Goal: Task Accomplishment & Management: Complete application form

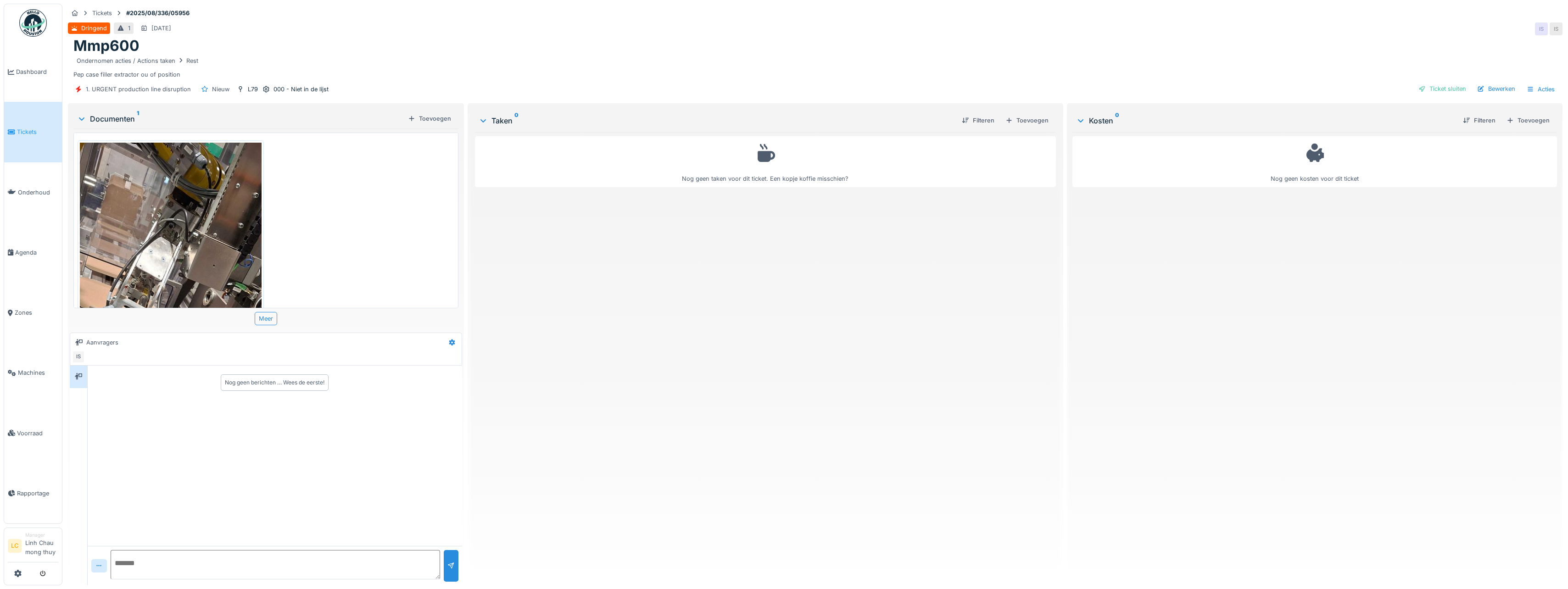
click at [23, 29] on img at bounding box center [33, 23] width 28 height 27
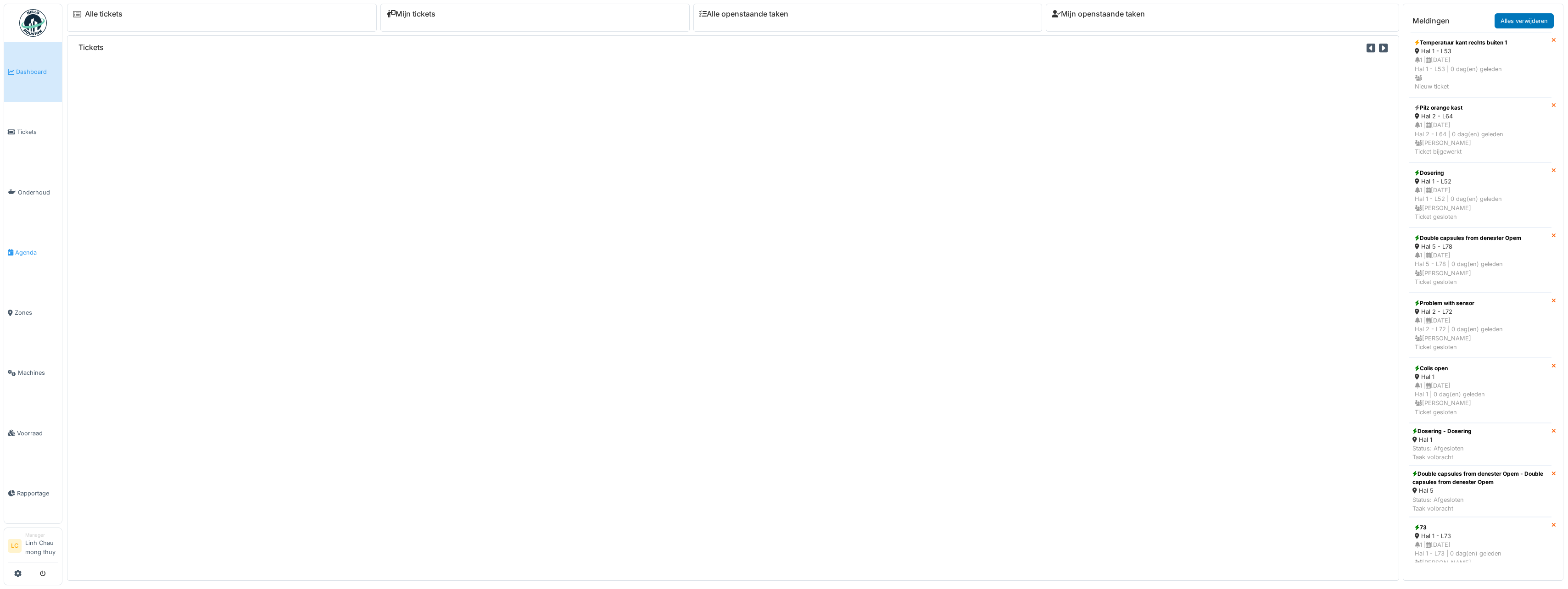
click at [27, 257] on link "Agenda" at bounding box center [33, 252] width 58 height 60
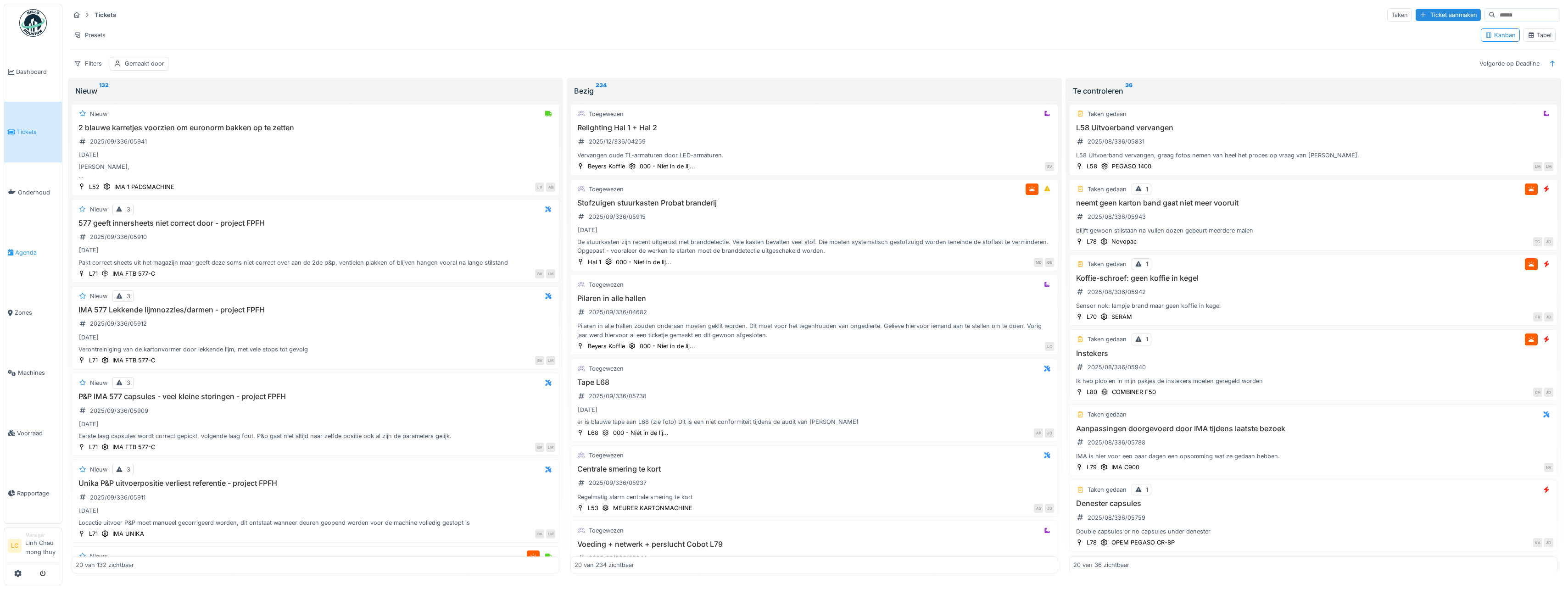
click at [25, 250] on span "Agenda" at bounding box center [37, 252] width 43 height 9
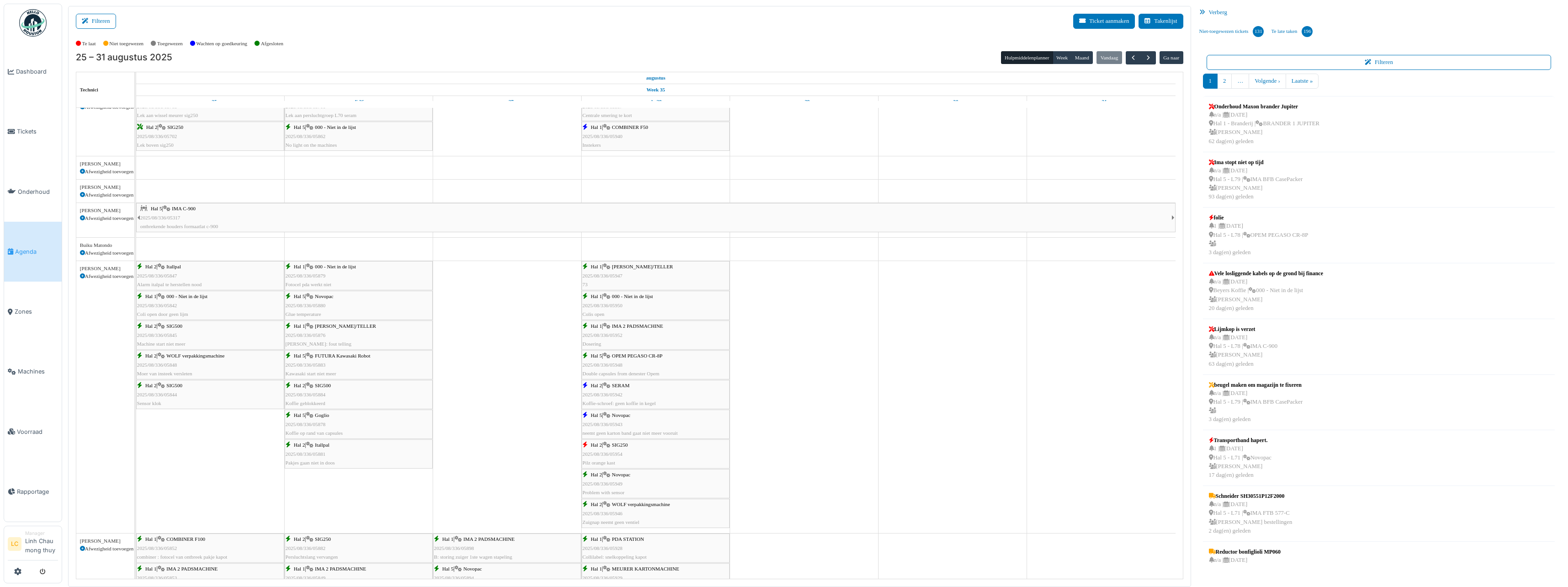
scroll to position [46, 0]
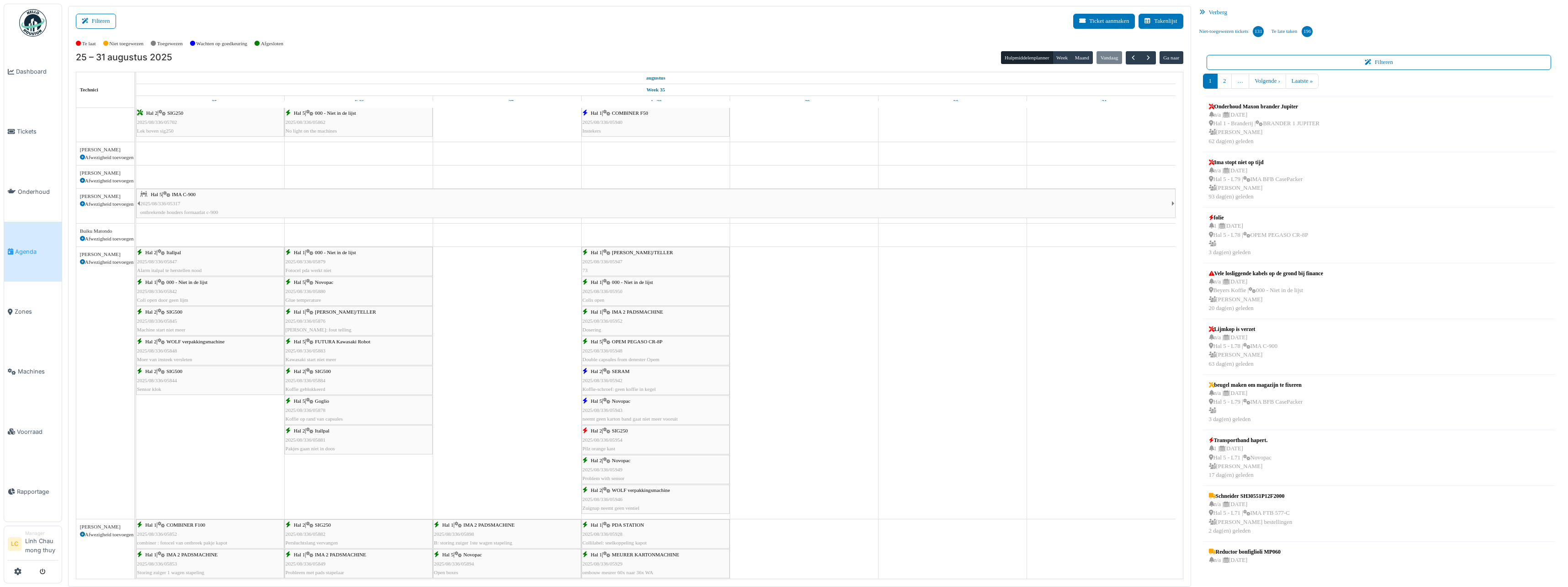
click at [669, 495] on div "Hal 2 | WOLF verpakkingsmachine 2025/08/336/05946 Zuignap neemt geen ventiel" at bounding box center [656, 499] width 146 height 27
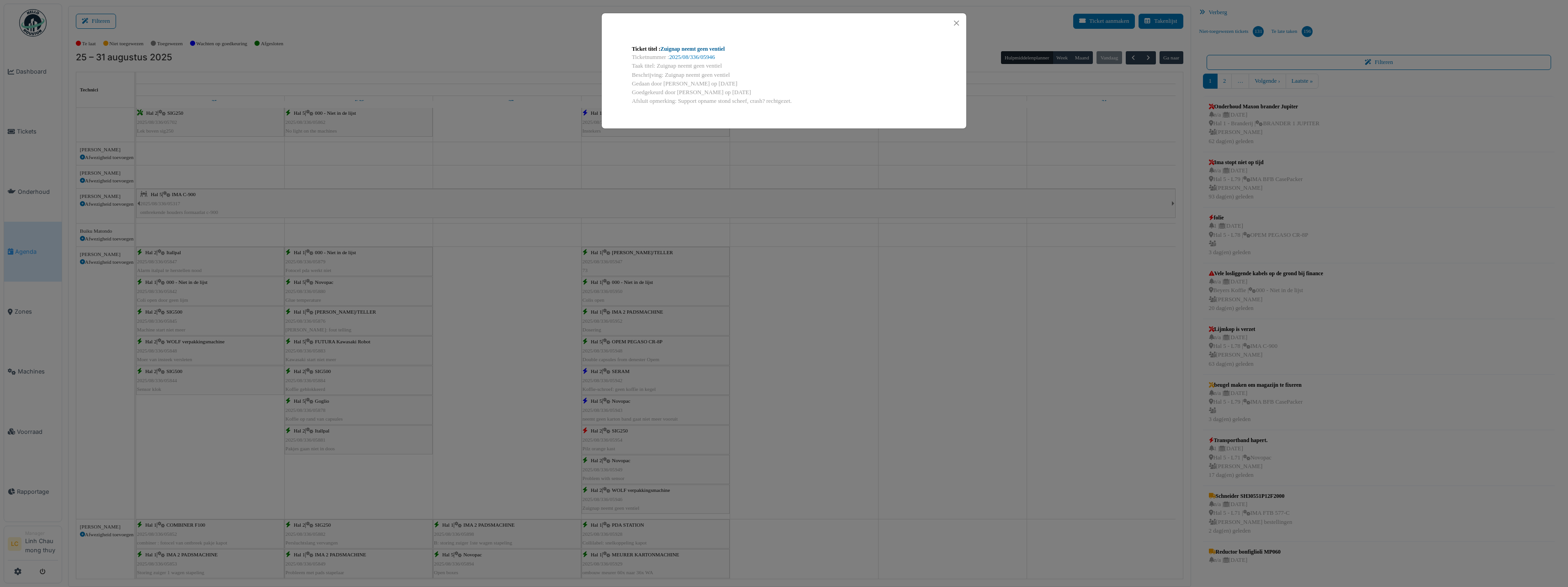
click at [708, 49] on link "Zuignap neemt geen ventiel" at bounding box center [693, 49] width 65 height 7
click at [957, 18] on button "Close" at bounding box center [956, 23] width 12 height 12
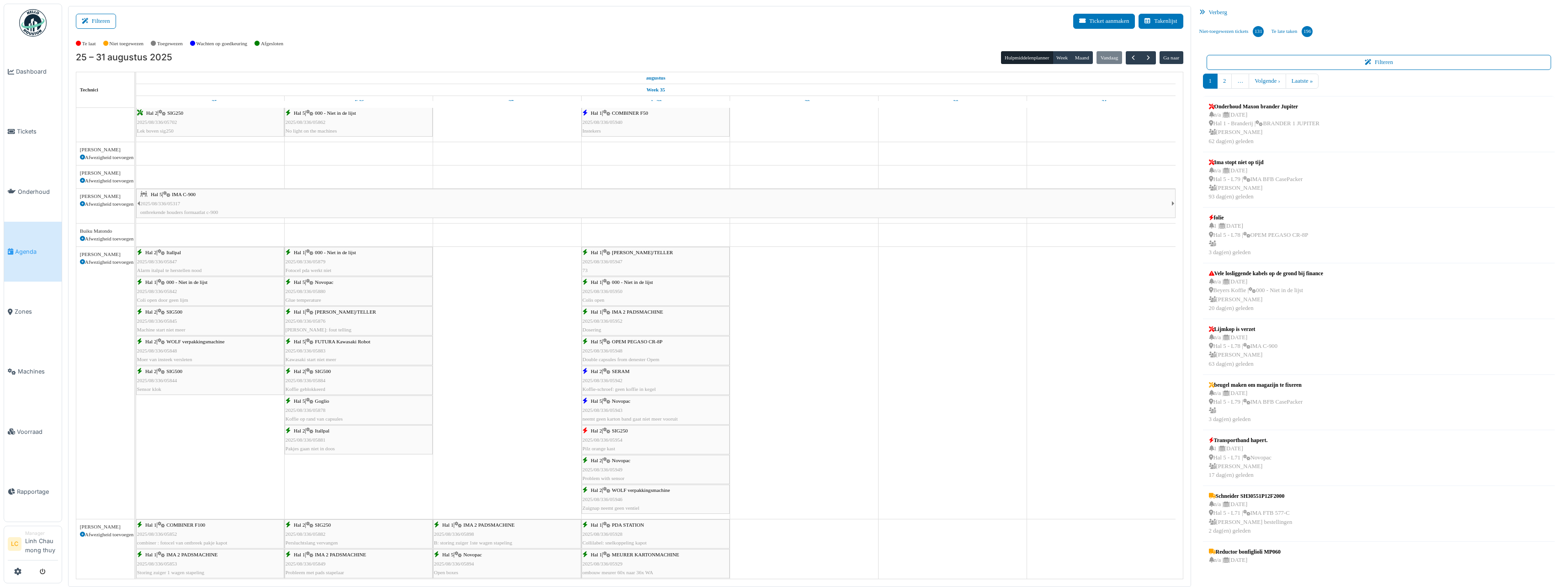
click at [36, 27] on img at bounding box center [33, 23] width 27 height 27
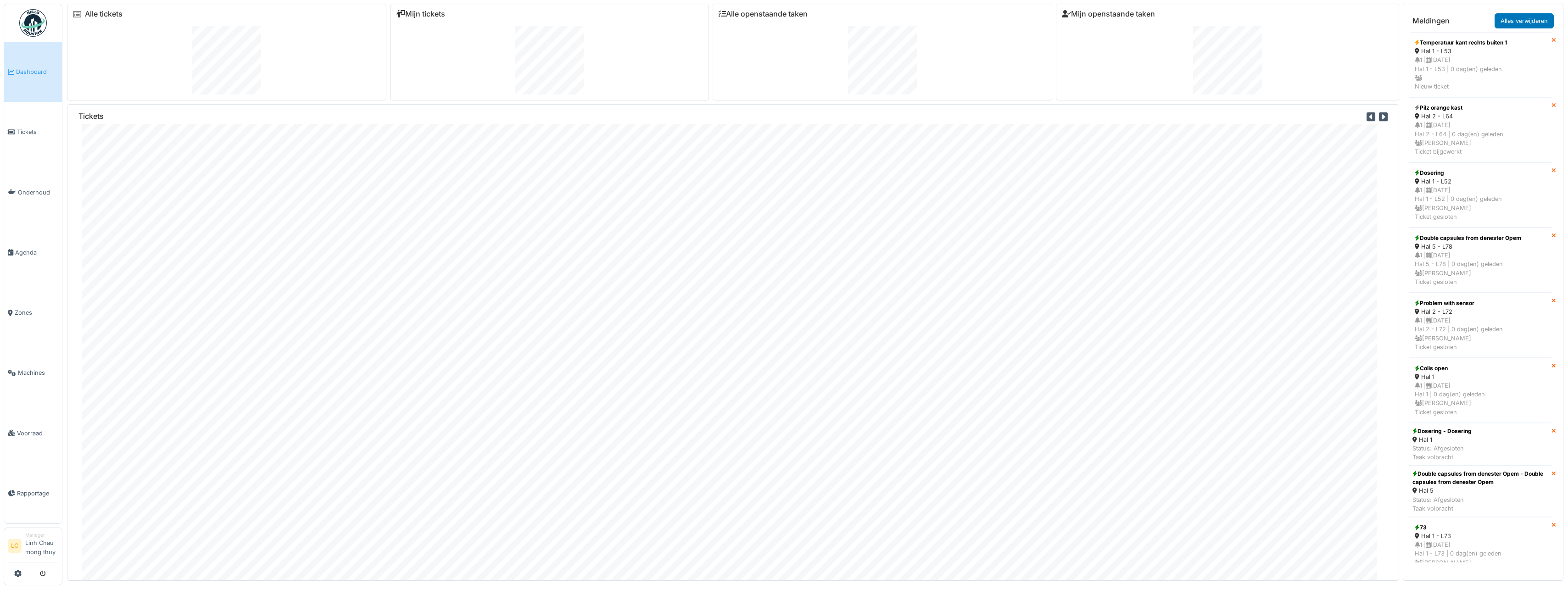
click at [23, 28] on img at bounding box center [33, 23] width 28 height 27
click at [21, 131] on span "Tickets" at bounding box center [38, 132] width 42 height 9
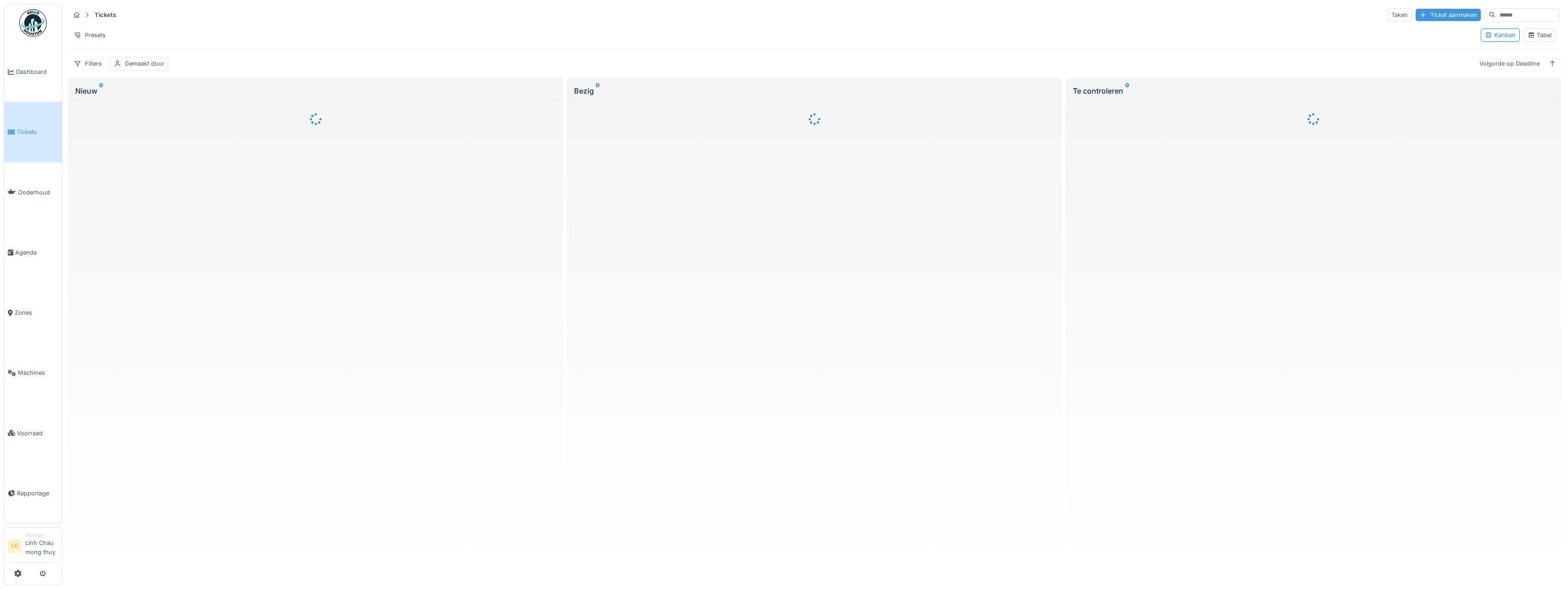
click at [1416, 20] on div "Ticket aanmaken" at bounding box center [1448, 15] width 65 height 12
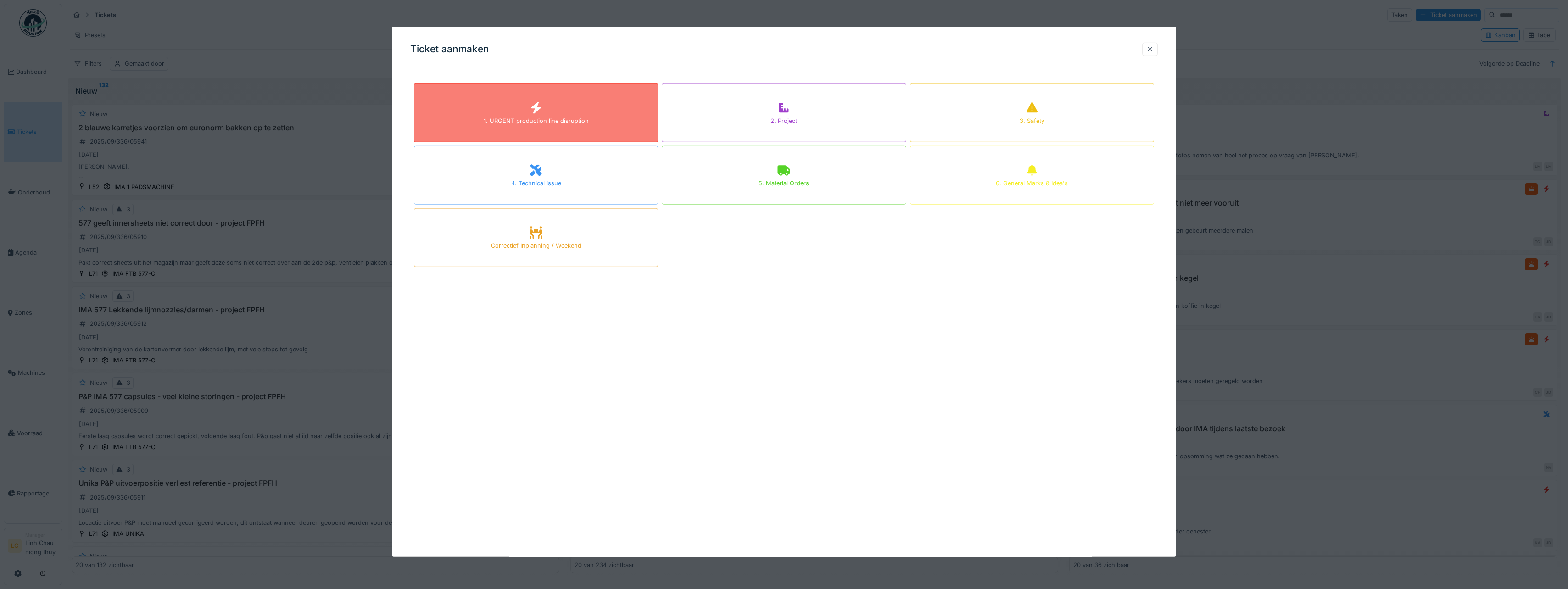
click at [610, 123] on div "1. URGENT production line disruption" at bounding box center [536, 113] width 244 height 59
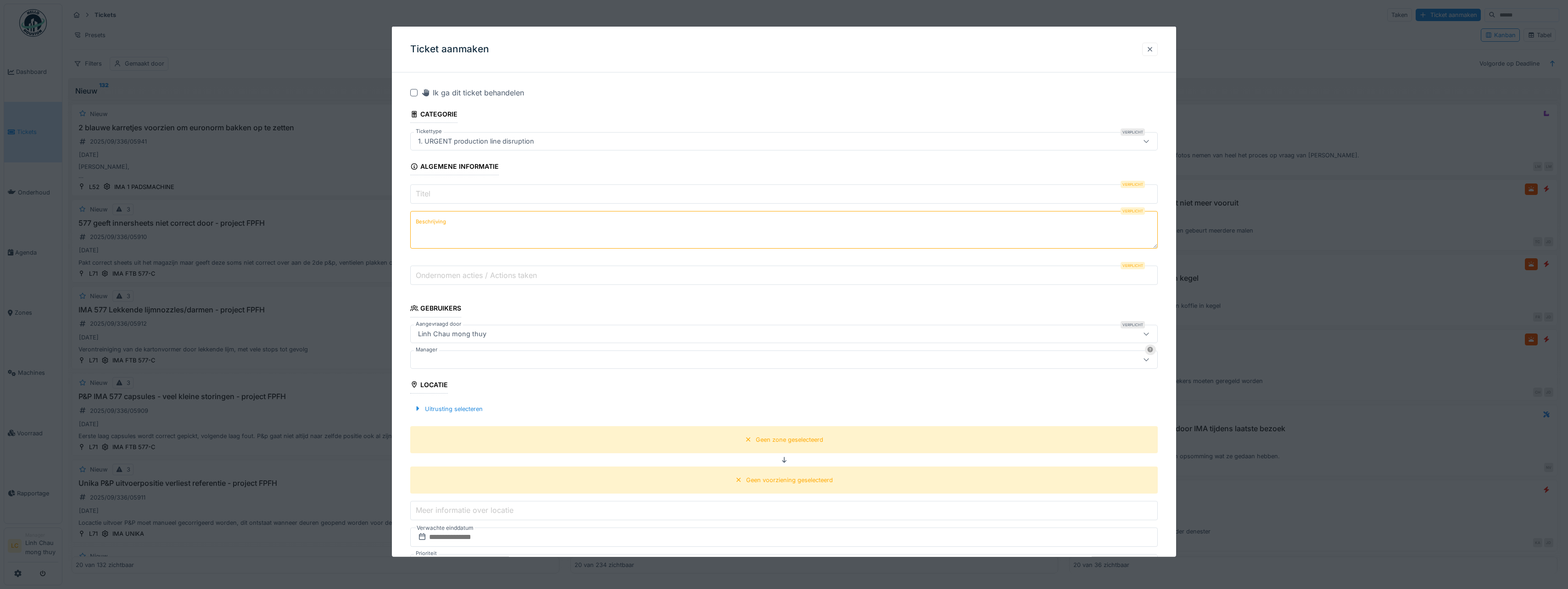
click at [1150, 47] on div at bounding box center [1150, 49] width 7 height 9
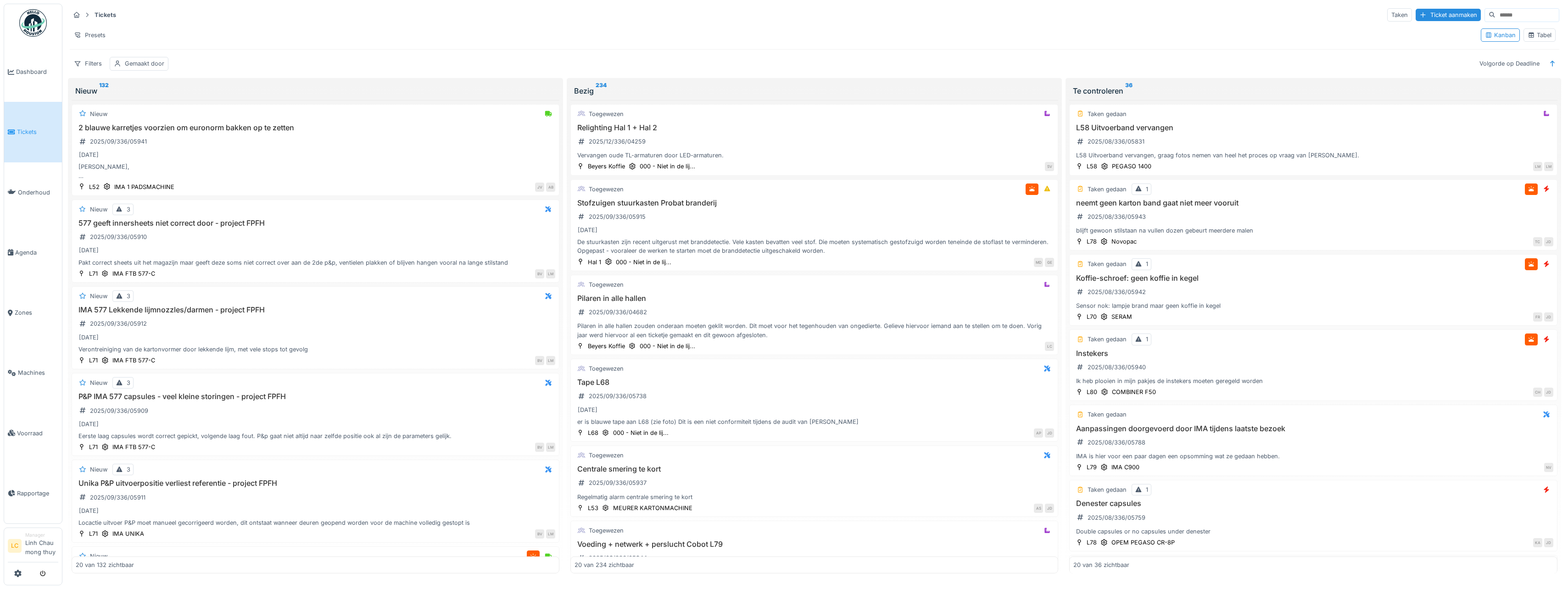
click at [36, 27] on img at bounding box center [33, 23] width 28 height 27
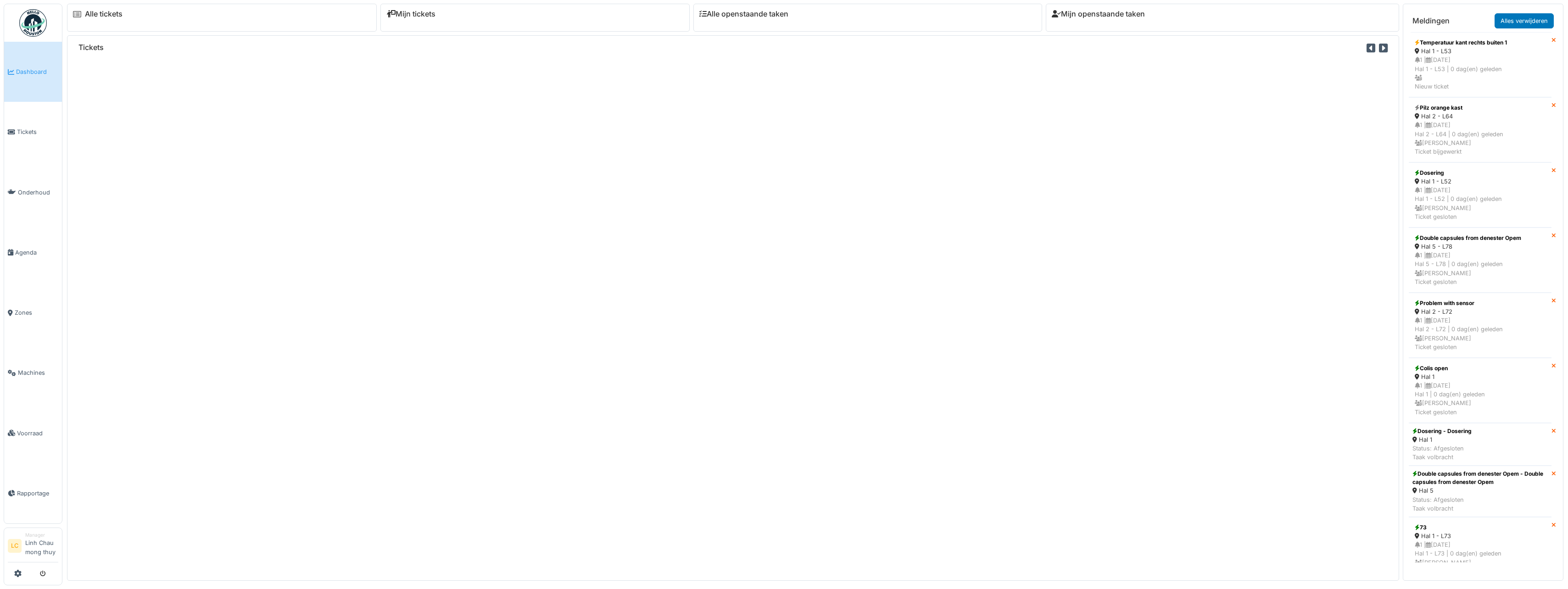
click at [28, 315] on span "Zones" at bounding box center [36, 312] width 43 height 9
click at [31, 257] on span "Agenda" at bounding box center [37, 252] width 43 height 9
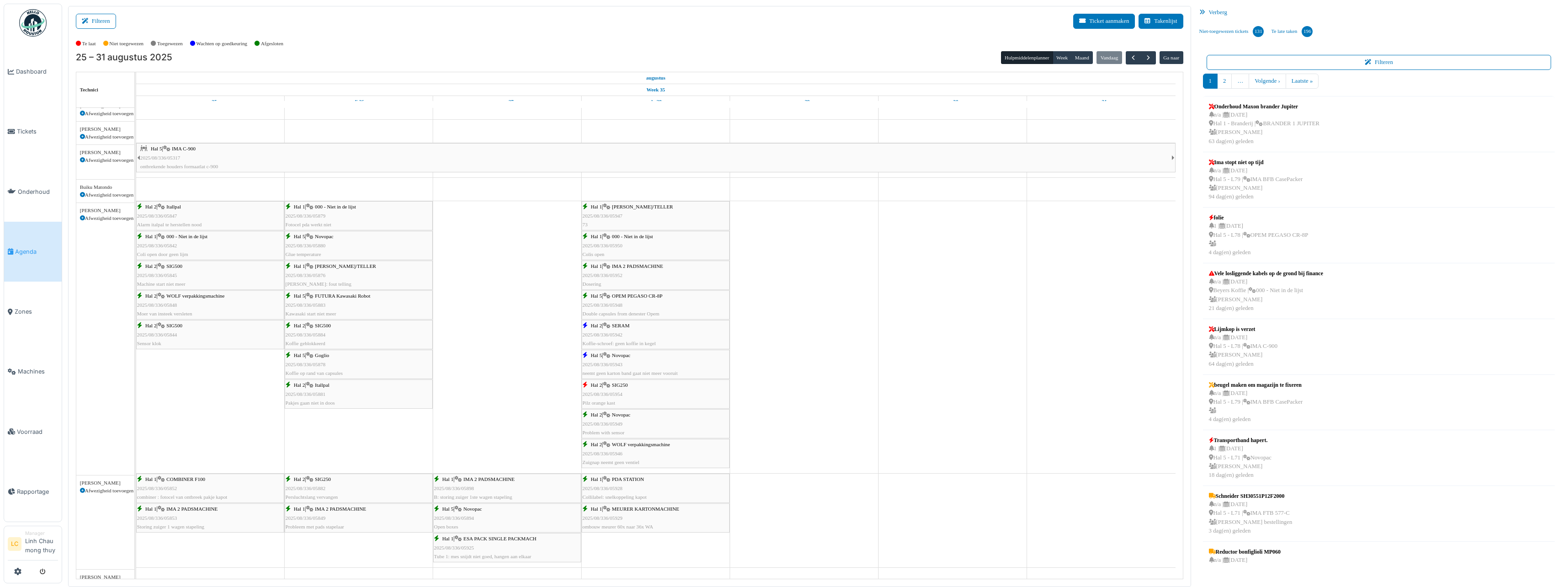
scroll to position [91, 0]
click at [28, 126] on link "Tickets" at bounding box center [33, 132] width 58 height 60
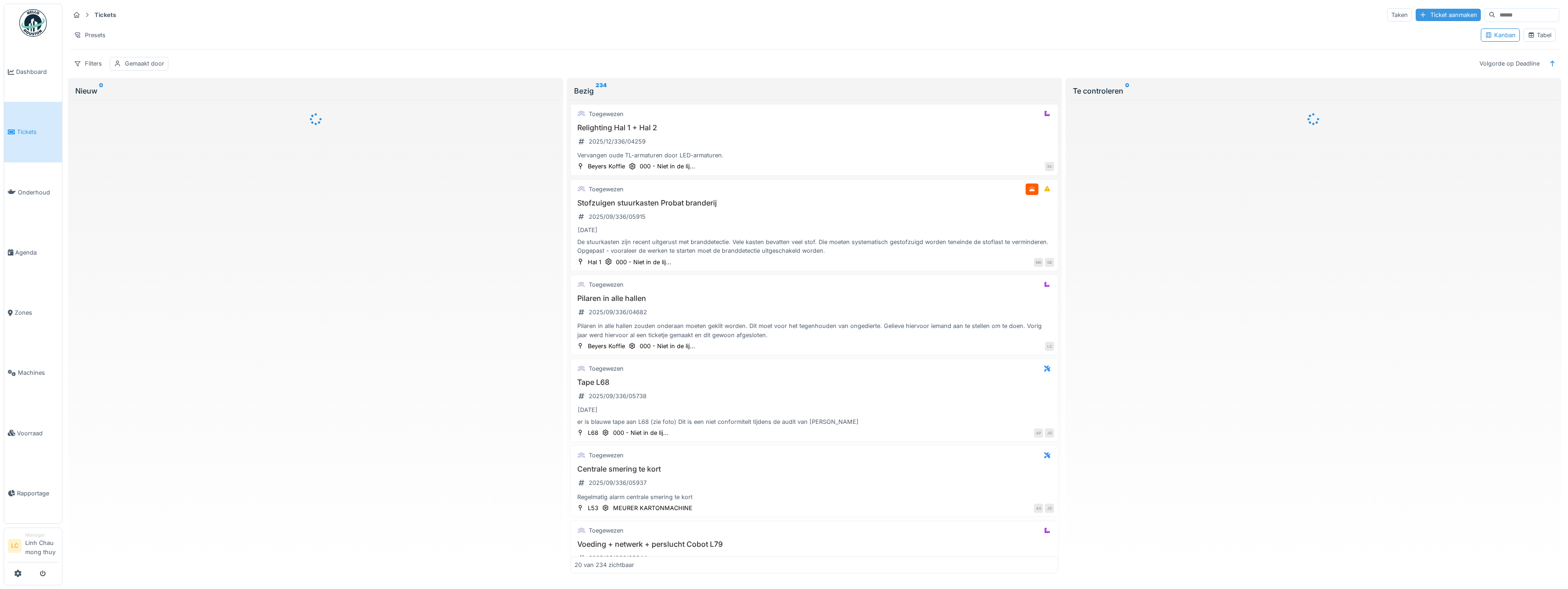
click at [1410, 22] on div "Tickets Taken Ticket aanmaken" at bounding box center [814, 15] width 1489 height 15
click at [1411, 21] on div "Taken Ticket aanmaken" at bounding box center [1473, 15] width 172 height 14
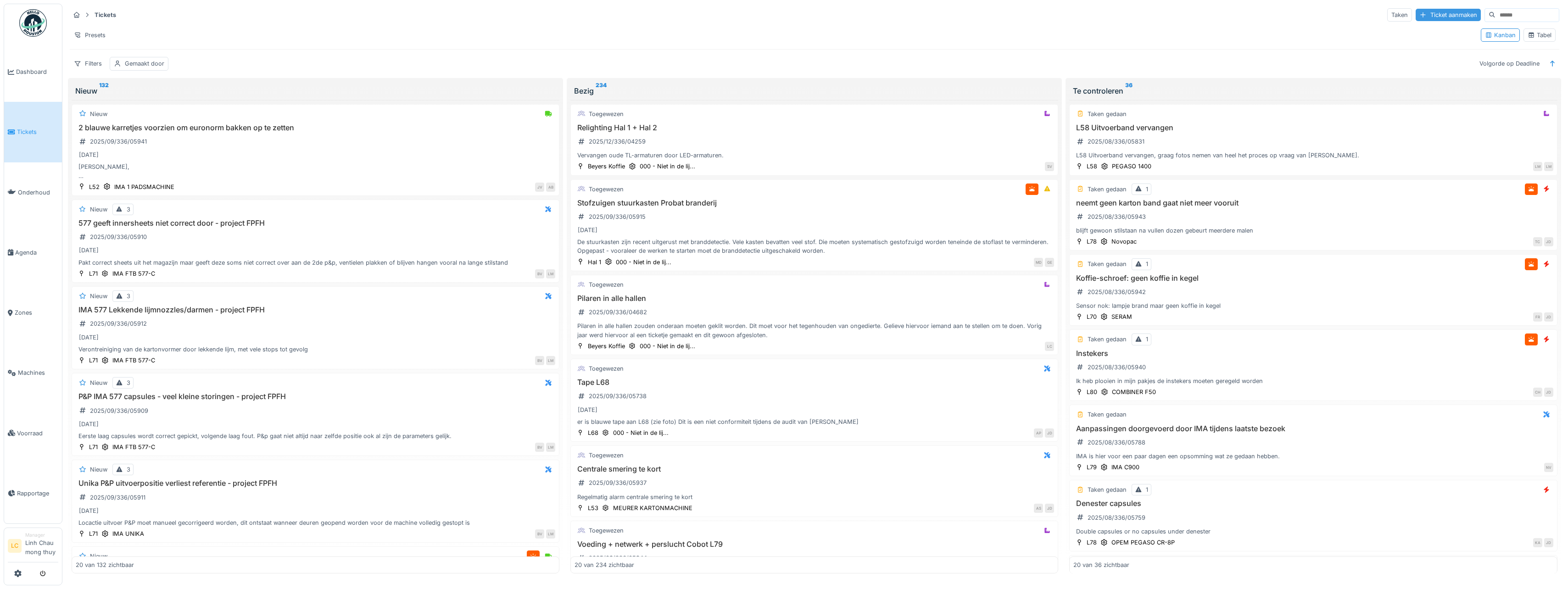
click at [1416, 20] on div "Ticket aanmaken" at bounding box center [1448, 15] width 65 height 12
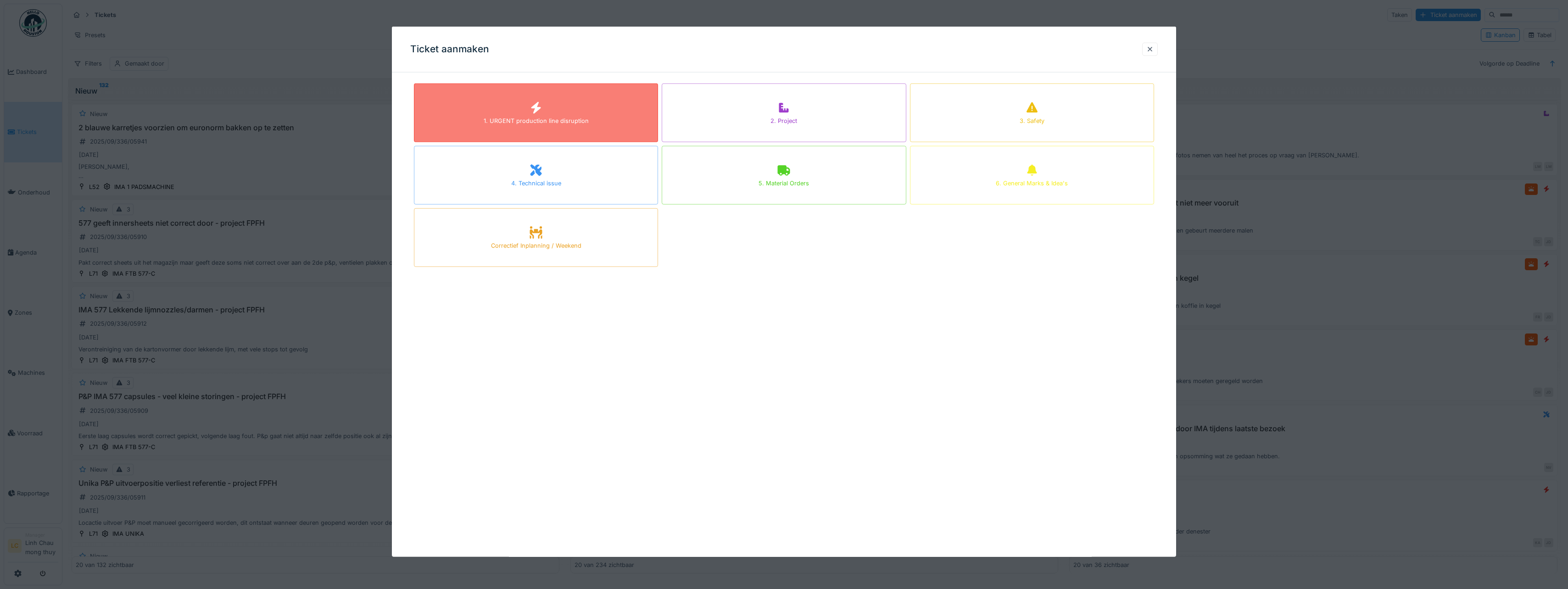
click at [584, 113] on div "1. URGENT production line disruption" at bounding box center [536, 113] width 244 height 59
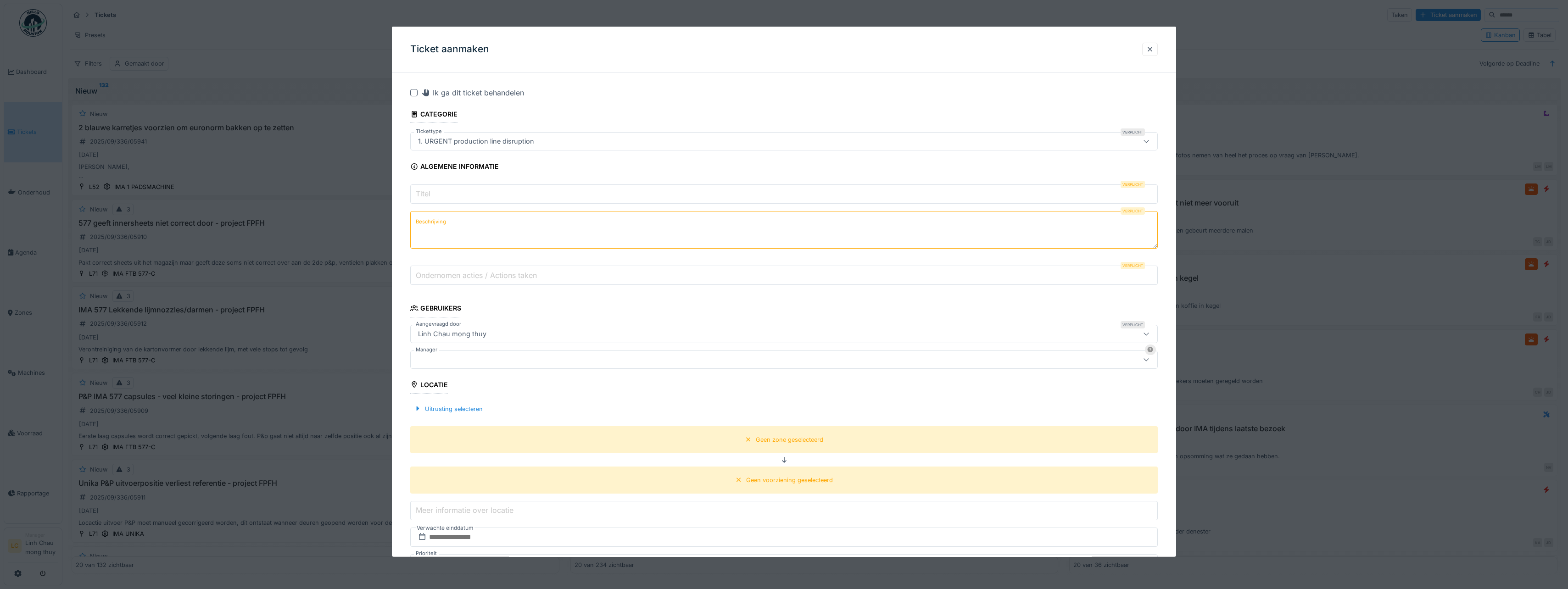
click at [455, 194] on input "Titel" at bounding box center [784, 194] width 748 height 20
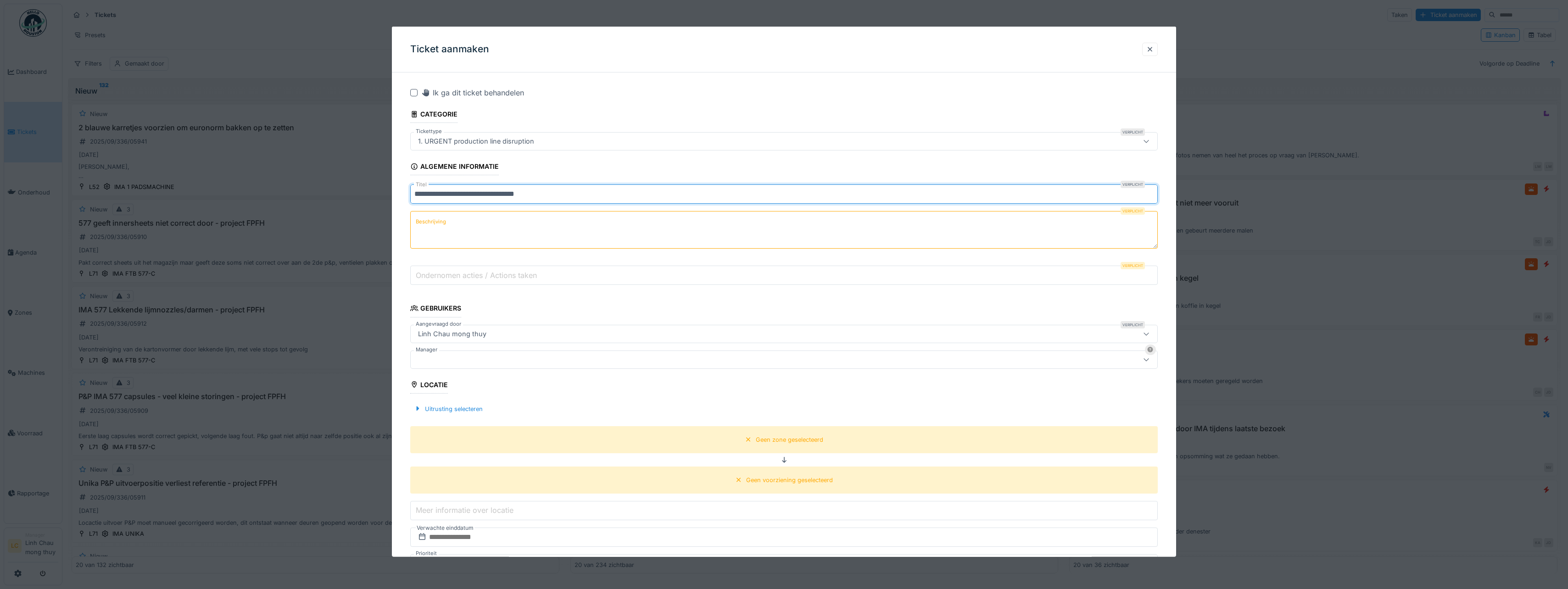
click at [455, 194] on input "**********" at bounding box center [784, 194] width 748 height 20
type input "**********"
click at [455, 224] on textarea "Beschrijving" at bounding box center [784, 230] width 748 height 38
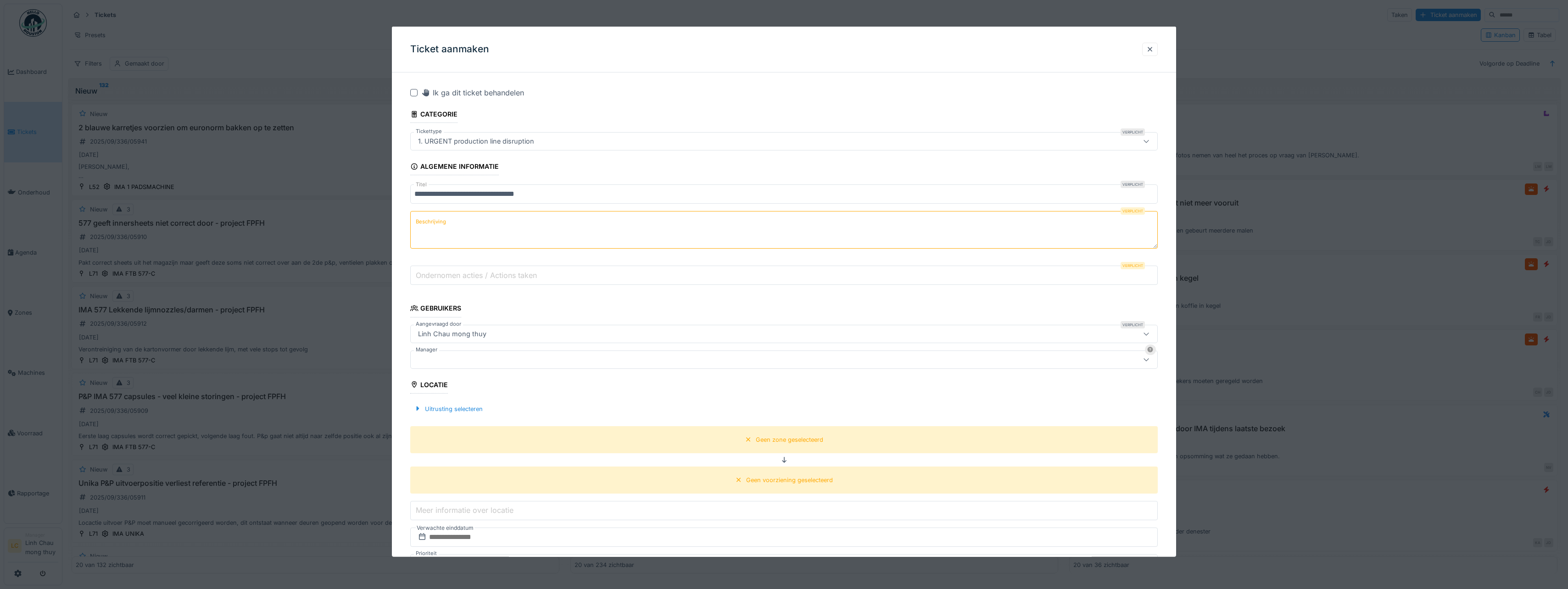
paste textarea "**********"
type textarea "**********"
click at [484, 278] on label "Ondernomen acties / Actions taken" at bounding box center [476, 275] width 125 height 11
click at [484, 278] on input "Ondernomen acties / Actions taken" at bounding box center [784, 276] width 748 height 20
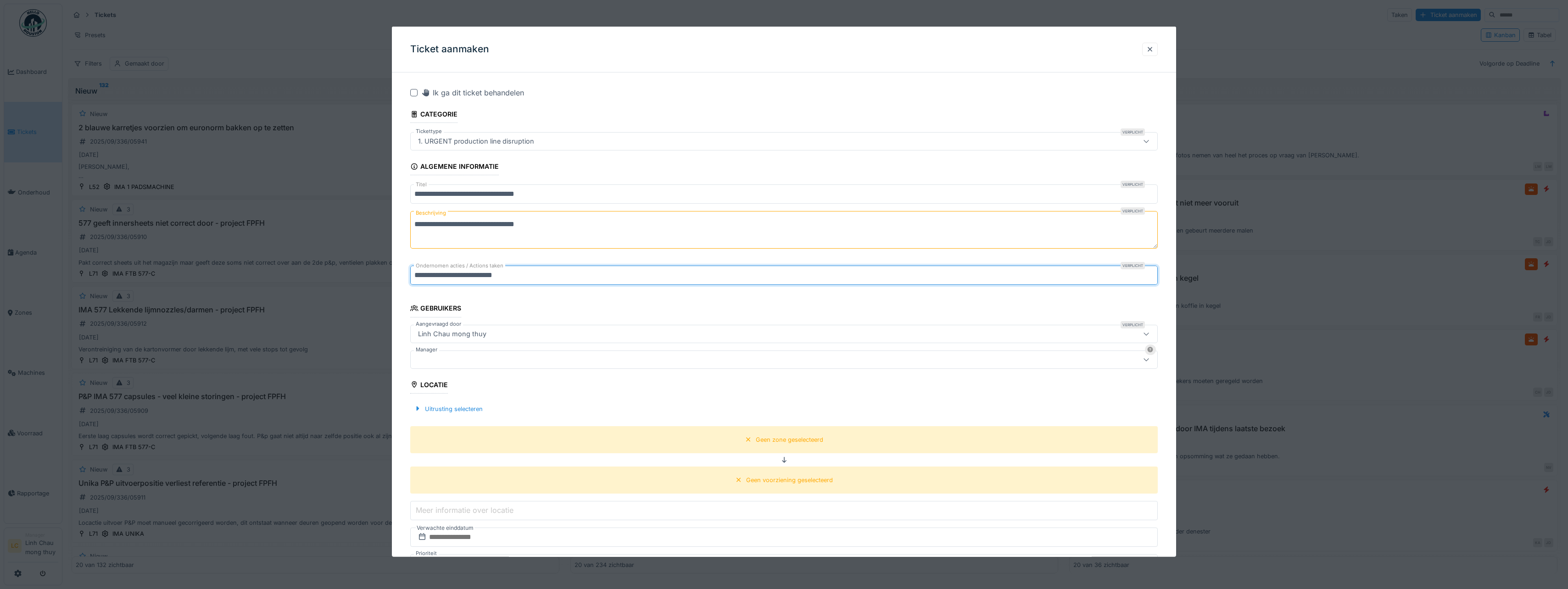
type input "**********"
click at [502, 335] on div "Linh Chau mong thuy" at bounding box center [743, 333] width 658 height 10
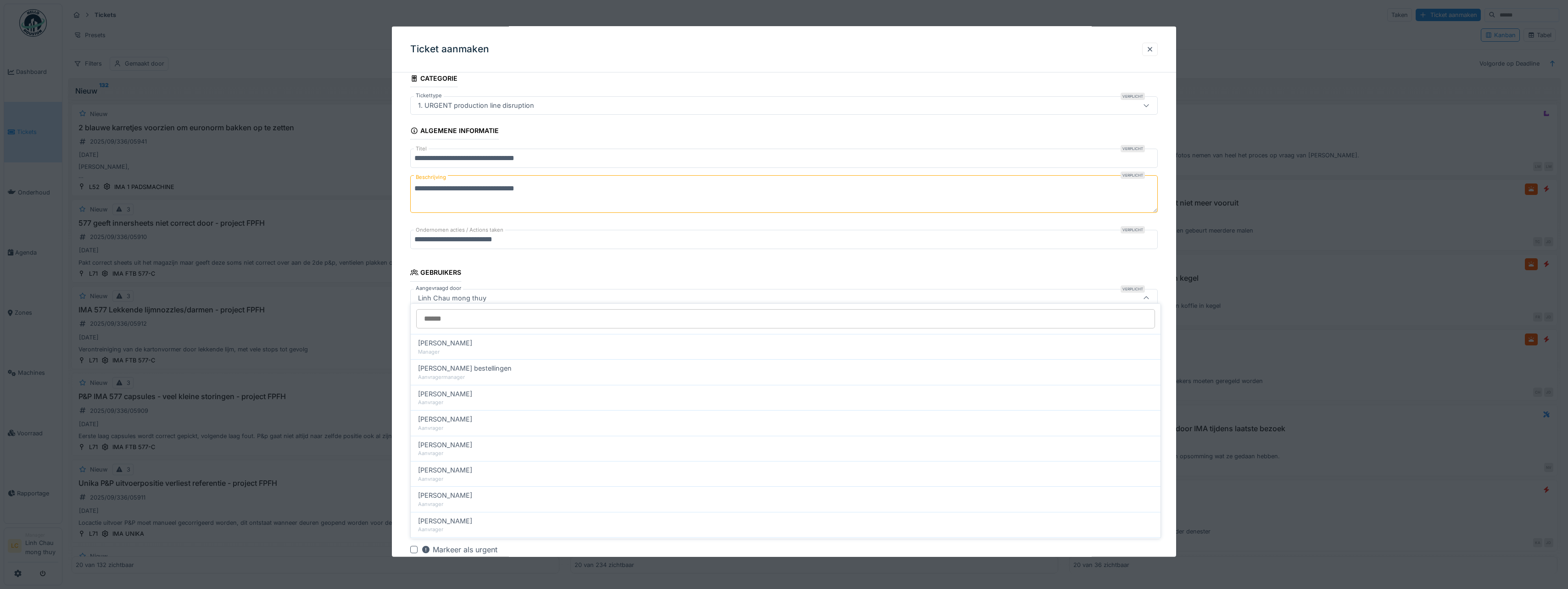
scroll to position [42, 0]
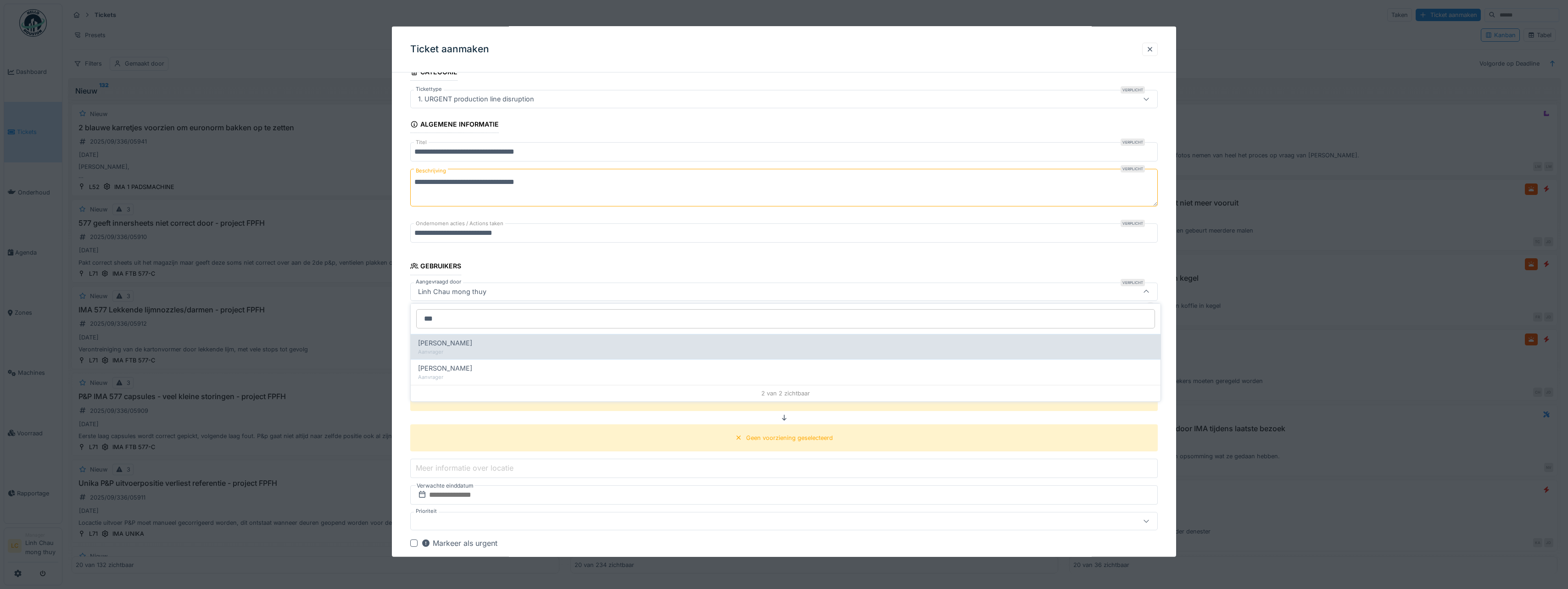
type input "***"
click at [465, 345] on span "Ahmed Abutaima" at bounding box center [445, 343] width 54 height 10
type input "*****"
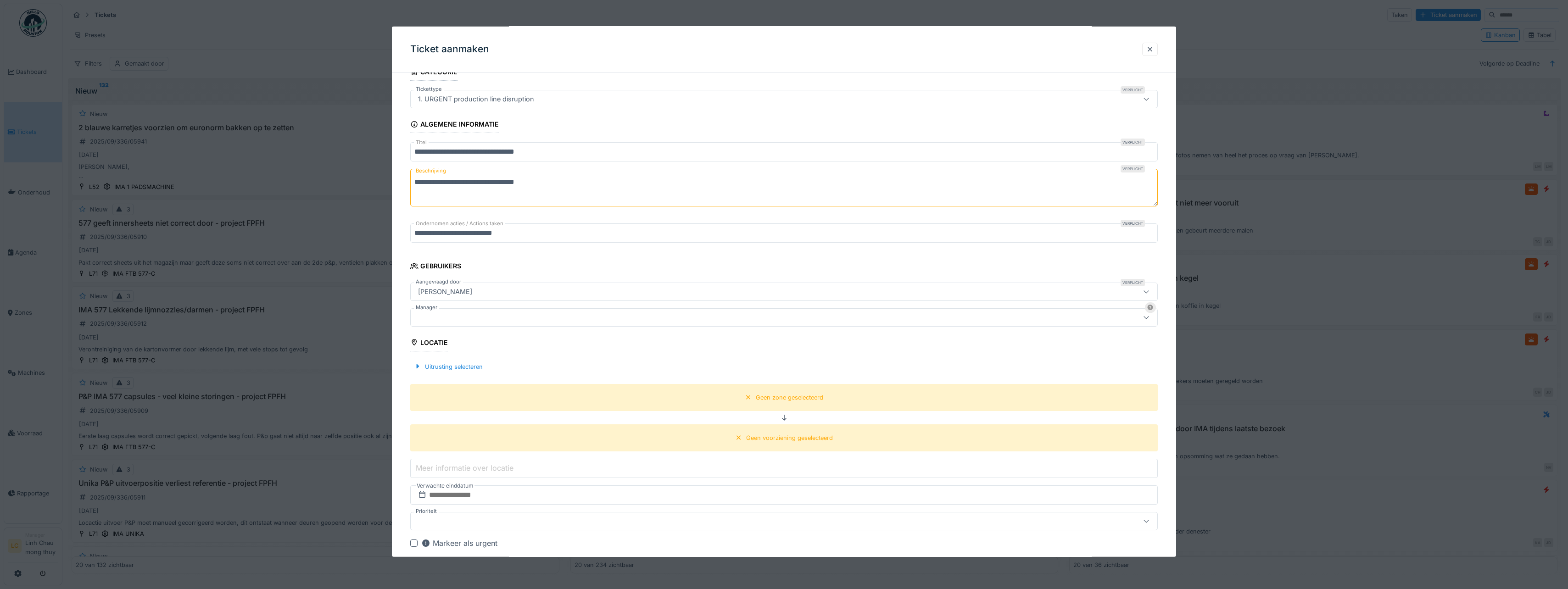
click at [469, 321] on div at bounding box center [743, 316] width 658 height 10
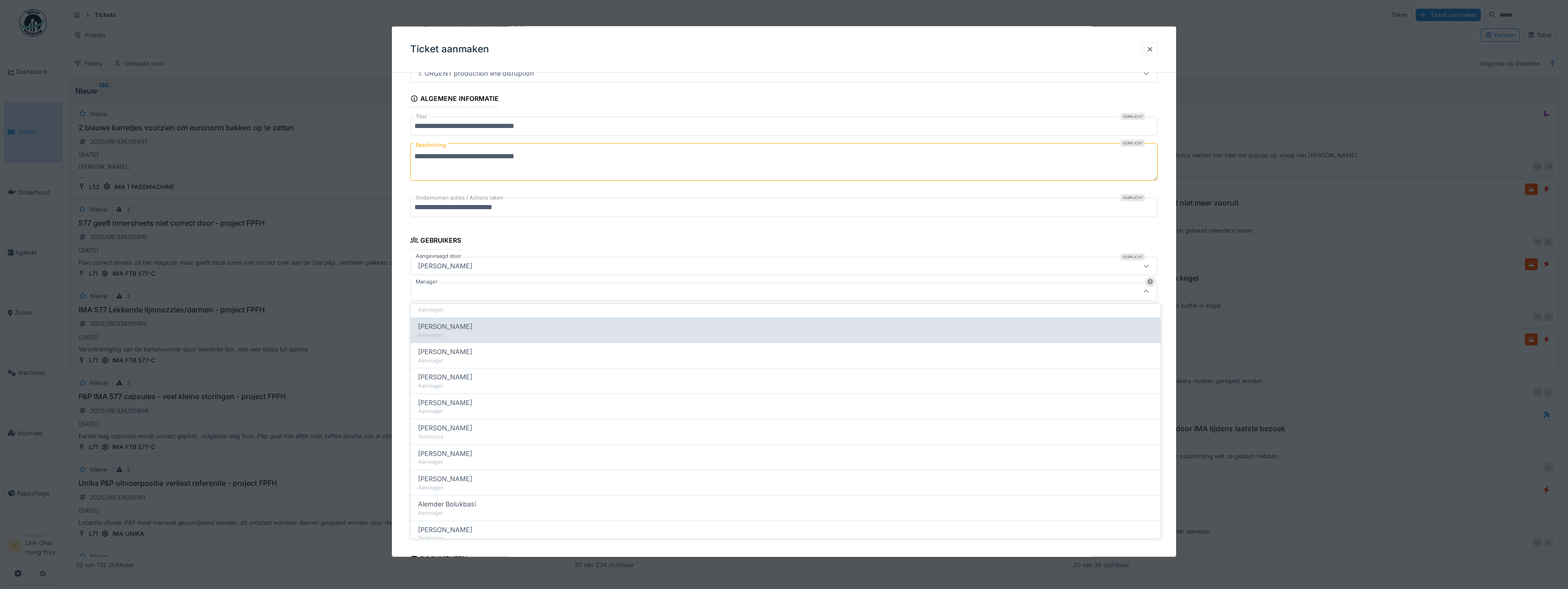
scroll to position [229, 0]
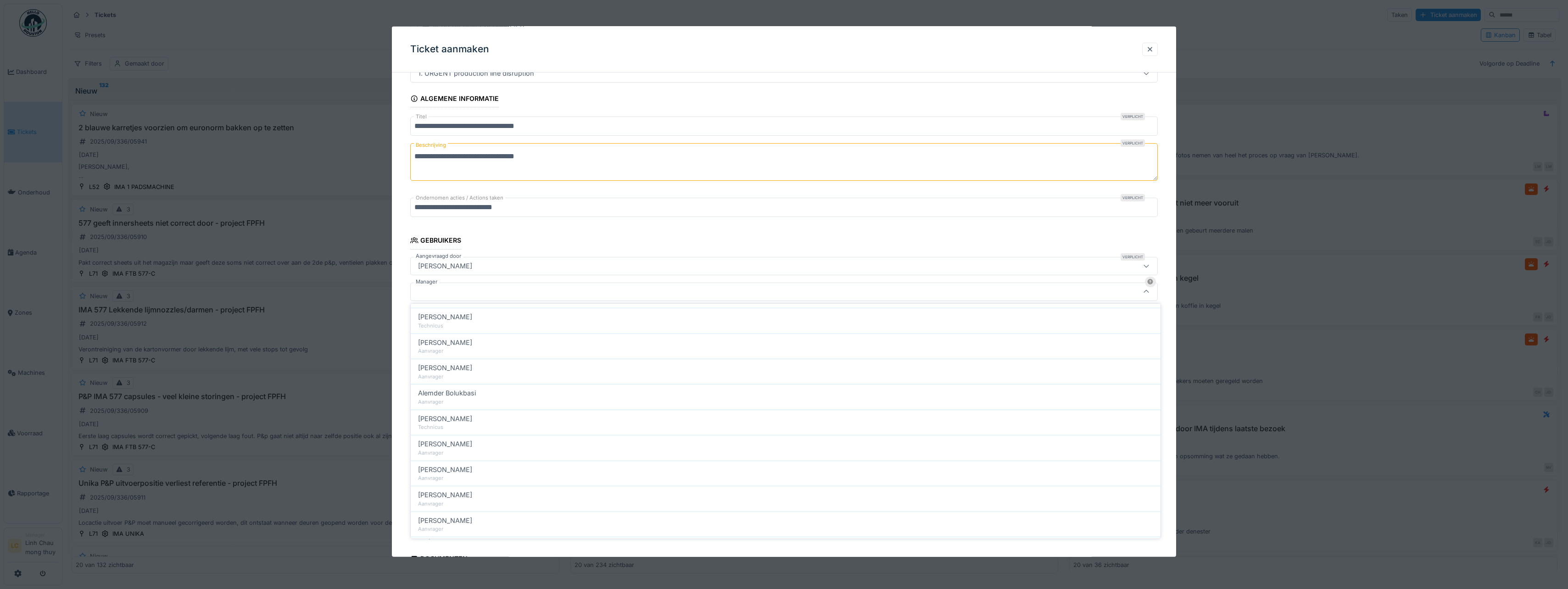
click at [485, 290] on div at bounding box center [743, 291] width 658 height 10
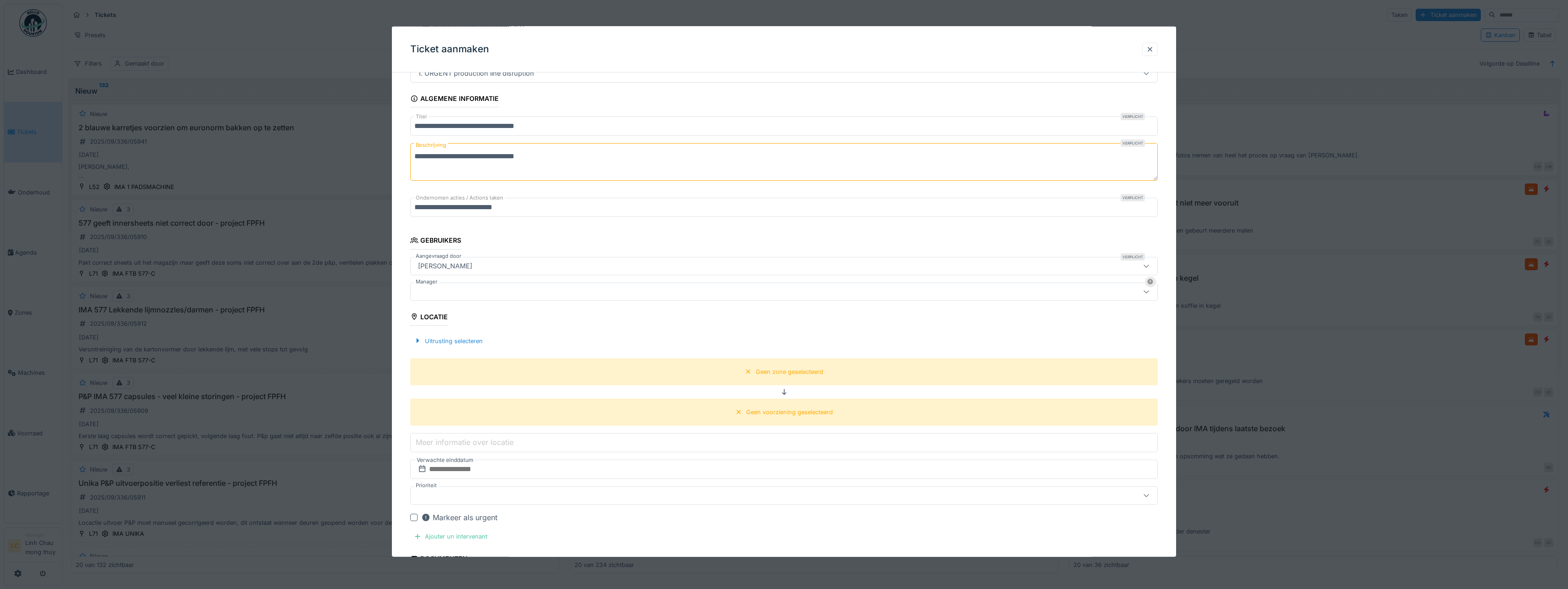
click at [486, 293] on div at bounding box center [743, 291] width 658 height 10
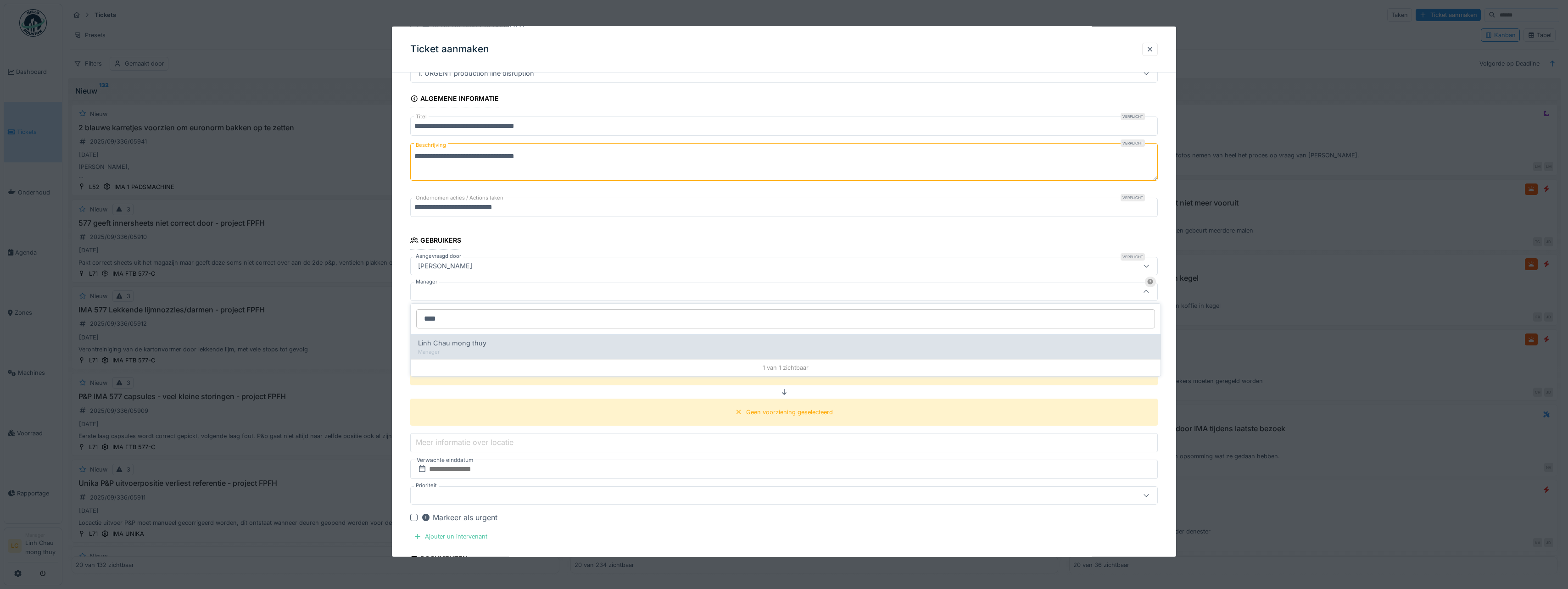
type input "****"
click at [479, 341] on span "Linh Chau mong thuy" at bounding box center [452, 343] width 68 height 10
type input "****"
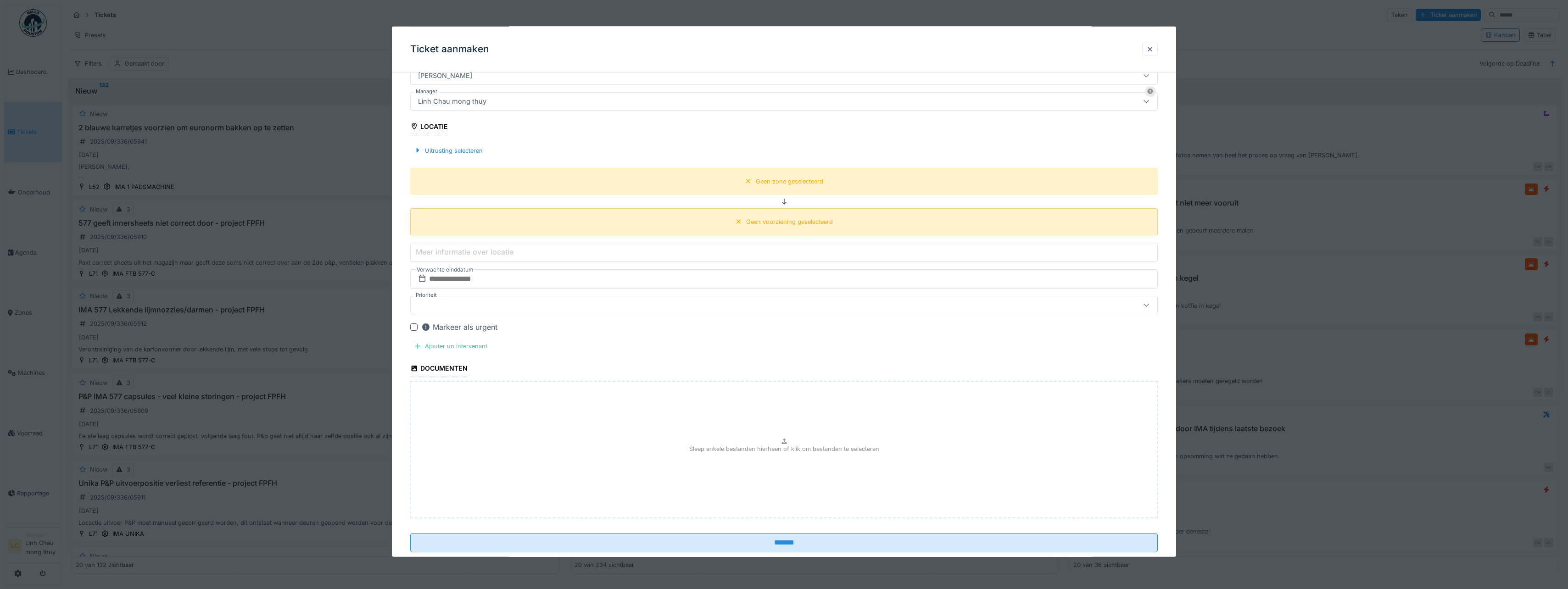
scroll to position [279, 0]
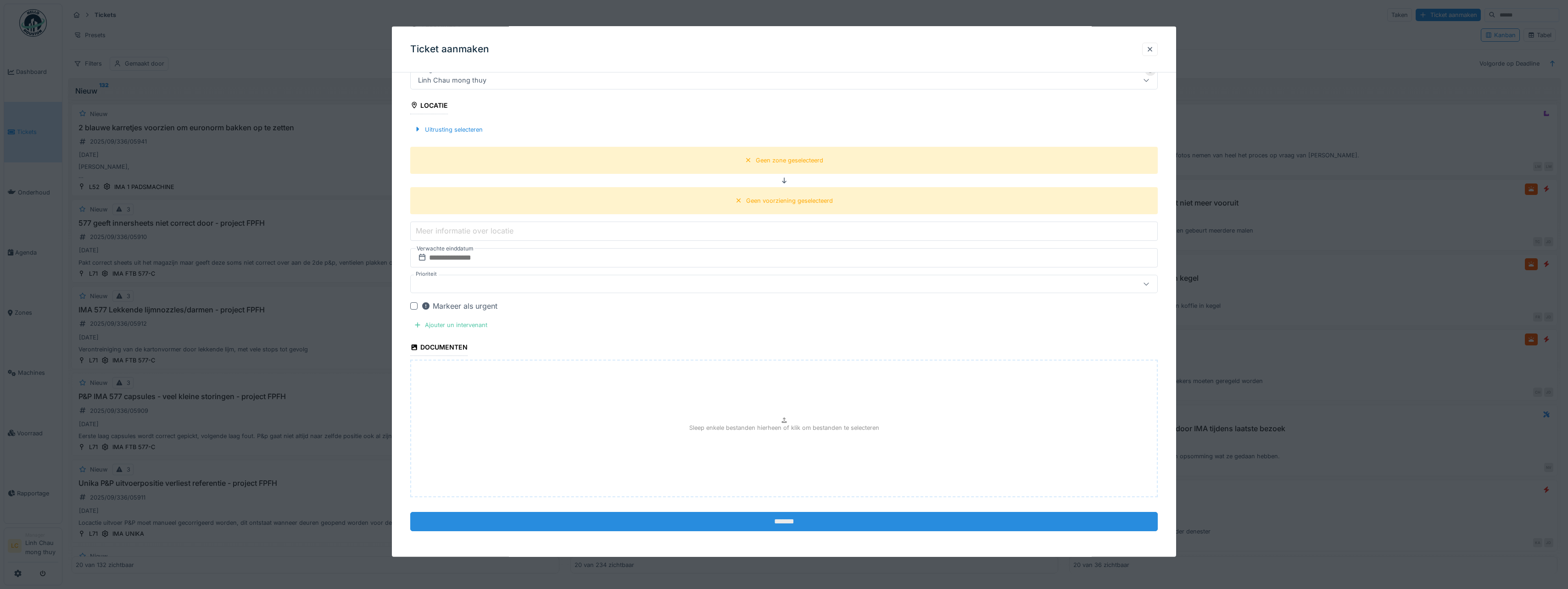
click at [771, 519] on input "*******" at bounding box center [784, 522] width 748 height 20
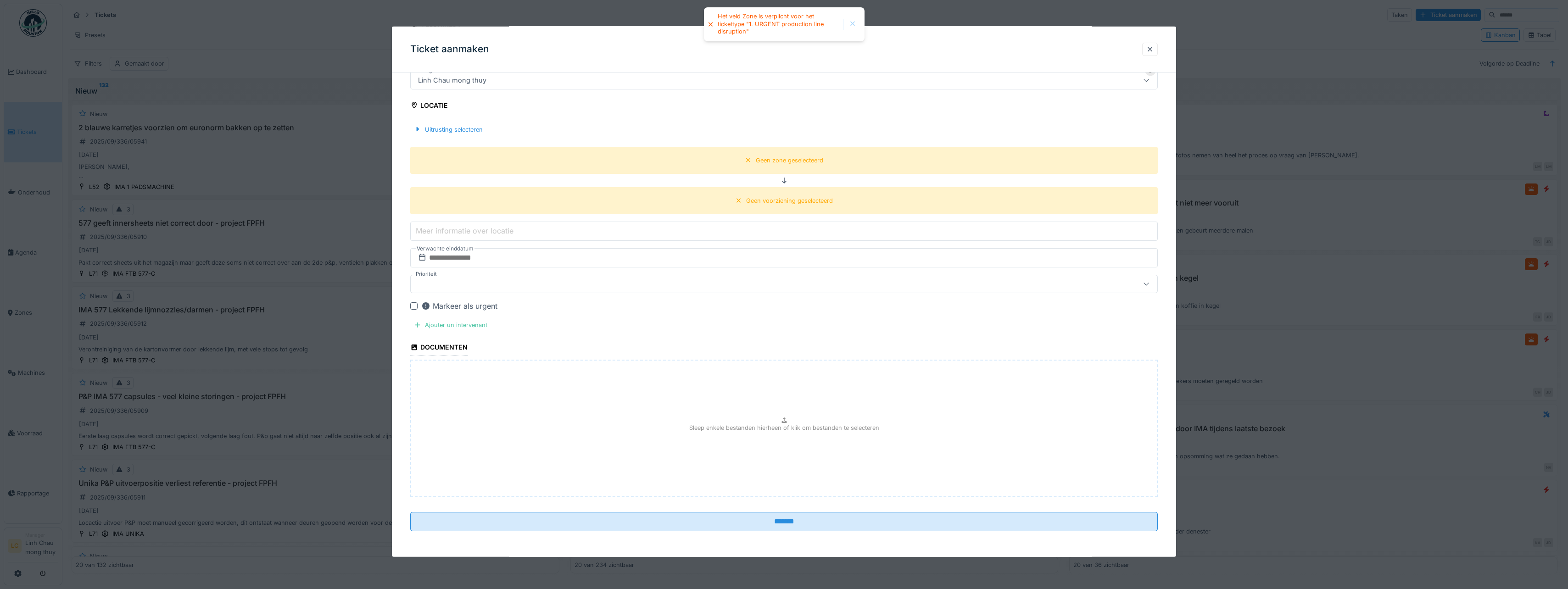
click at [414, 304] on div at bounding box center [414, 306] width 7 height 7
click at [447, 128] on div "Uitrusting selecteren" at bounding box center [448, 129] width 76 height 12
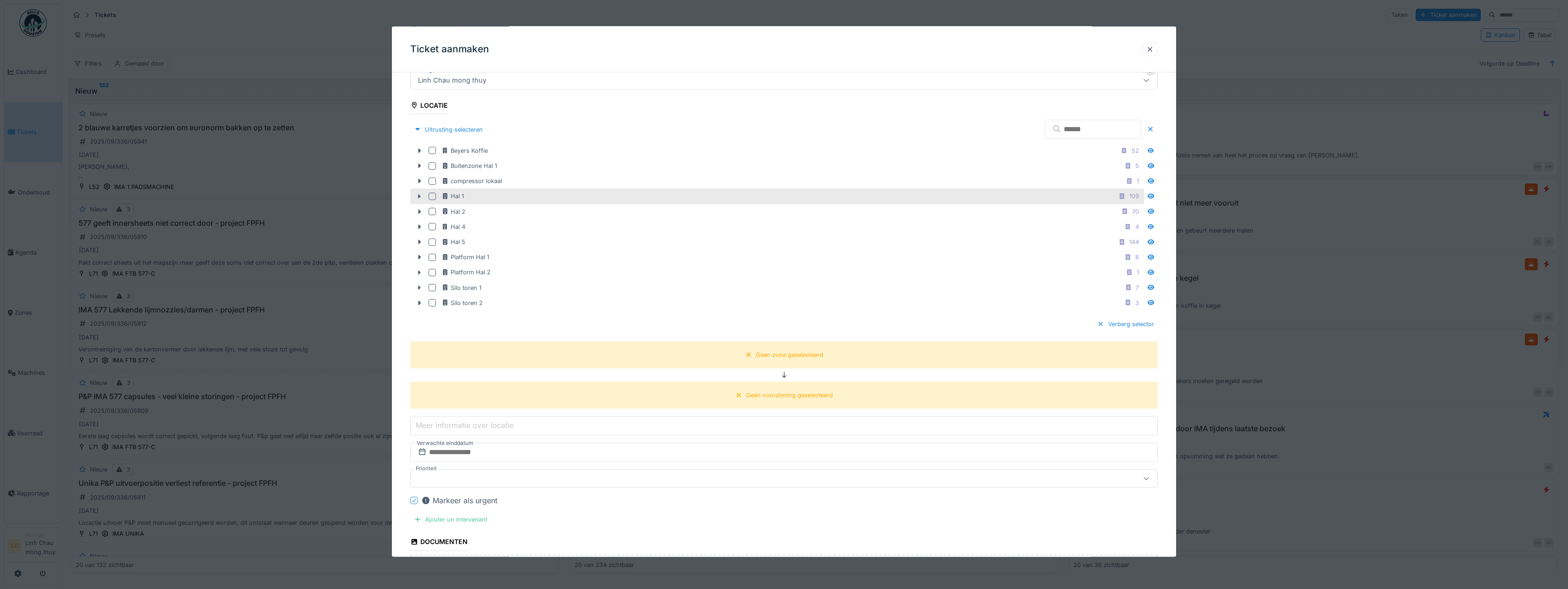
click at [431, 195] on div at bounding box center [432, 196] width 7 height 7
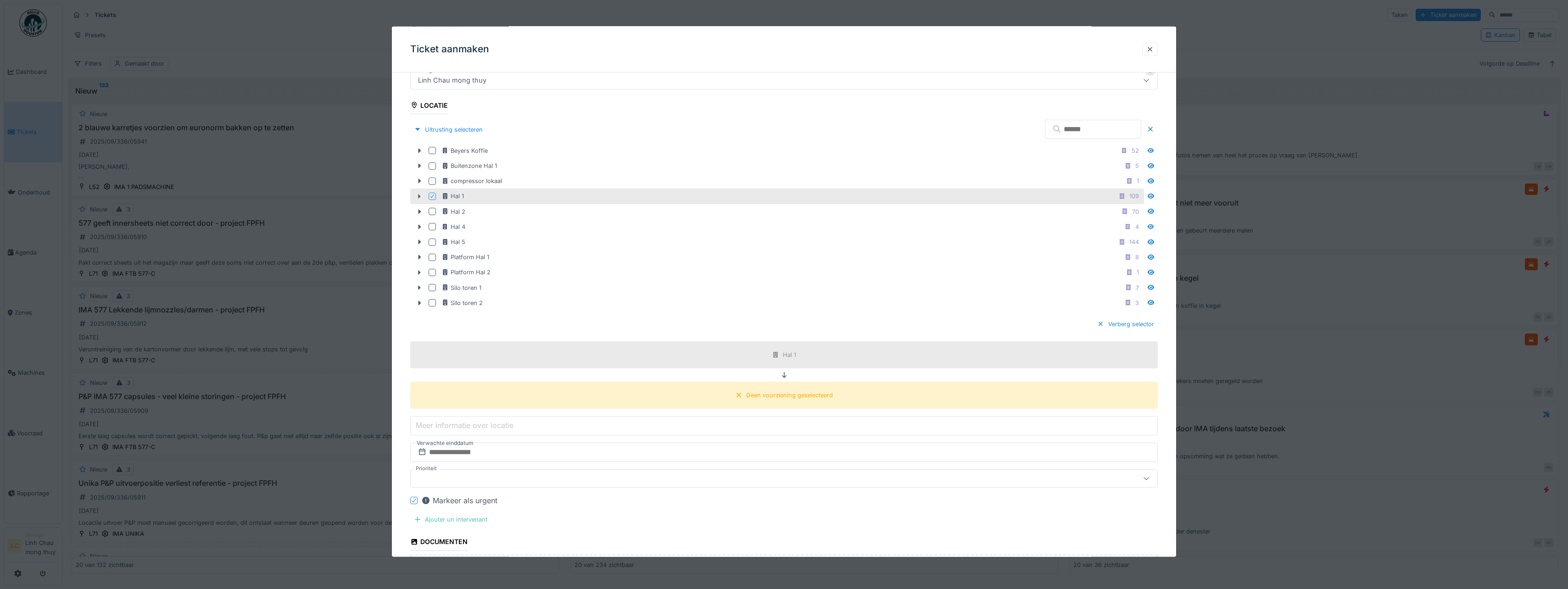
click at [421, 196] on icon at bounding box center [420, 196] width 3 height 5
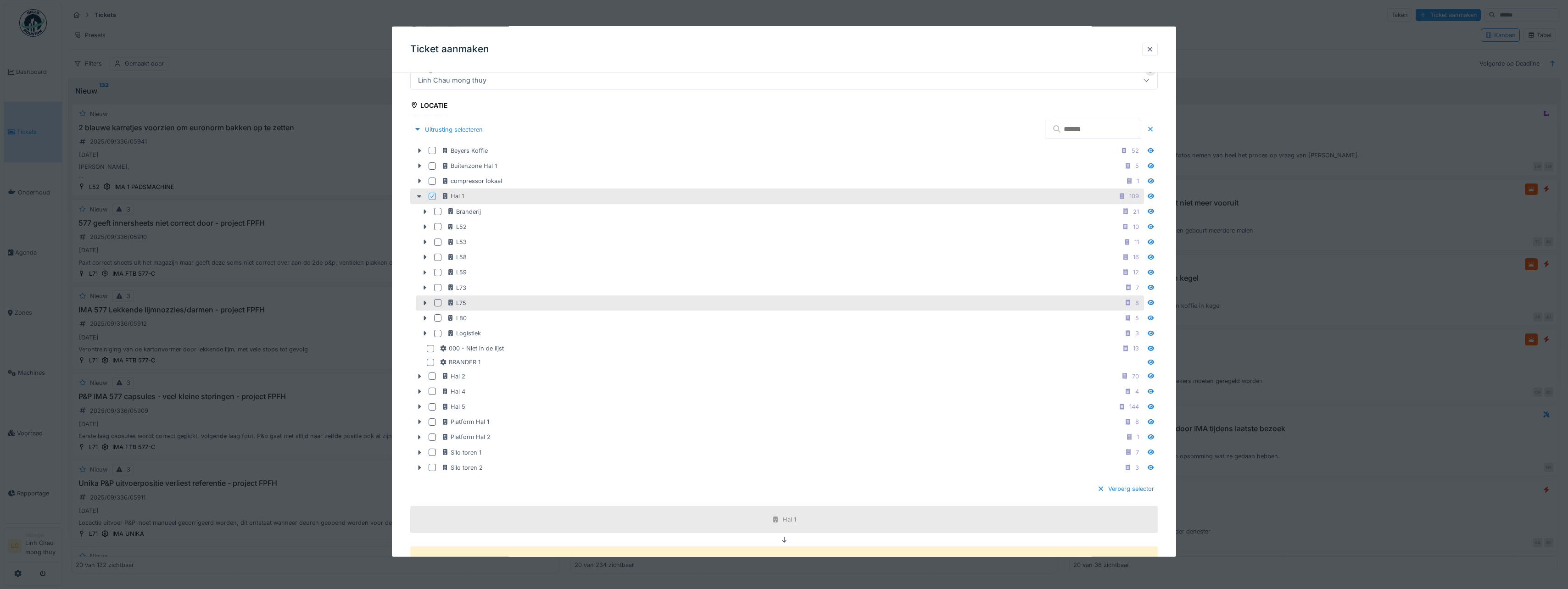
click at [440, 302] on div at bounding box center [438, 302] width 7 height 7
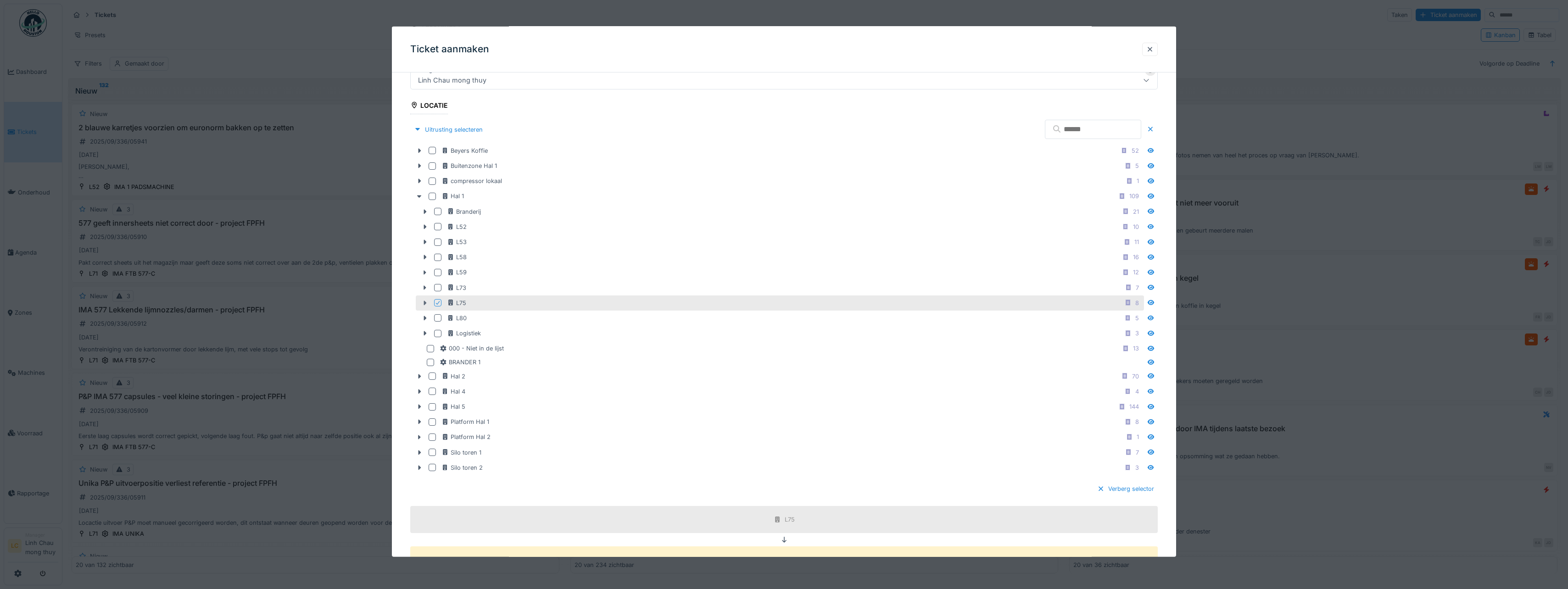
click at [429, 303] on div at bounding box center [425, 303] width 15 height 10
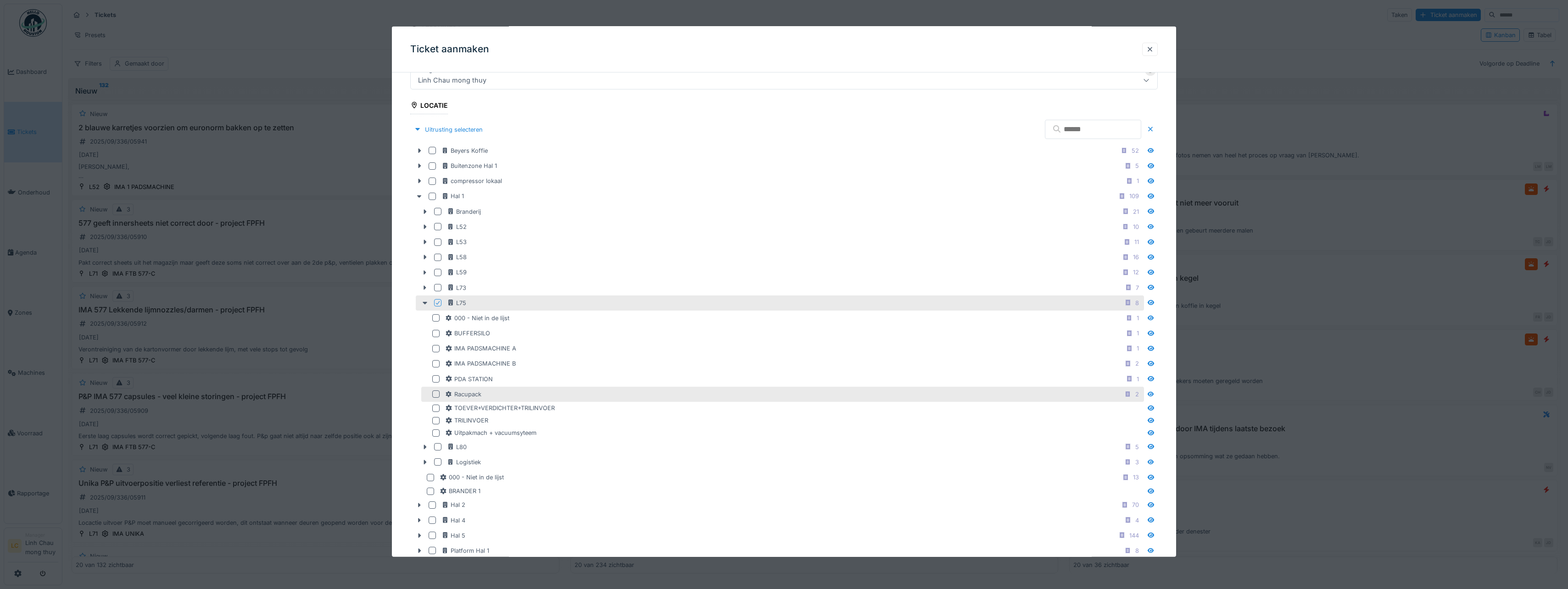
click at [435, 394] on div at bounding box center [436, 394] width 7 height 7
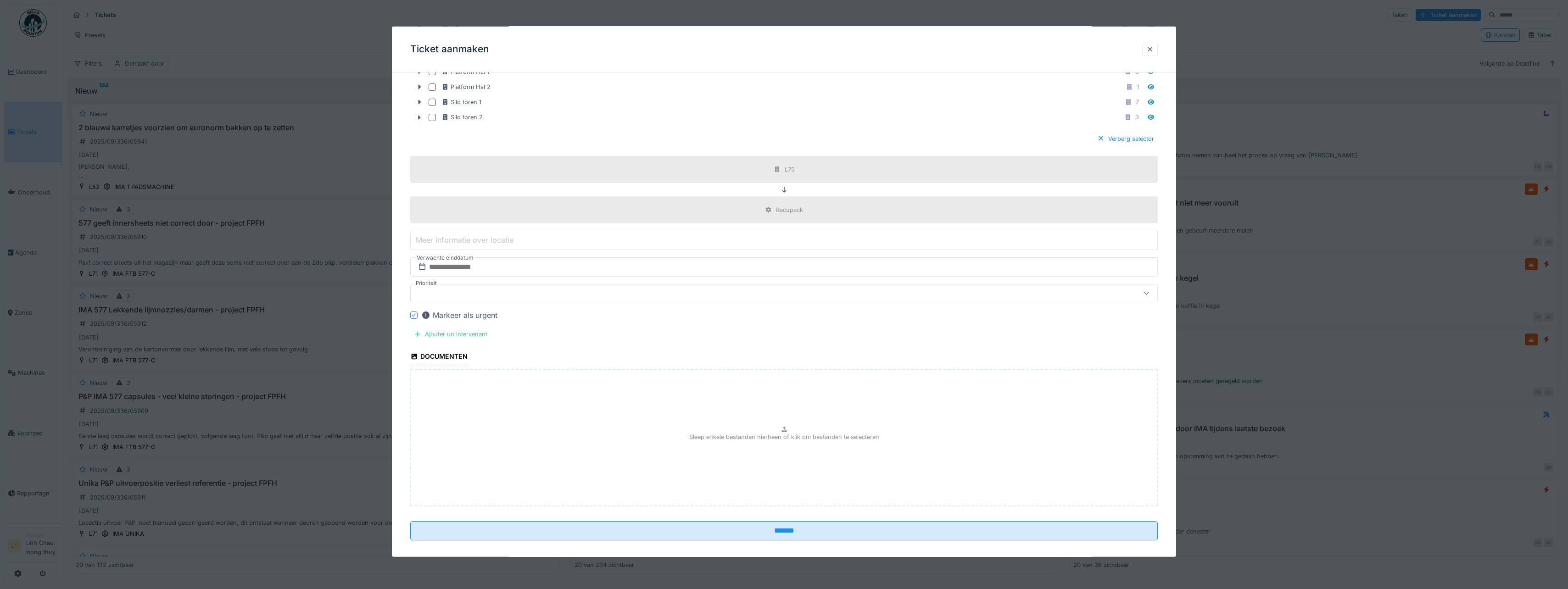
scroll to position [767, 0]
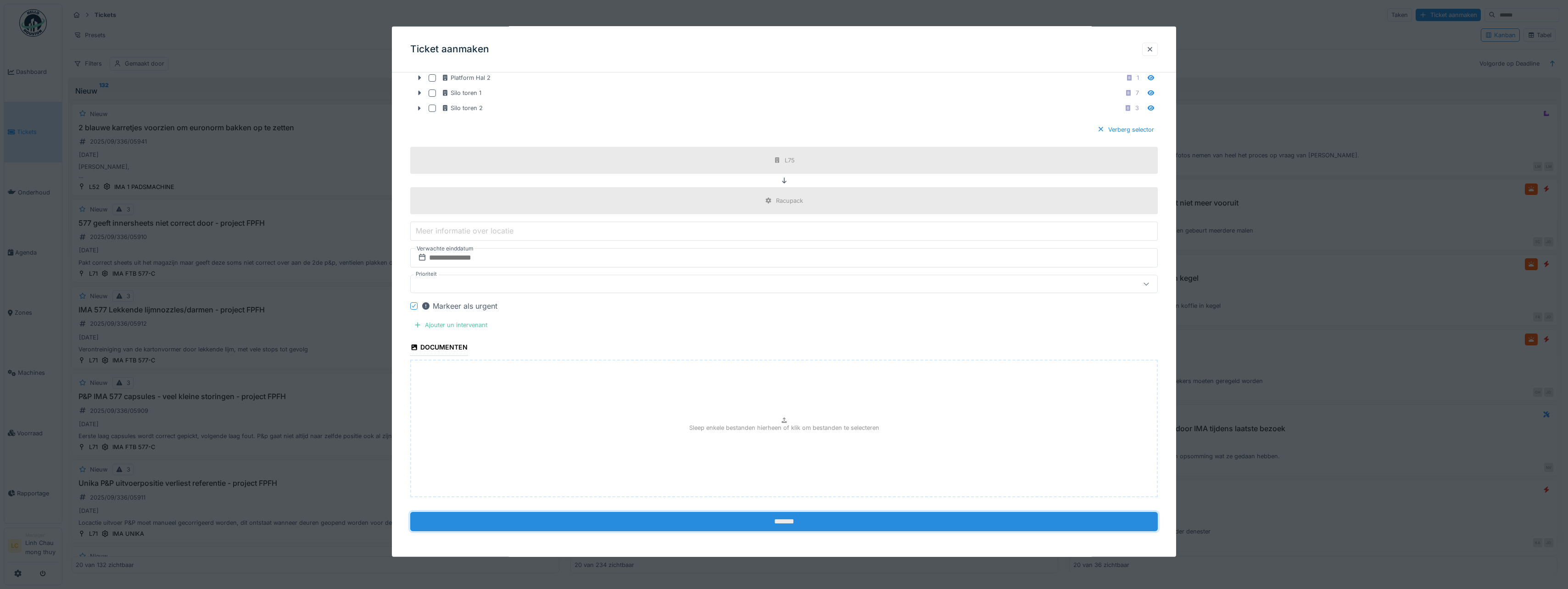
click at [801, 518] on input "*******" at bounding box center [784, 522] width 748 height 20
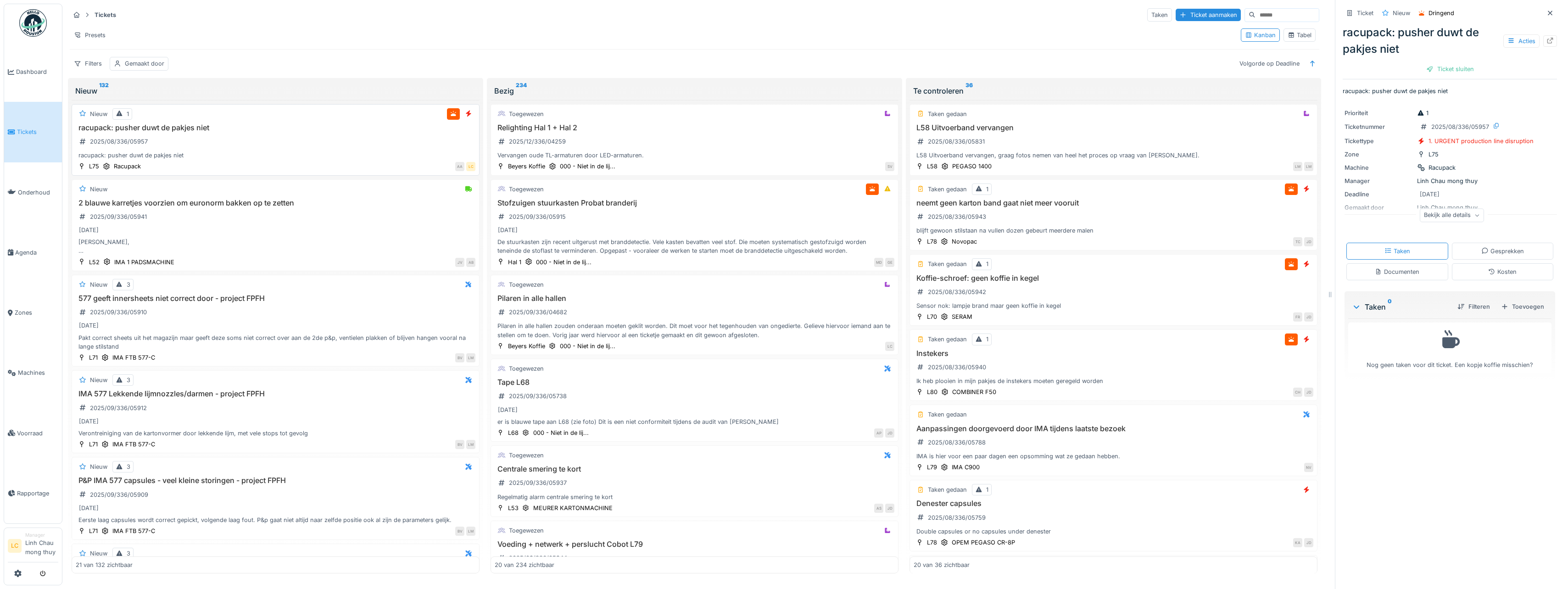
click at [380, 137] on div "racupack: pusher duwt de pakjes niet 2025/08/336/05957 racupack: pusher duwt de…" at bounding box center [276, 142] width 400 height 37
click at [1546, 40] on icon at bounding box center [1550, 41] width 7 height 6
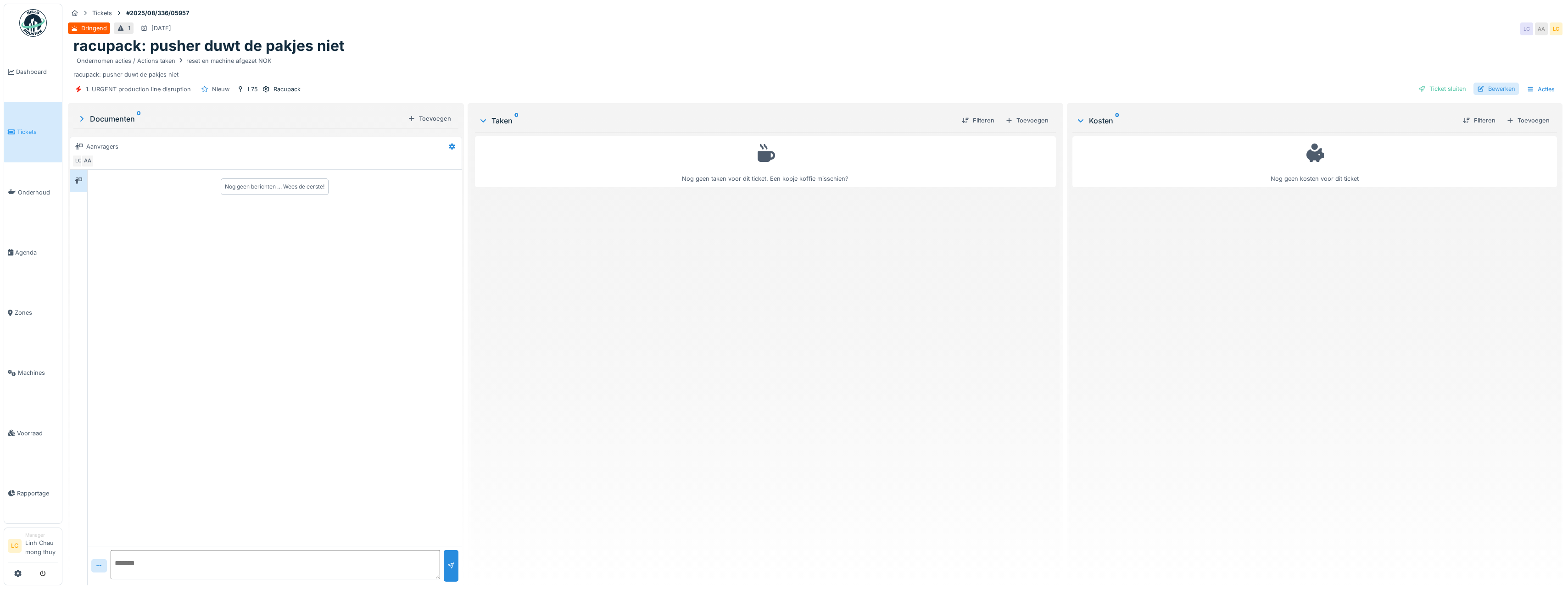
click at [1494, 86] on div "Bewerken" at bounding box center [1496, 89] width 45 height 12
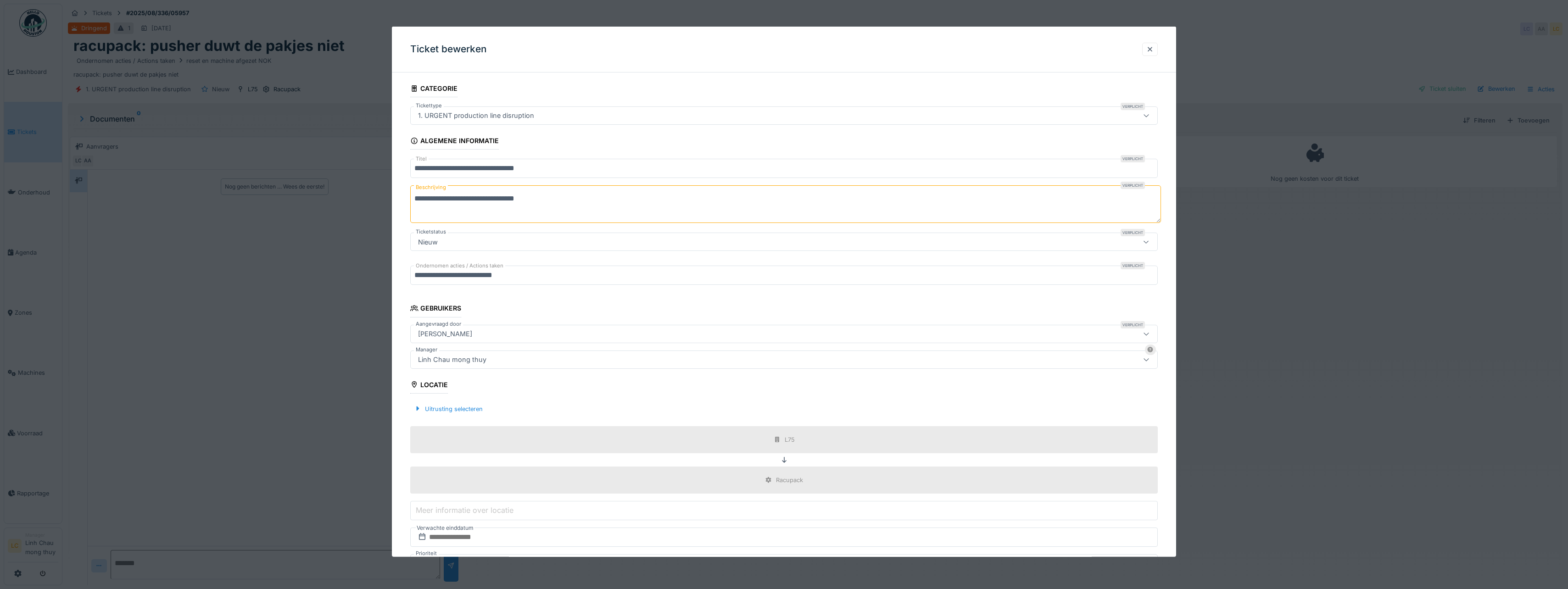
click at [1154, 47] on div at bounding box center [1150, 49] width 7 height 9
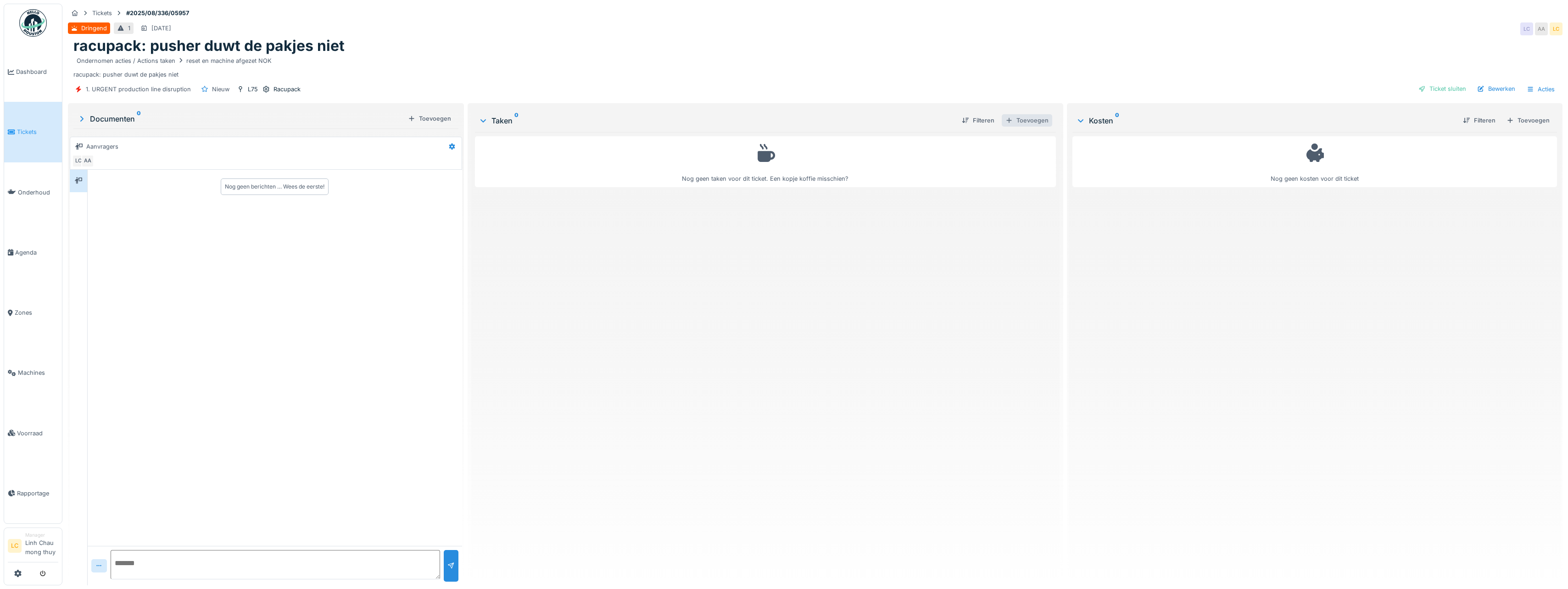
click at [1025, 119] on div "Toevoegen" at bounding box center [1027, 120] width 51 height 12
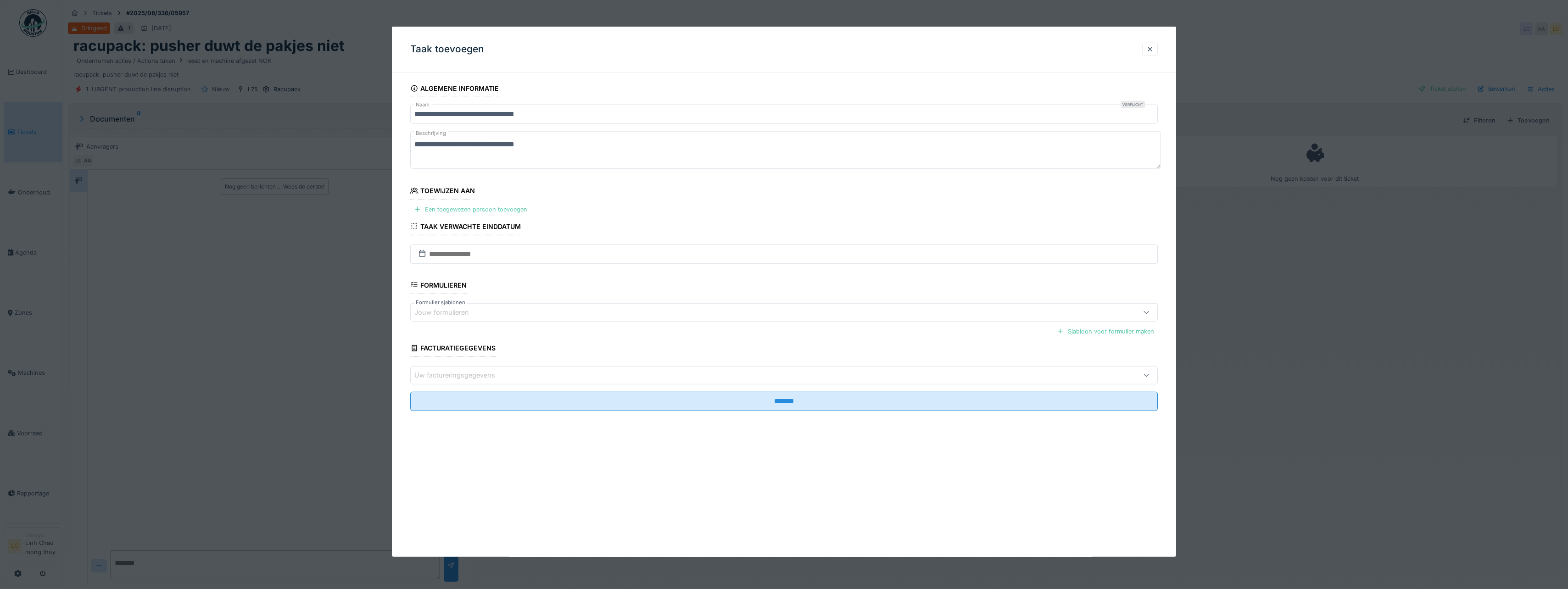
click at [502, 203] on div "Een toegewezen persoon toevoegen" at bounding box center [470, 210] width 120 height 12
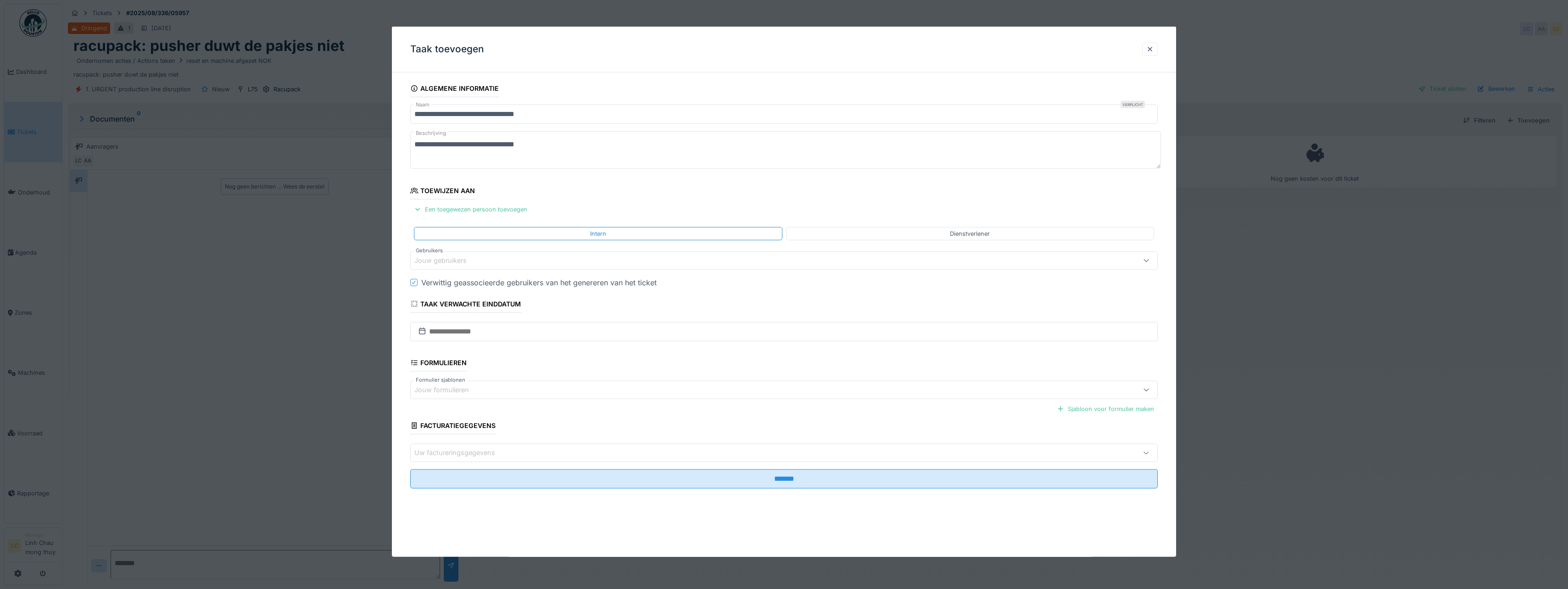
click at [487, 261] on div "Jouw gebruikers" at bounding box center [743, 260] width 658 height 10
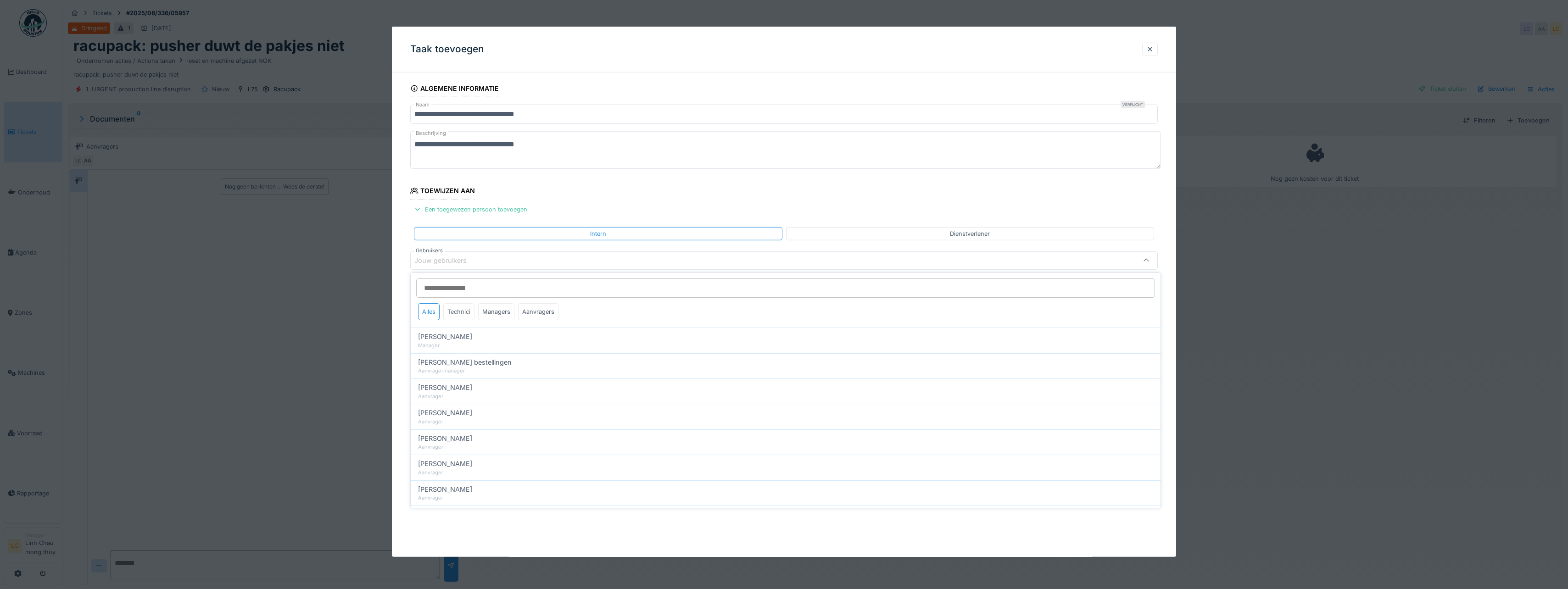
click at [468, 308] on div "Technici" at bounding box center [458, 312] width 31 height 17
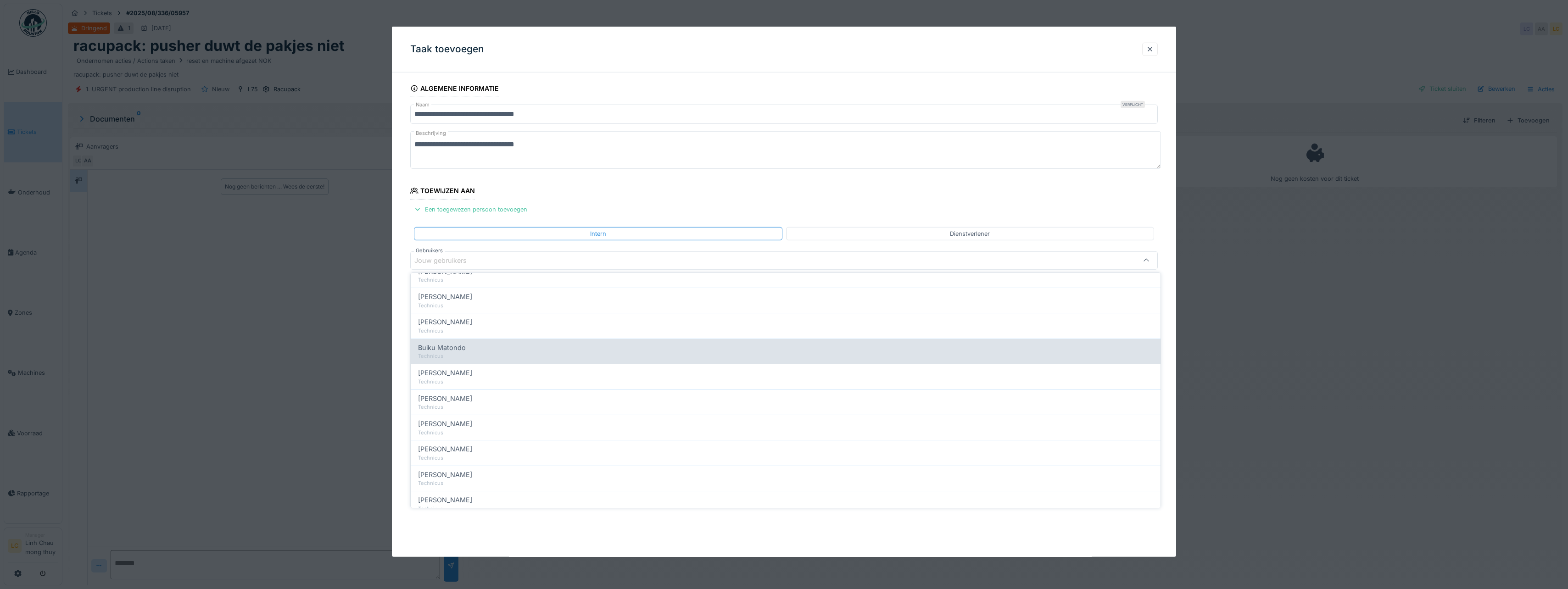
scroll to position [92, 0]
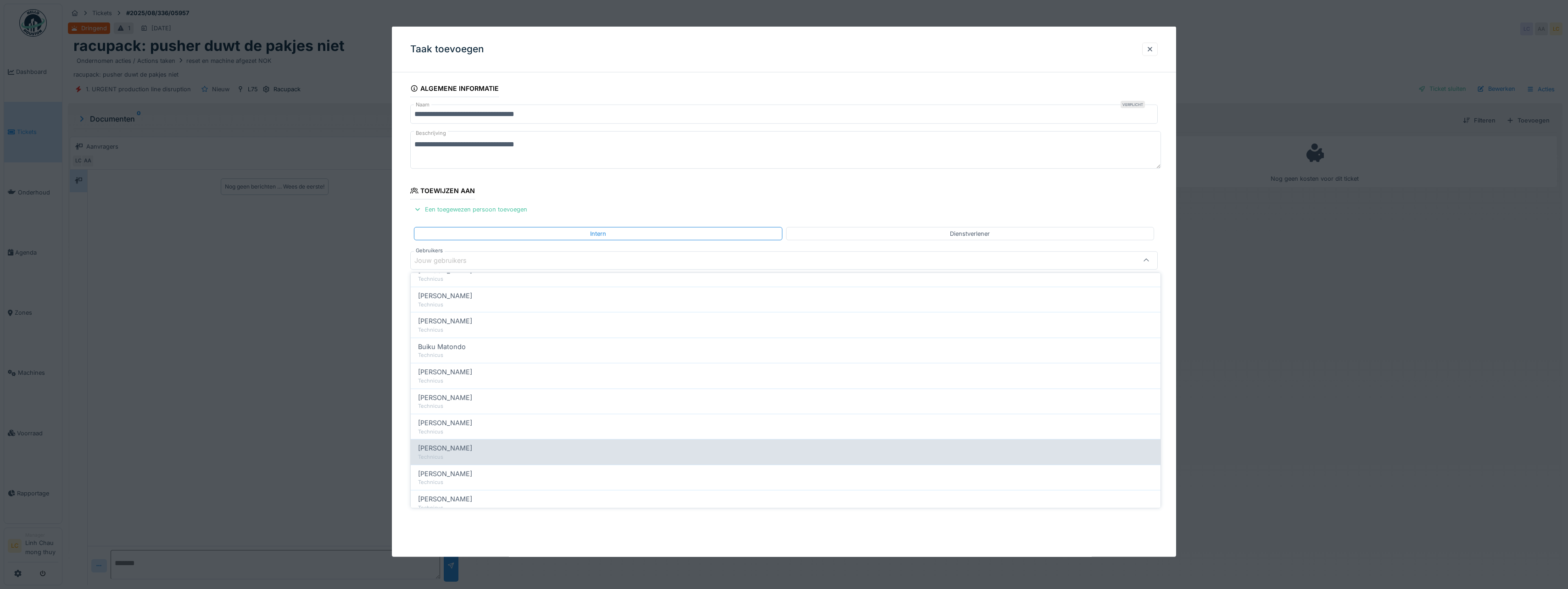
click at [443, 448] on span "Ismail Sewilam" at bounding box center [445, 448] width 54 height 10
type input "*****"
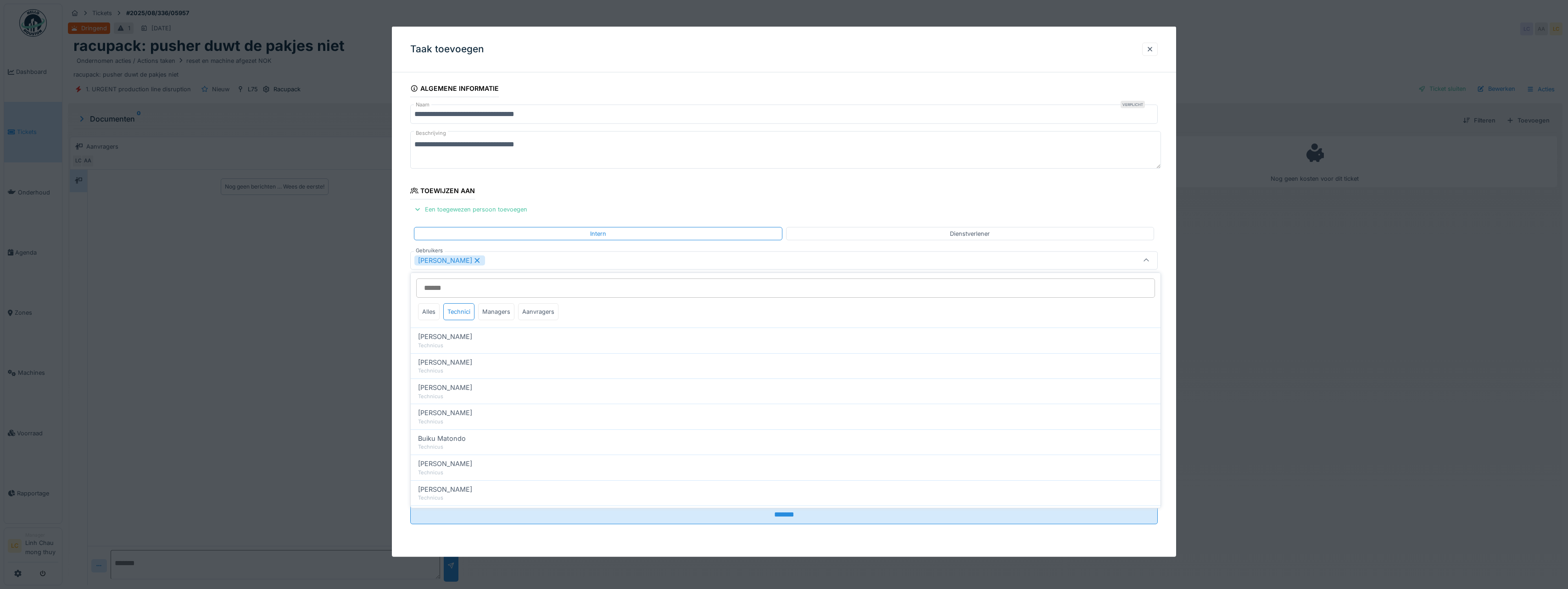
click at [616, 170] on div "**********" at bounding box center [784, 151] width 748 height 40
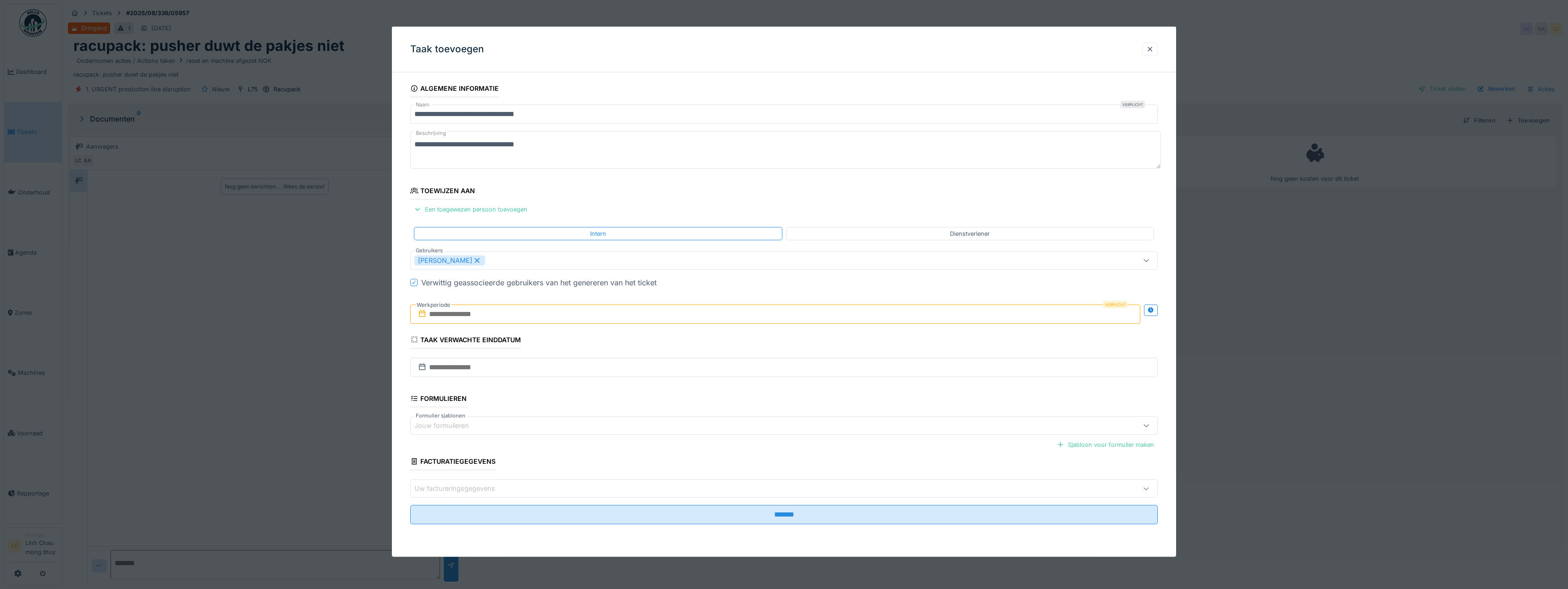
click at [507, 319] on input "text" at bounding box center [775, 314] width 730 height 20
click at [790, 433] on div "29" at bounding box center [792, 434] width 12 height 13
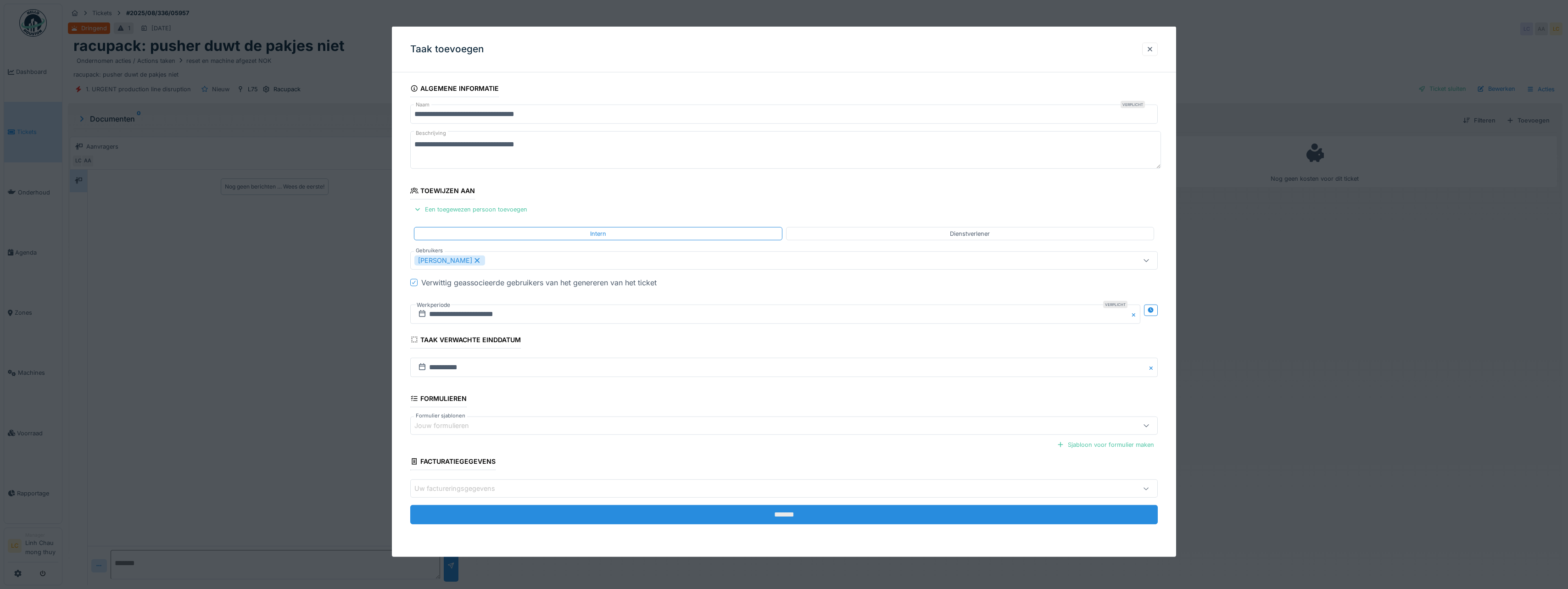
click at [753, 512] on input "*******" at bounding box center [784, 514] width 748 height 20
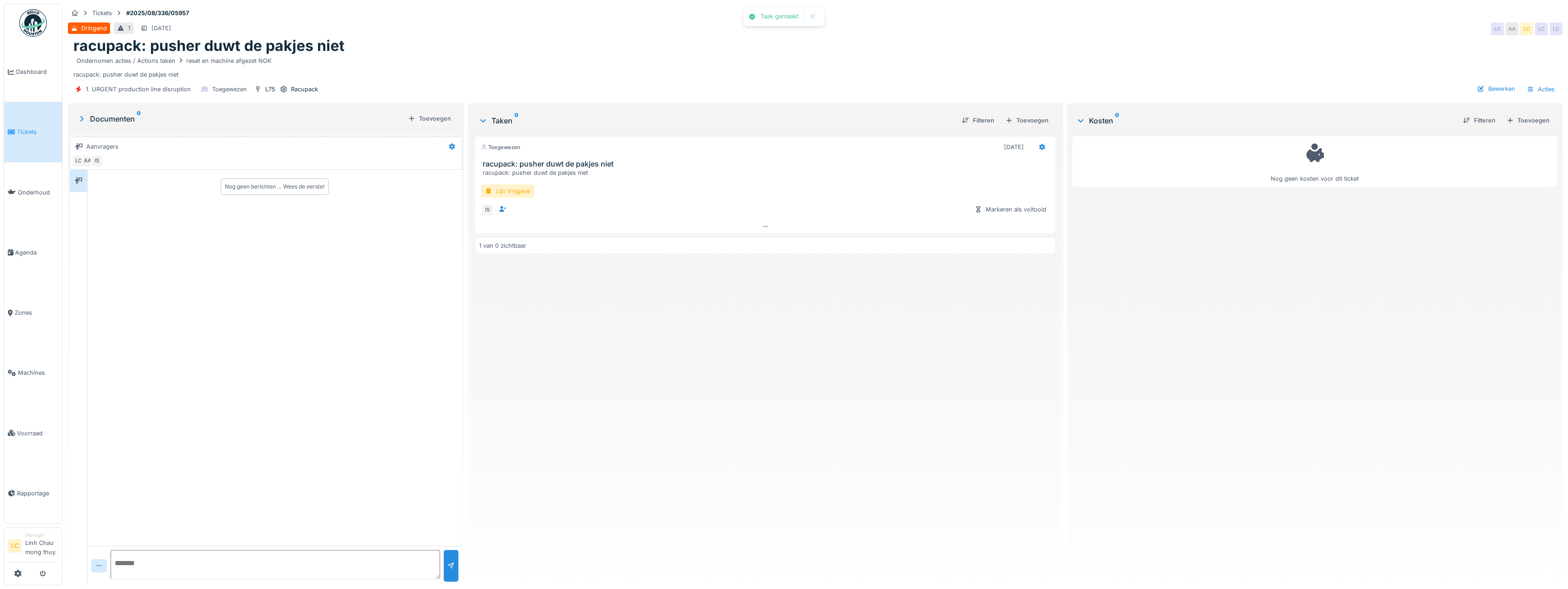
click at [38, 21] on img at bounding box center [33, 23] width 28 height 27
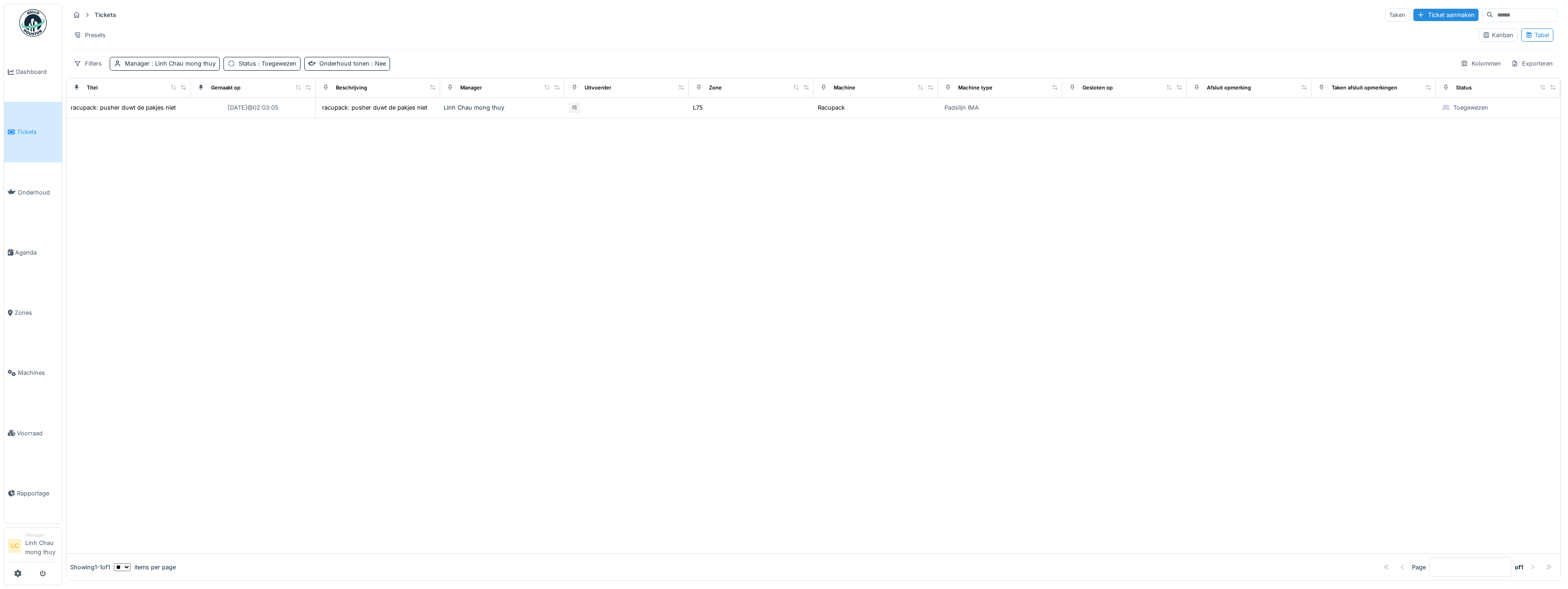
click at [24, 24] on img at bounding box center [33, 23] width 28 height 27
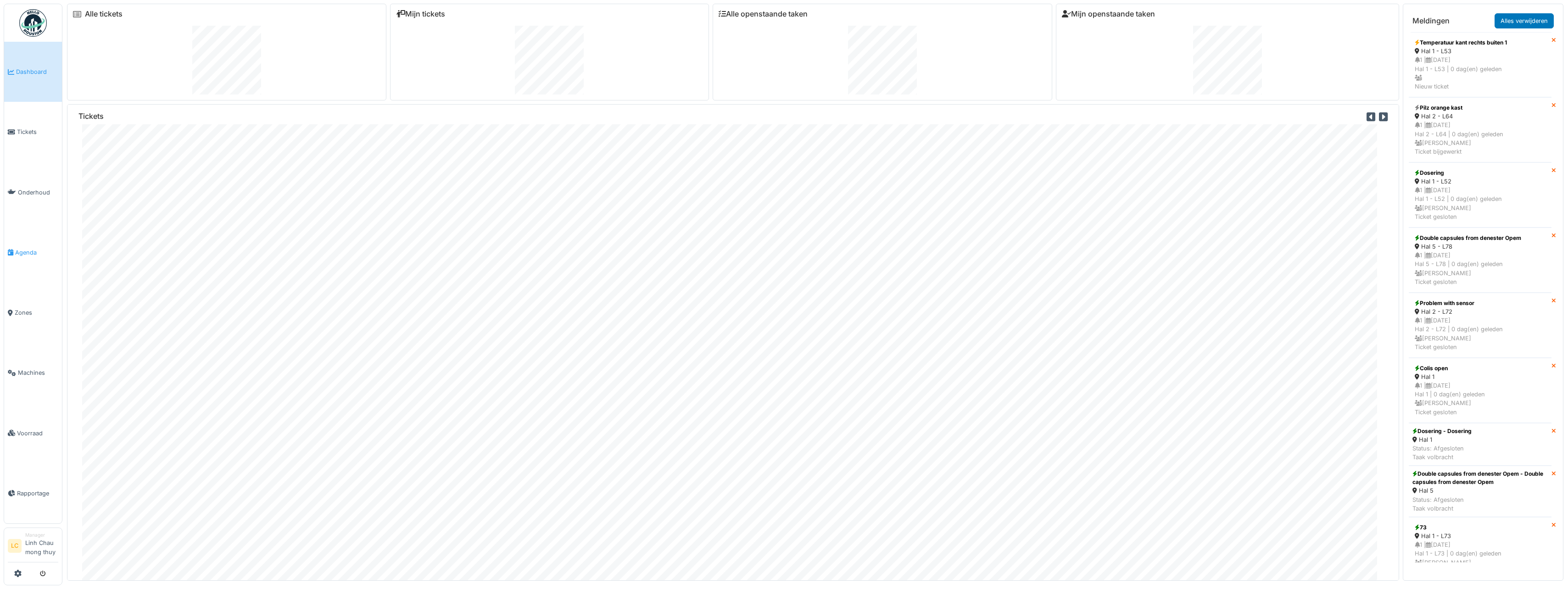
click at [27, 252] on span "Agenda" at bounding box center [37, 252] width 43 height 9
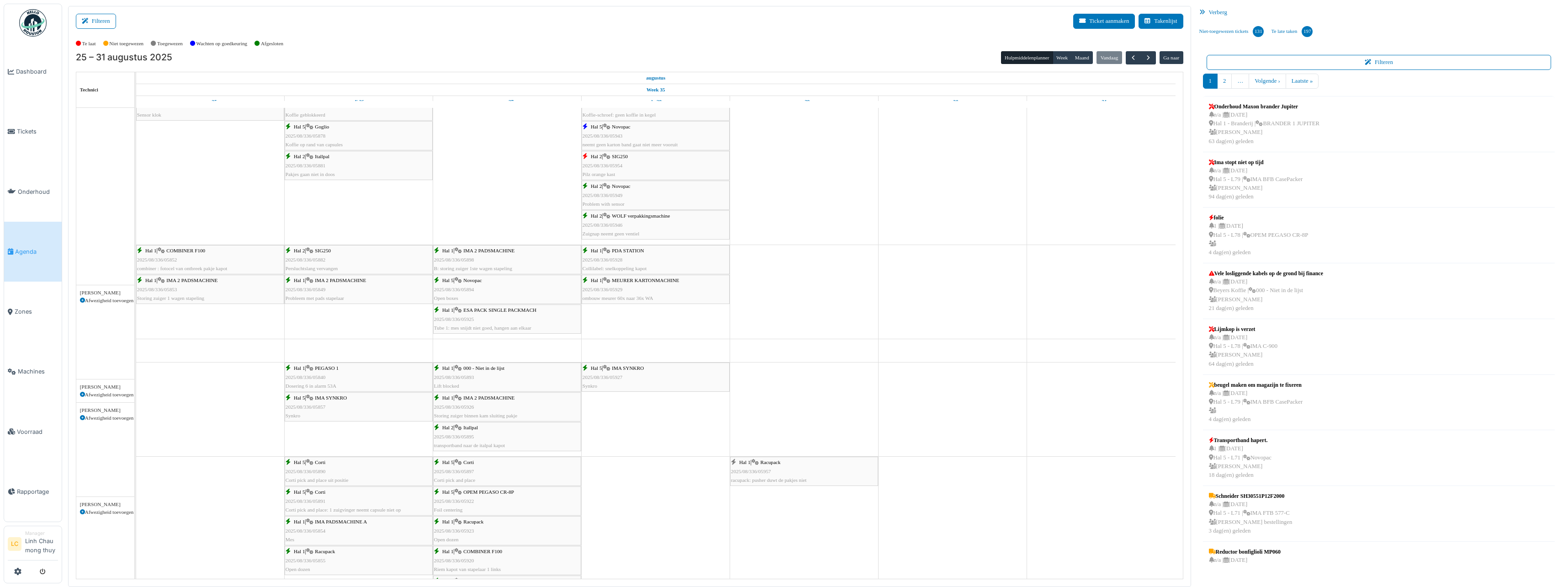
scroll to position [320, 0]
click at [36, 28] on img at bounding box center [33, 23] width 27 height 27
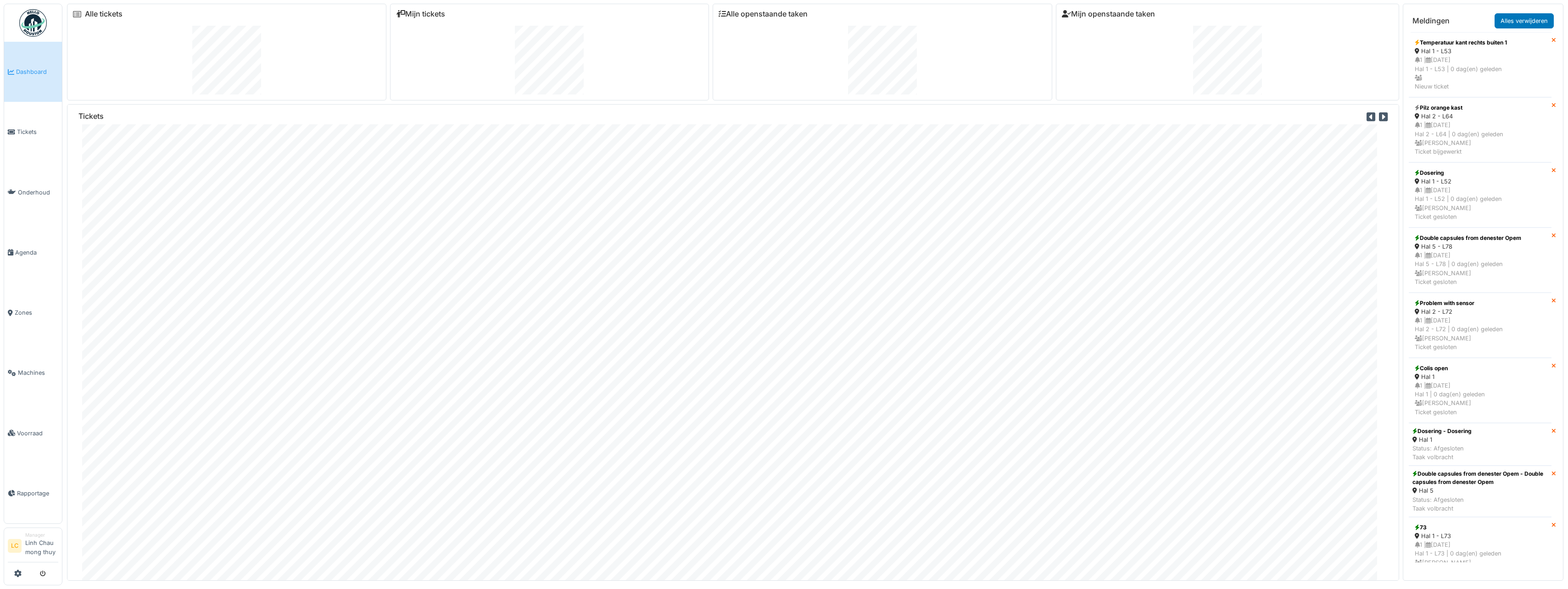
click at [34, 22] on img at bounding box center [33, 23] width 28 height 27
click at [36, 28] on img at bounding box center [33, 23] width 28 height 27
click at [29, 135] on span "Tickets" at bounding box center [38, 132] width 42 height 9
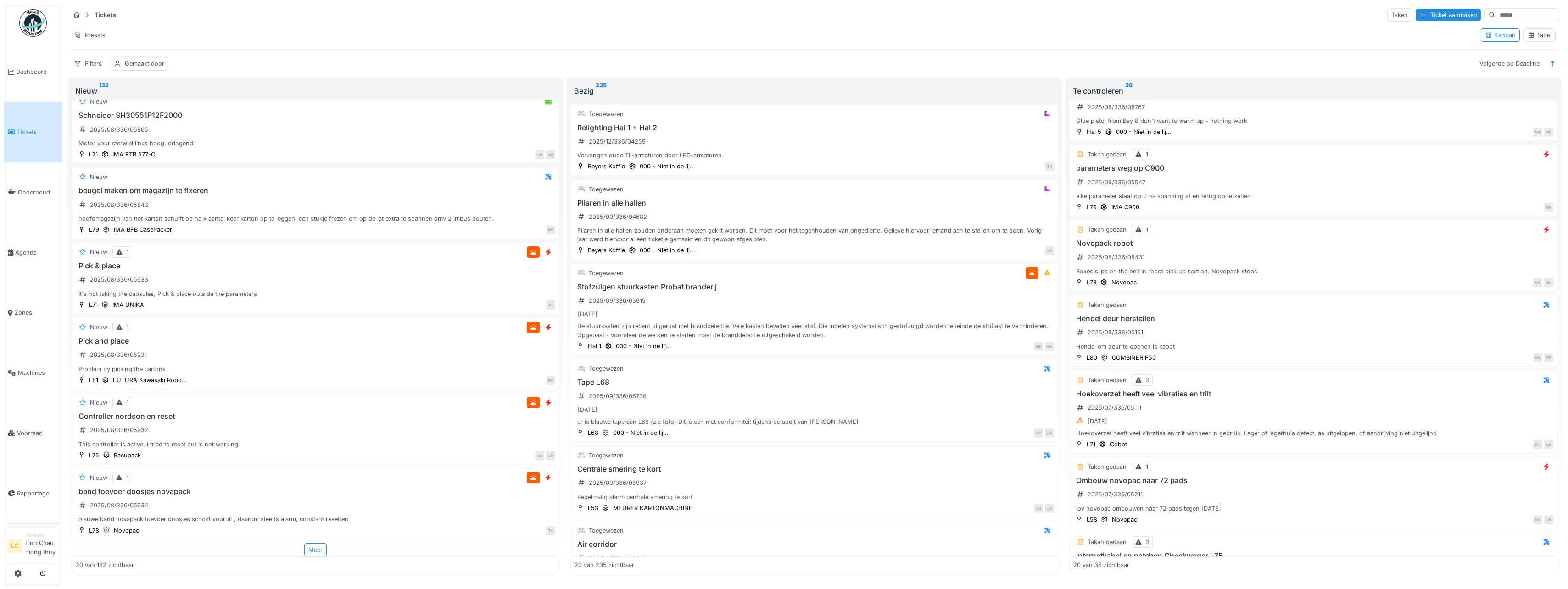
scroll to position [505, 0]
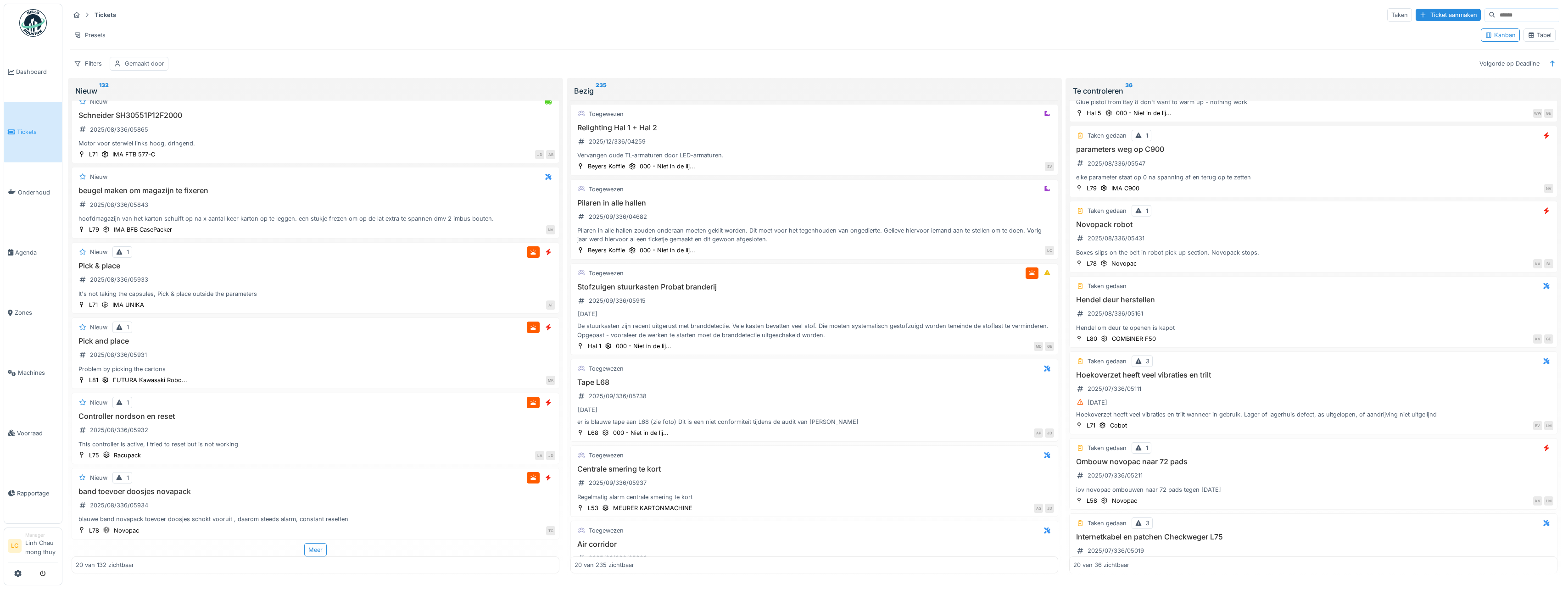
click at [120, 62] on icon at bounding box center [117, 64] width 7 height 6
click at [213, 87] on div "Verwijderen" at bounding box center [205, 88] width 51 height 12
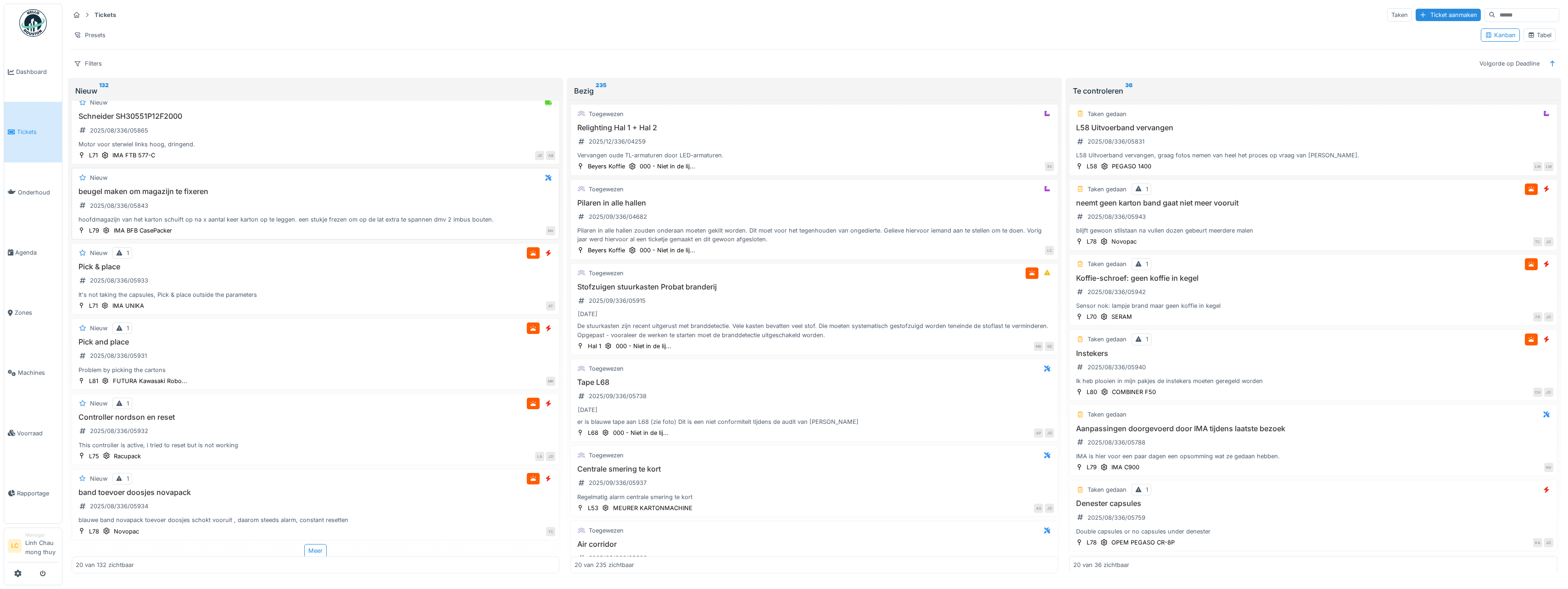
scroll to position [1152, 0]
click at [315, 552] on div "Meer" at bounding box center [315, 550] width 23 height 13
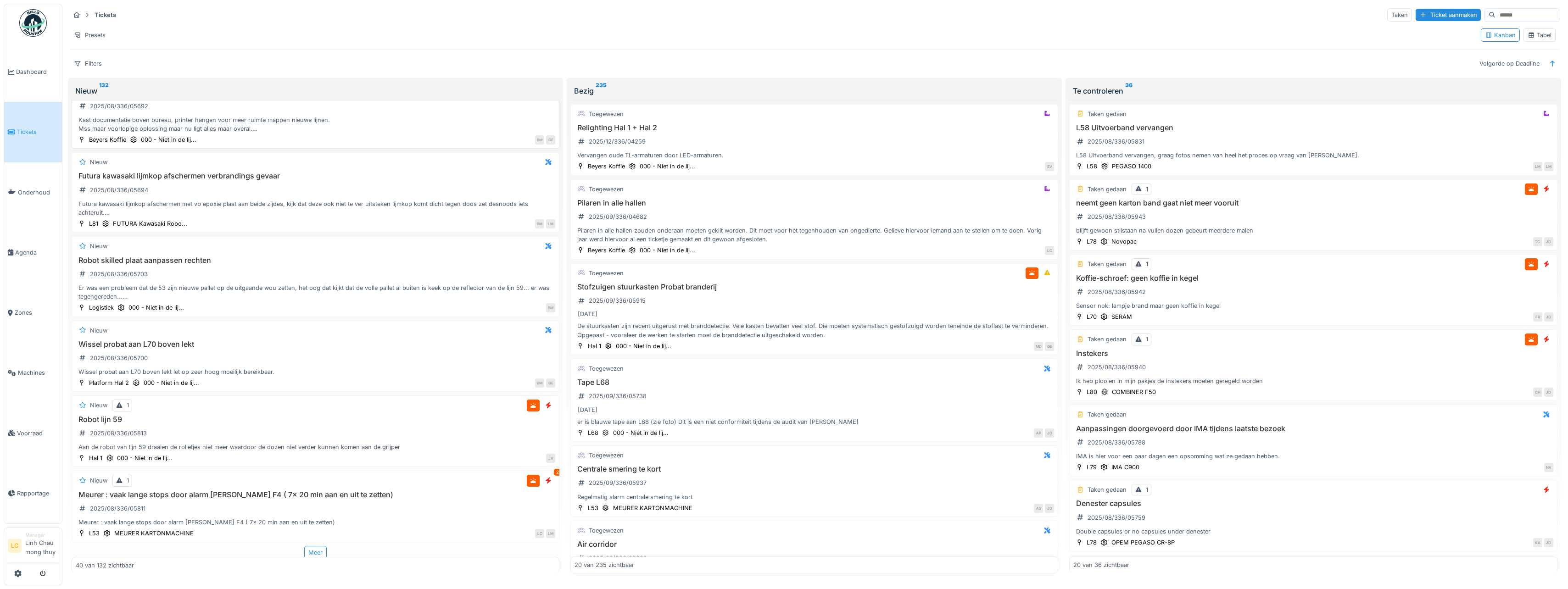
scroll to position [2697, 0]
click at [29, 19] on img at bounding box center [33, 23] width 28 height 27
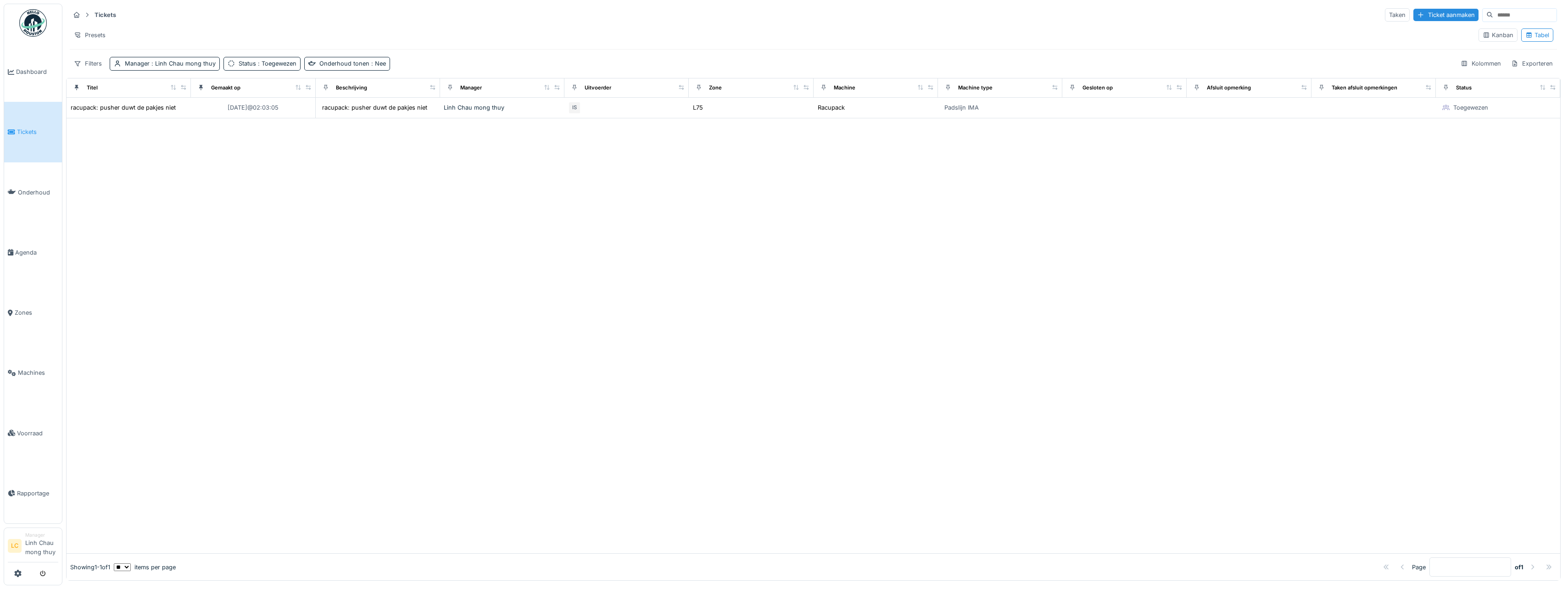
click at [42, 27] on img at bounding box center [33, 23] width 28 height 27
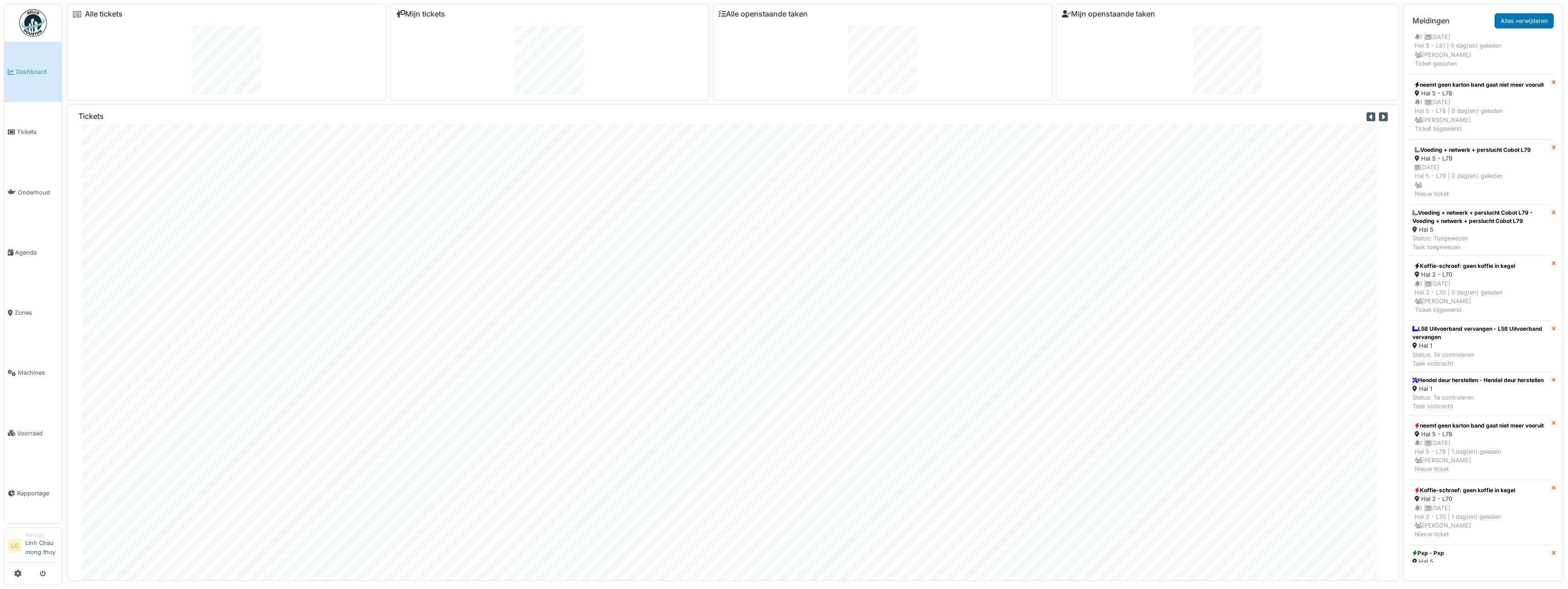
scroll to position [2459, 0]
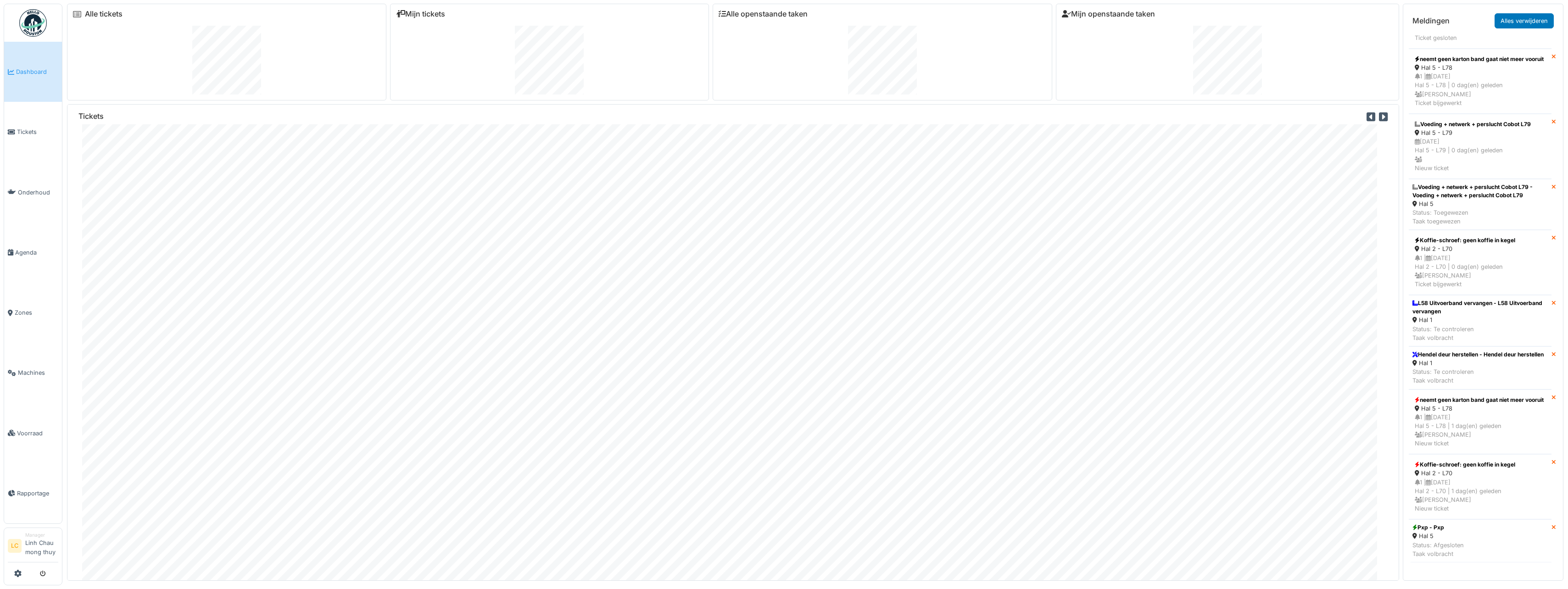
click at [34, 20] on img at bounding box center [33, 23] width 28 height 27
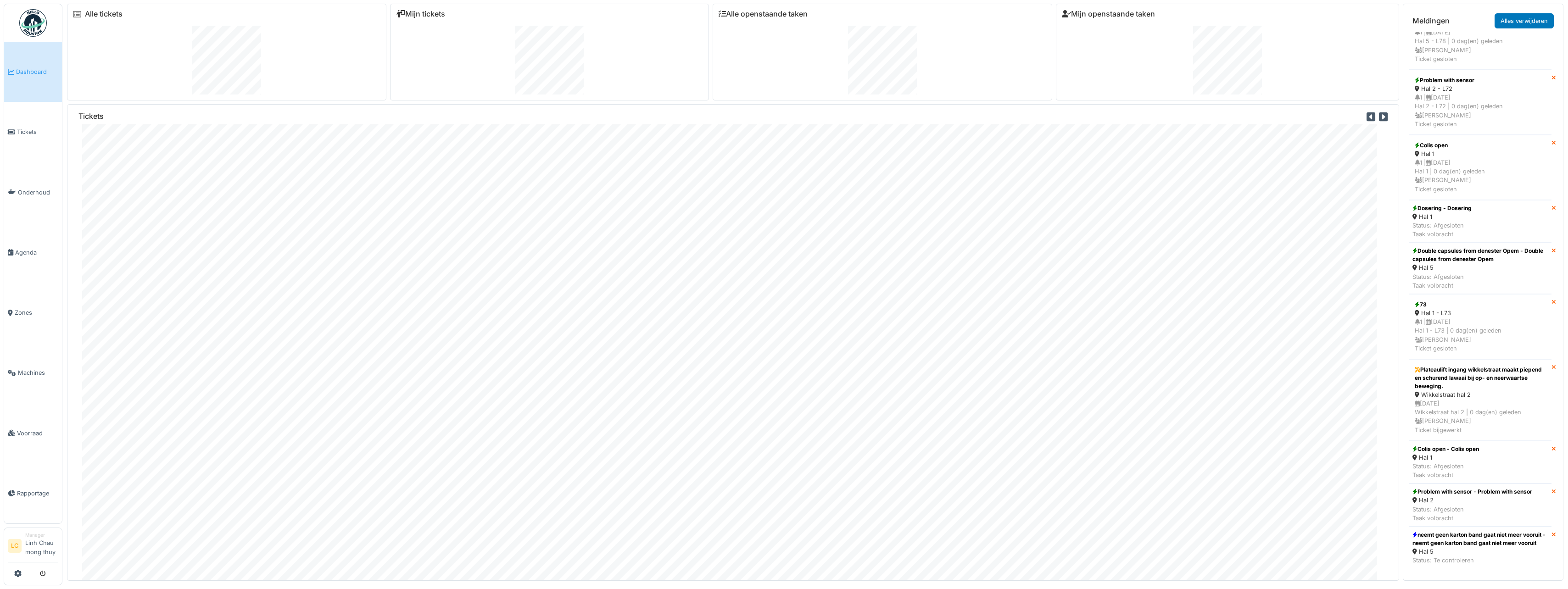
scroll to position [229, 0]
click at [20, 252] on span "Agenda" at bounding box center [37, 252] width 43 height 9
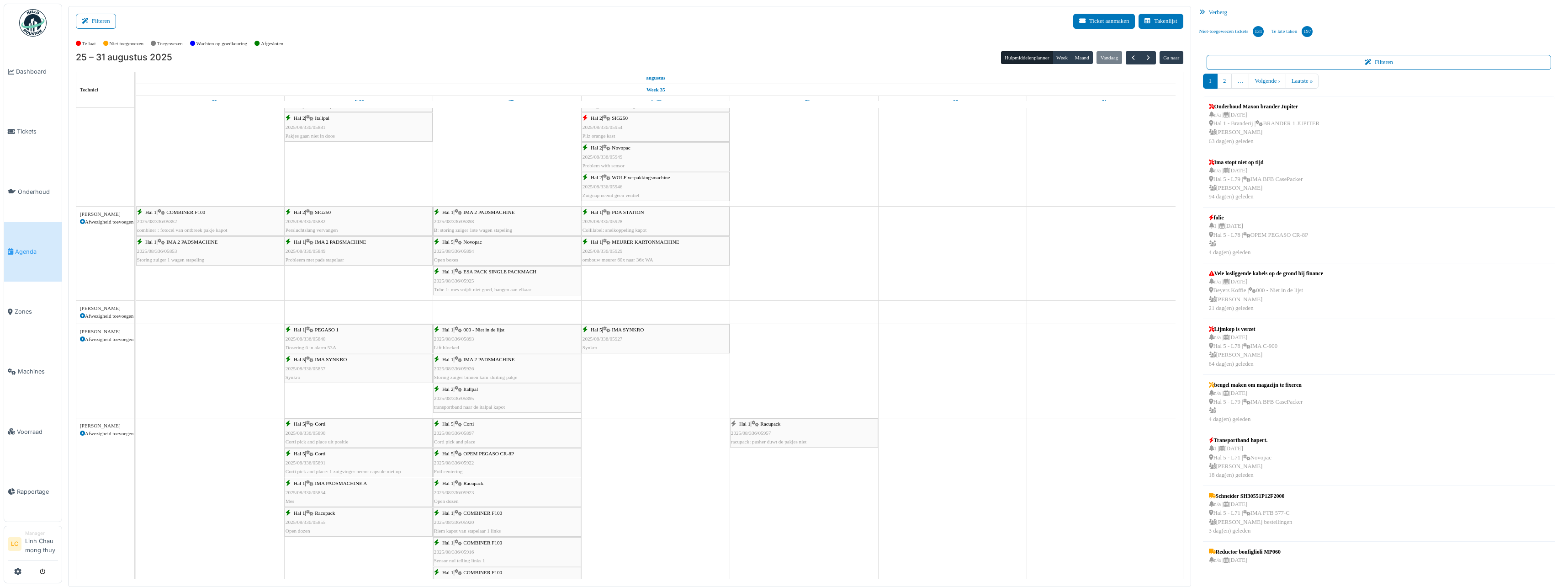
scroll to position [365, 0]
click at [15, 29] on ul "Dashboard Tickets Onderhoud [GEOGRAPHIC_DATA] Zones Machines Voorraad Rapportage" at bounding box center [33, 262] width 58 height 518
click at [24, 26] on img at bounding box center [33, 23] width 27 height 27
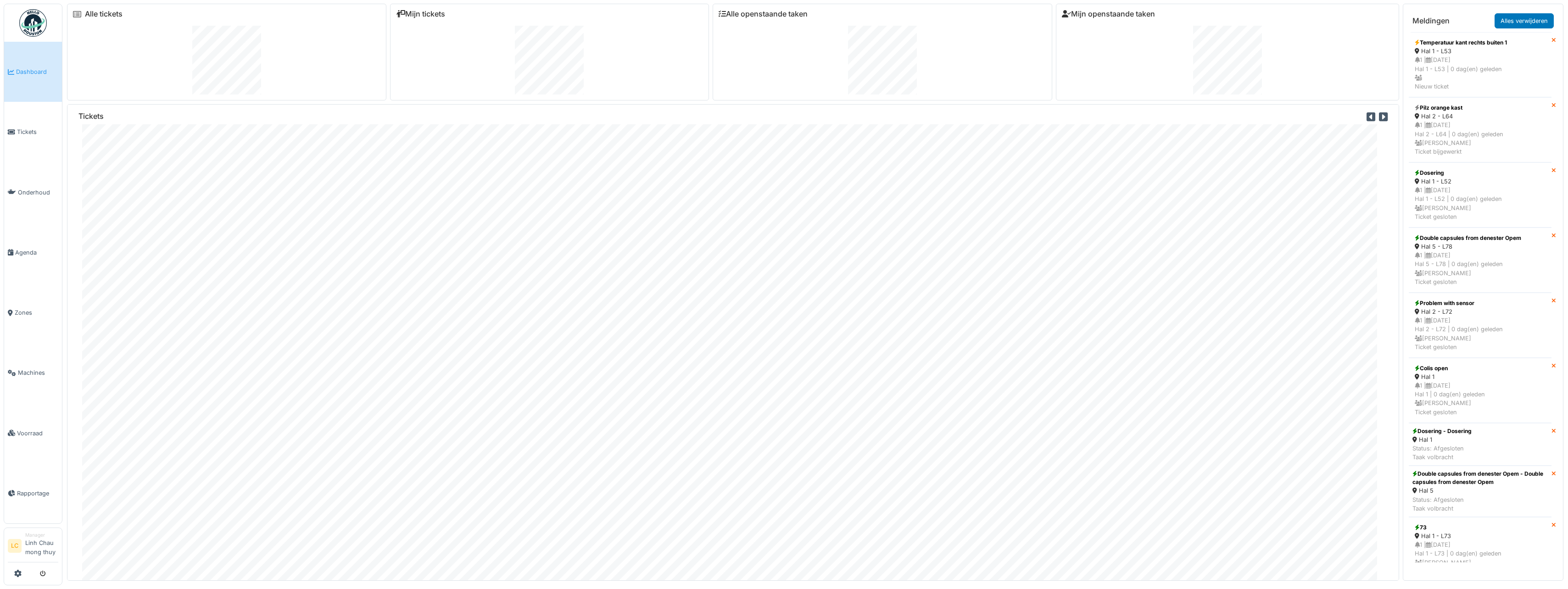
click at [35, 26] on img at bounding box center [33, 23] width 28 height 27
click at [20, 133] on span "Tickets" at bounding box center [38, 132] width 42 height 9
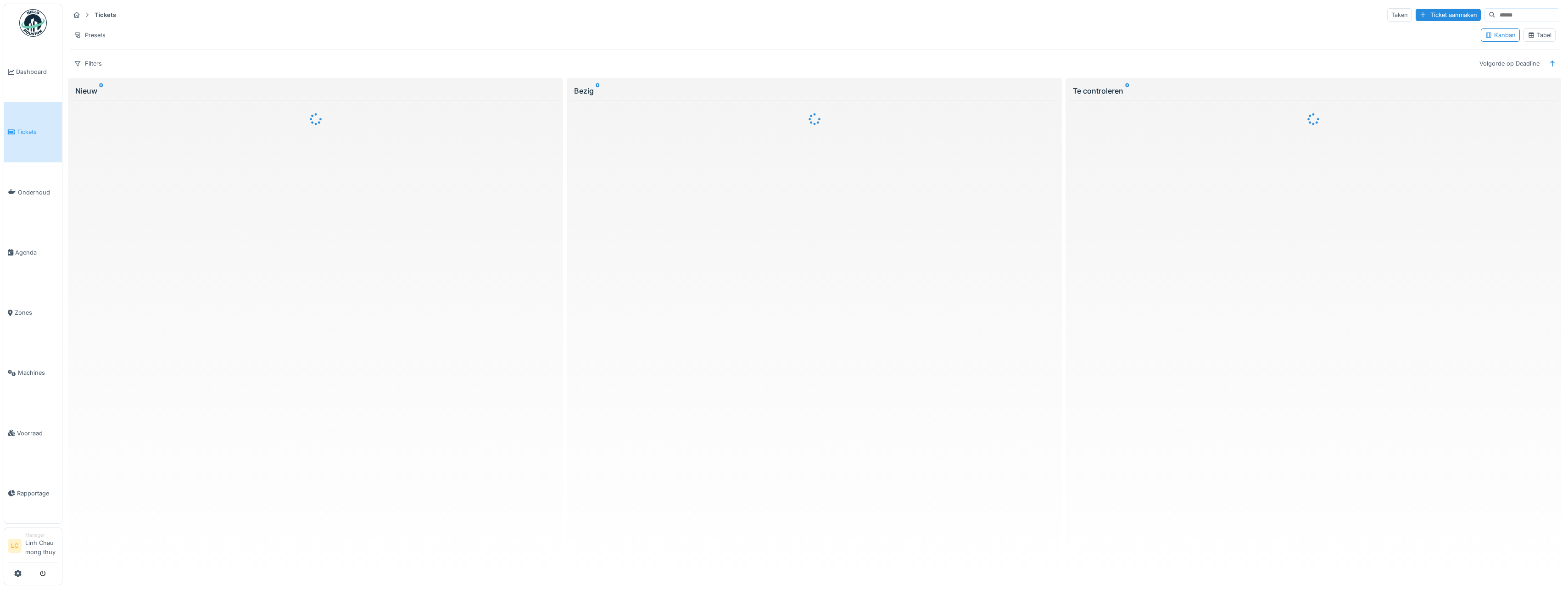
click at [1495, 17] on input at bounding box center [1527, 15] width 64 height 13
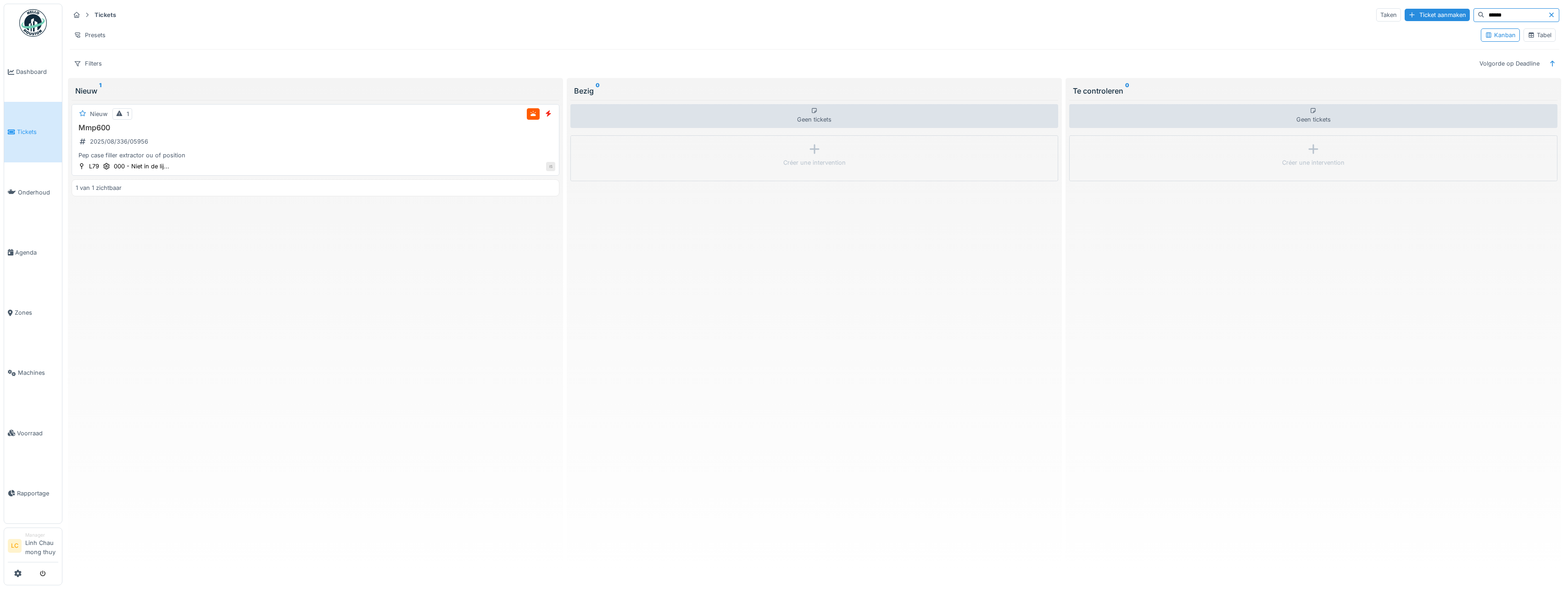
type input "******"
click at [319, 145] on div "Mmp600 2025/08/336/05956 Pep case filler extractor ou of position" at bounding box center [315, 142] width 479 height 37
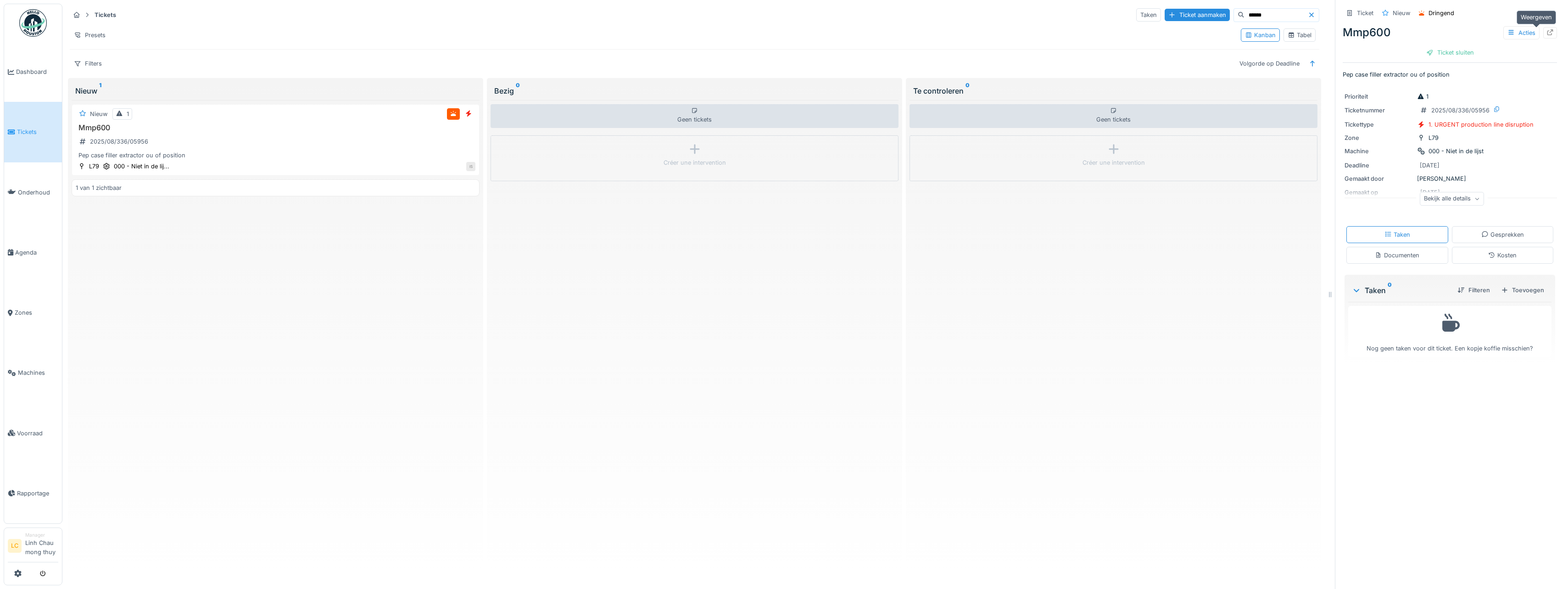
click at [1546, 29] on div at bounding box center [1550, 33] width 7 height 9
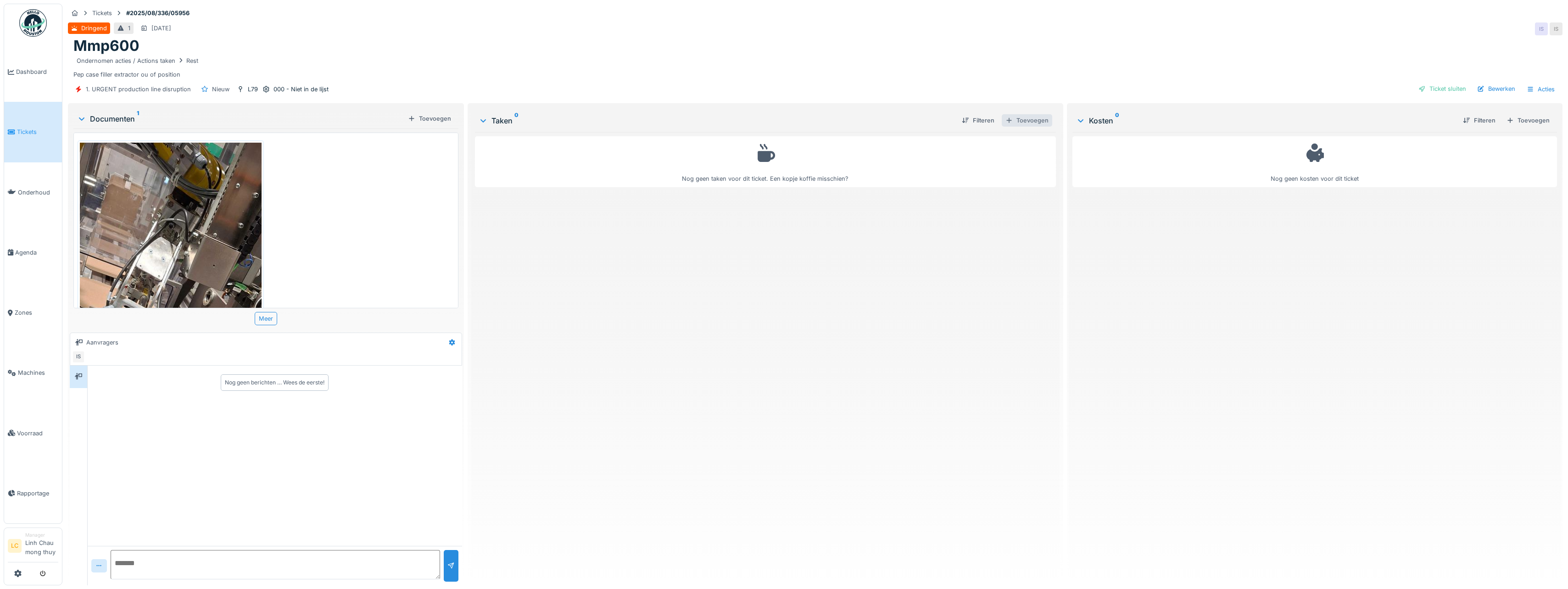
click at [1034, 120] on div "Toevoegen" at bounding box center [1027, 120] width 51 height 12
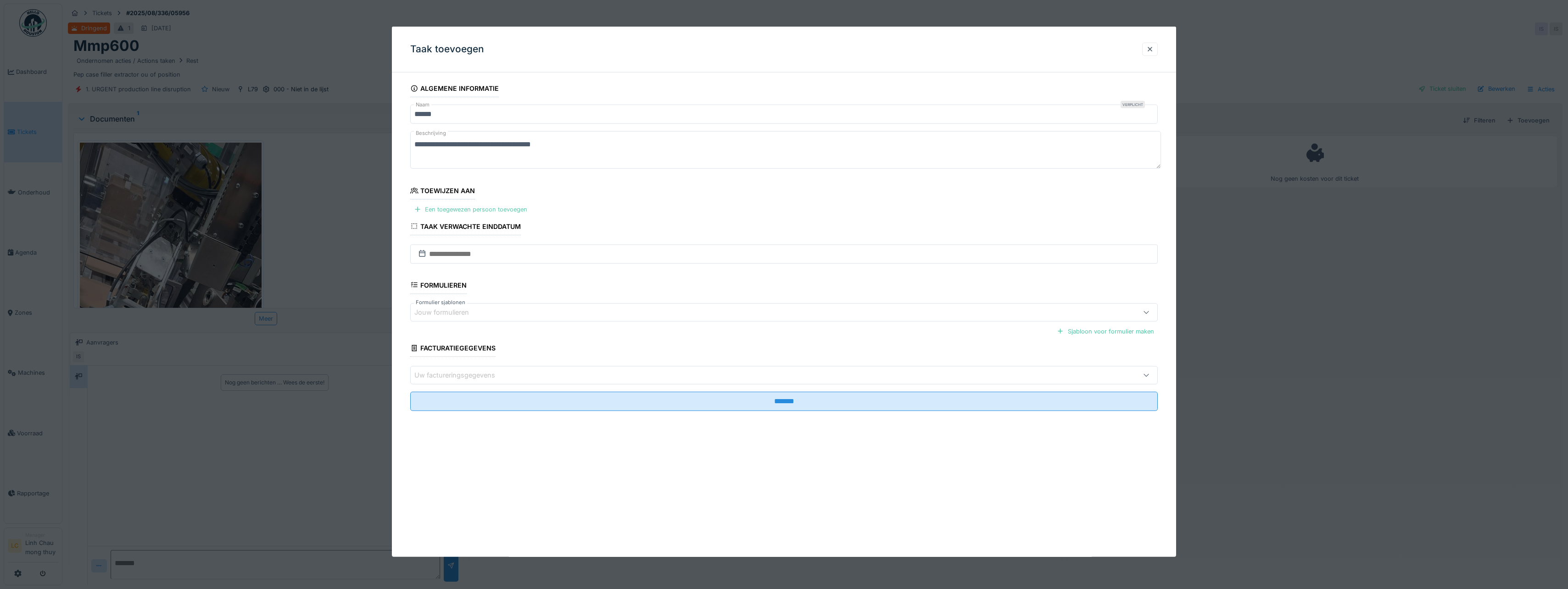
click at [484, 210] on div "Een toegewezen persoon toevoegen" at bounding box center [470, 210] width 120 height 12
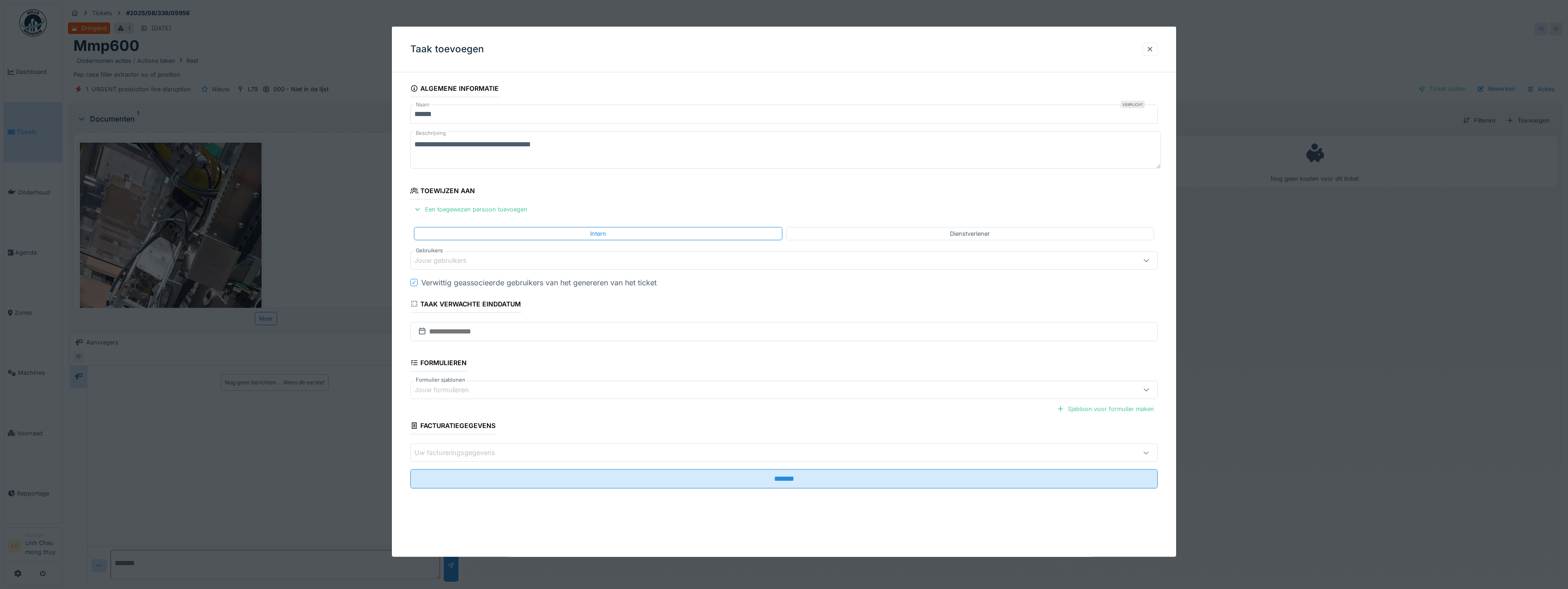
click at [481, 252] on div "Jouw gebruikers" at bounding box center [784, 260] width 748 height 18
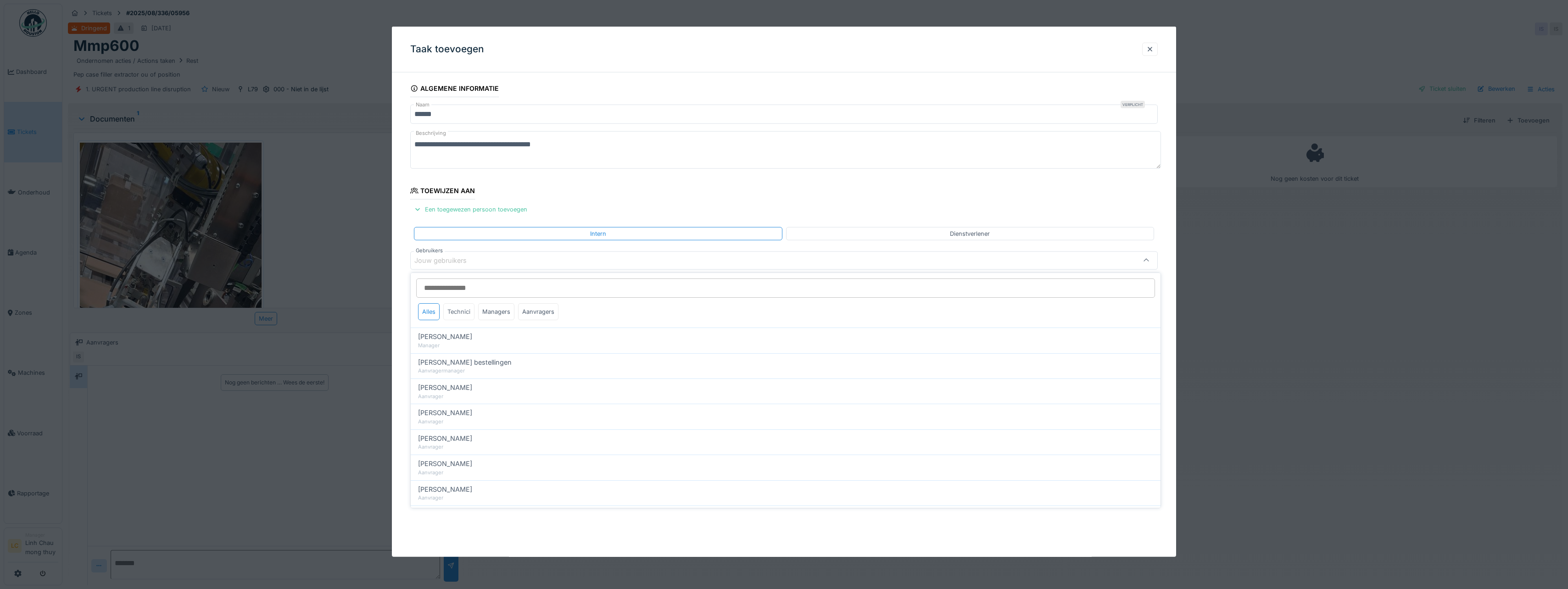
click at [454, 315] on div "Technici" at bounding box center [458, 312] width 31 height 17
click at [458, 312] on div "Technici" at bounding box center [458, 312] width 31 height 17
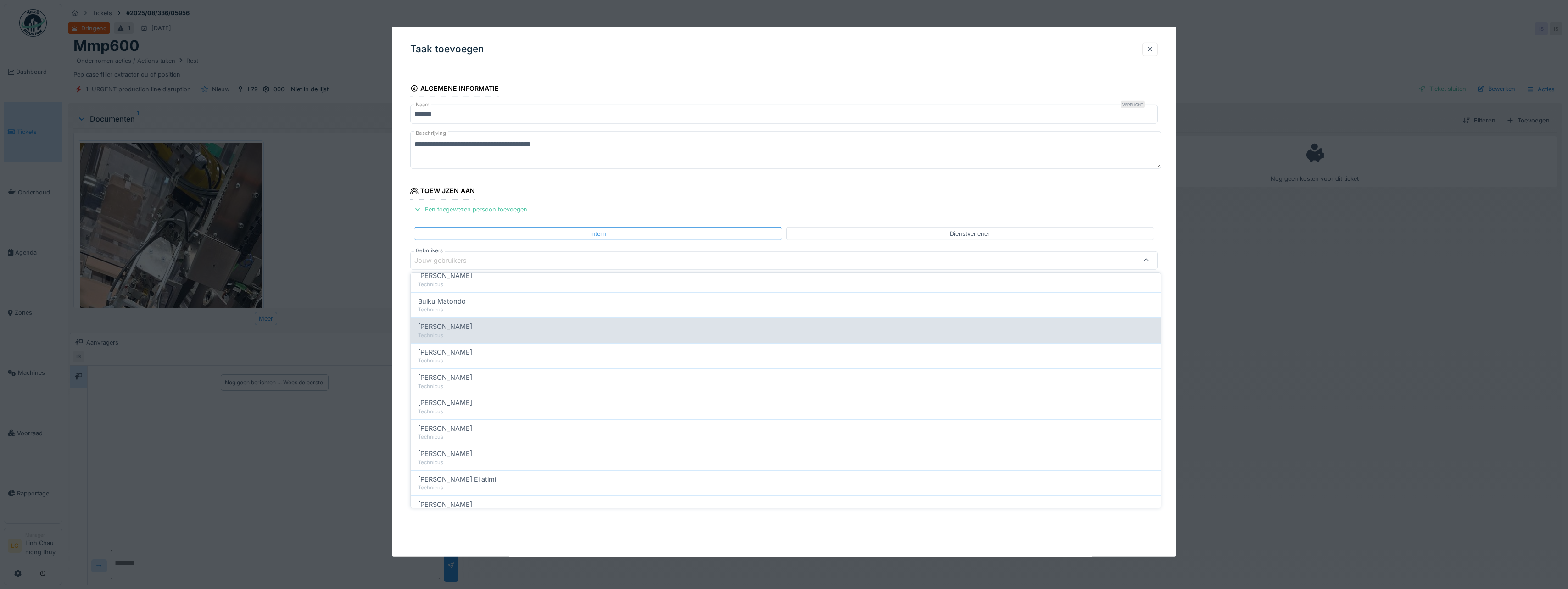
scroll to position [137, 0]
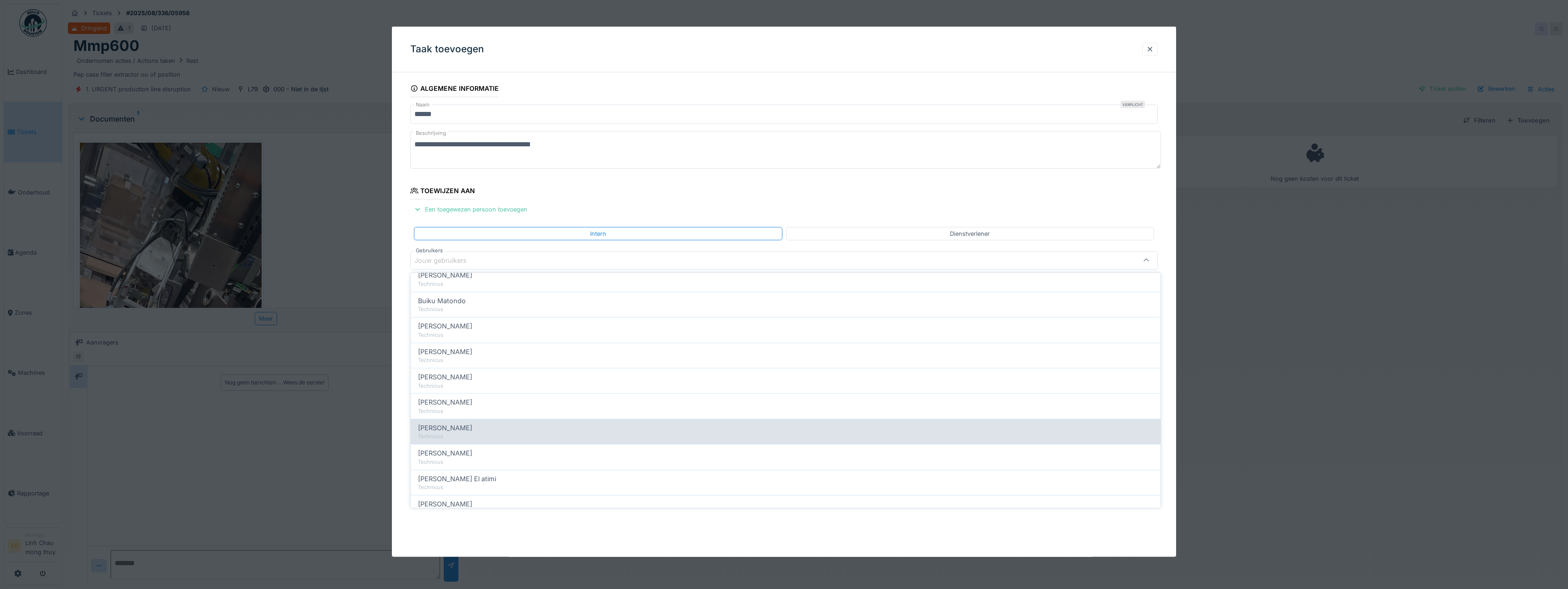
click at [445, 428] on span "Ismail Kosar" at bounding box center [445, 428] width 54 height 10
type input "****"
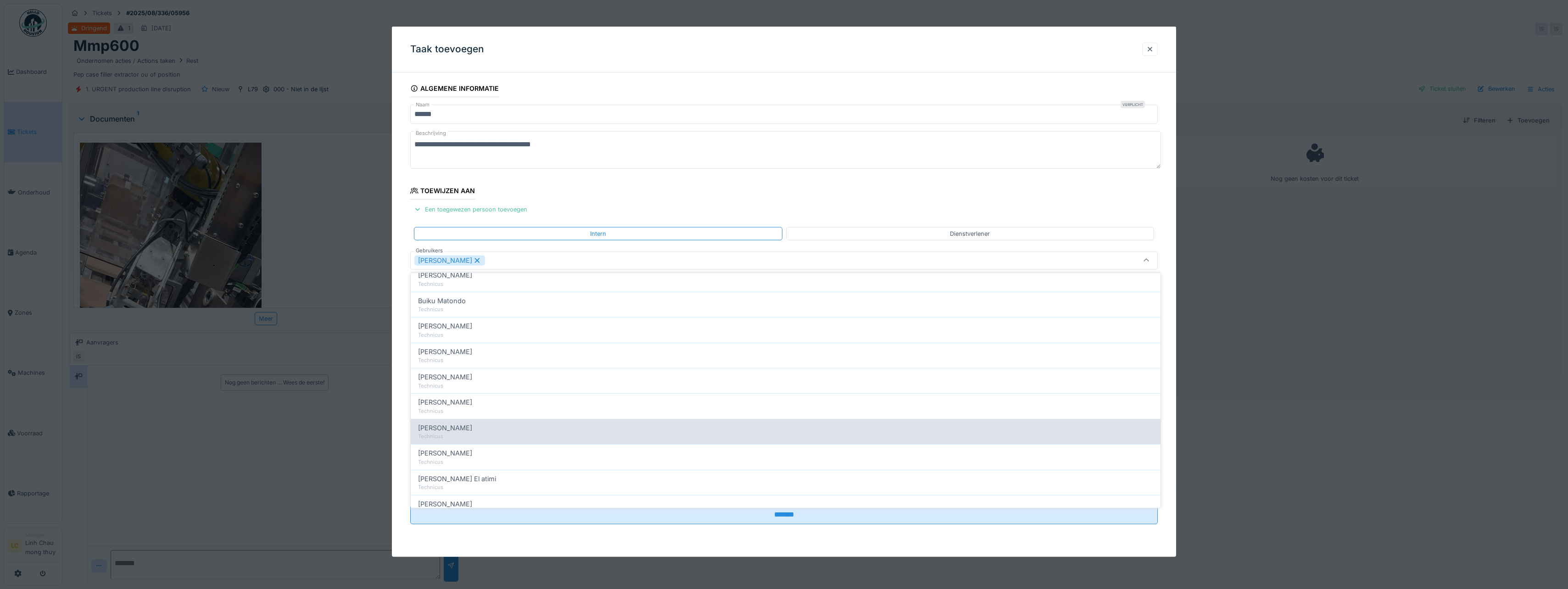
scroll to position [0, 0]
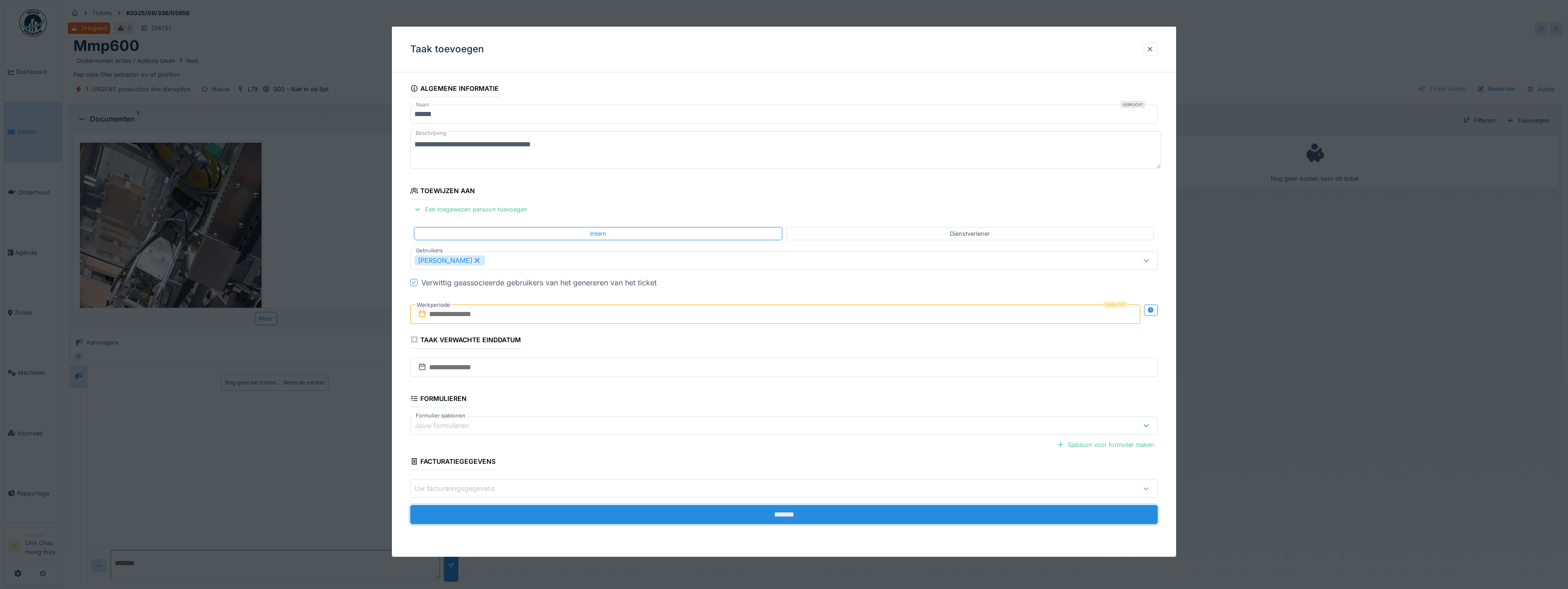
drag, startPoint x: 732, startPoint y: 520, endPoint x: 748, endPoint y: 517, distance: 16.3
click at [732, 520] on input "*******" at bounding box center [784, 514] width 748 height 20
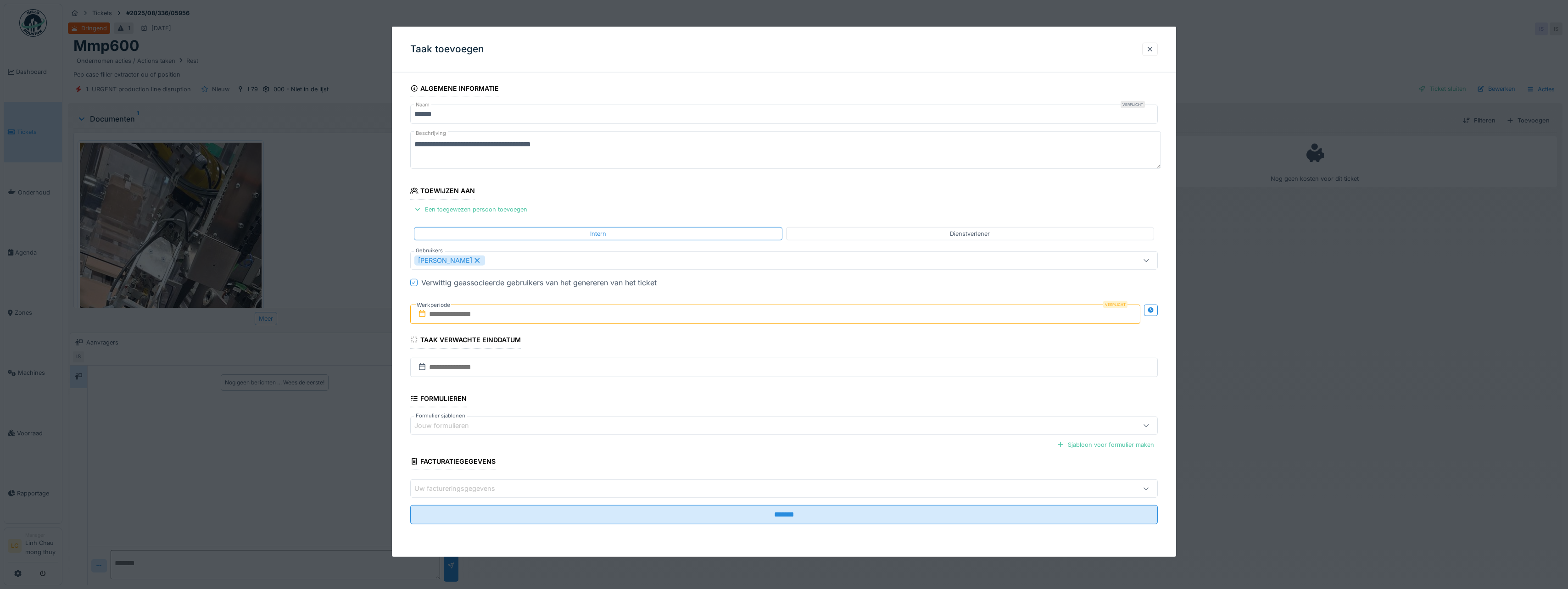
drag, startPoint x: 658, startPoint y: 313, endPoint x: 668, endPoint y: 315, distance: 10.2
click at [658, 313] on input "text" at bounding box center [775, 314] width 730 height 20
click at [793, 431] on div "29" at bounding box center [792, 434] width 12 height 13
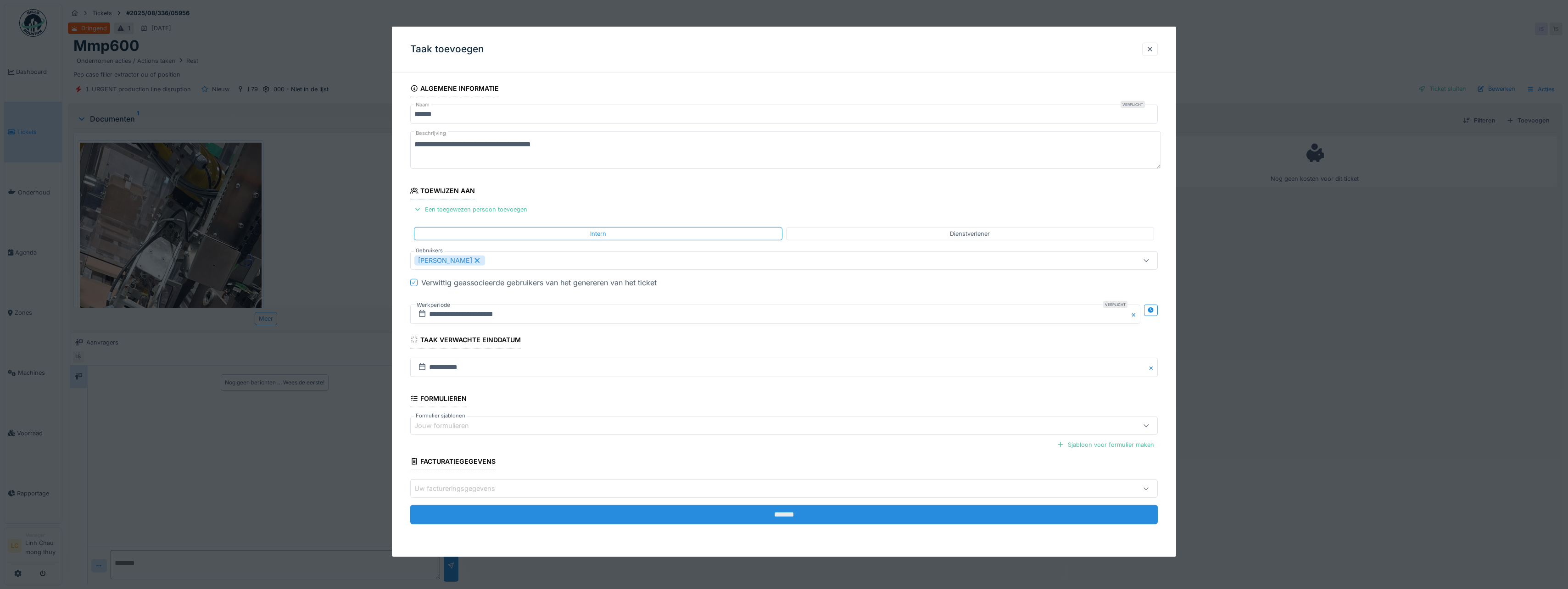
click at [788, 517] on input "*******" at bounding box center [784, 514] width 748 height 20
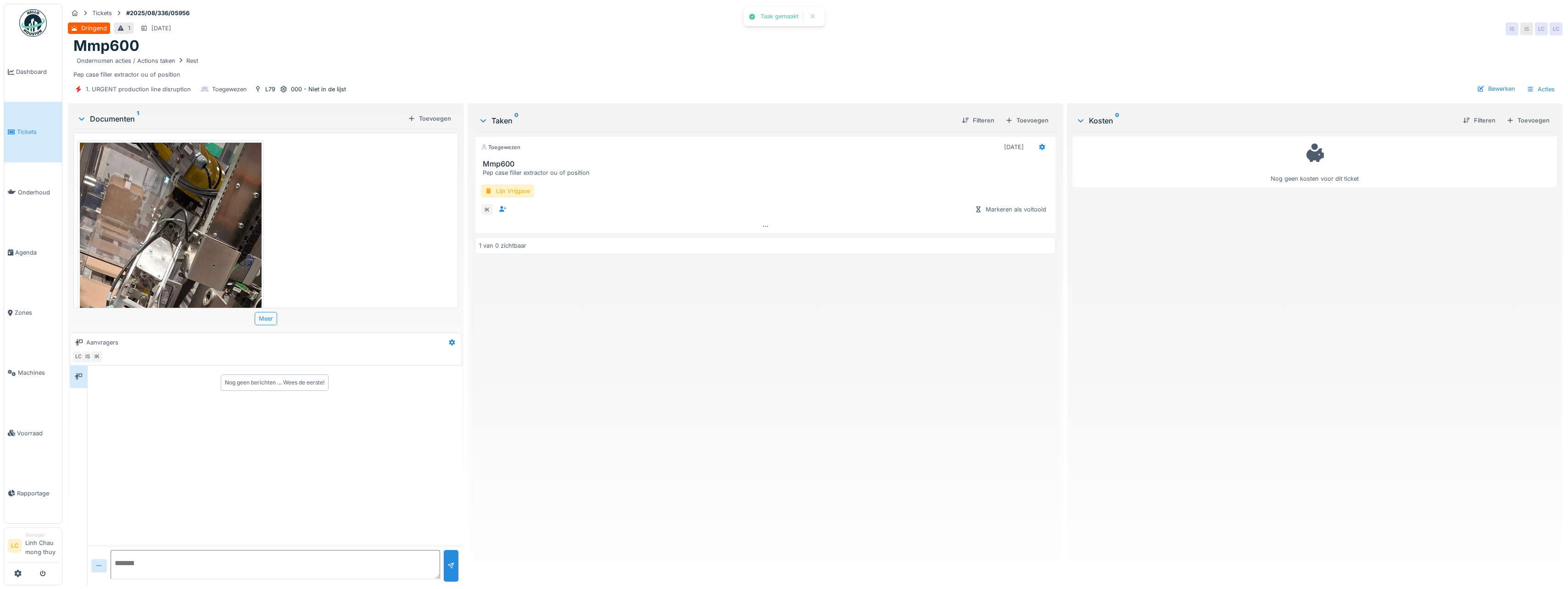
click at [551, 321] on div "Toegewezen 29-8-2025 Mmp600 Pep case filler extractor ou of position Lijn Vrijg…" at bounding box center [765, 355] width 581 height 446
click at [34, 25] on img at bounding box center [33, 23] width 28 height 27
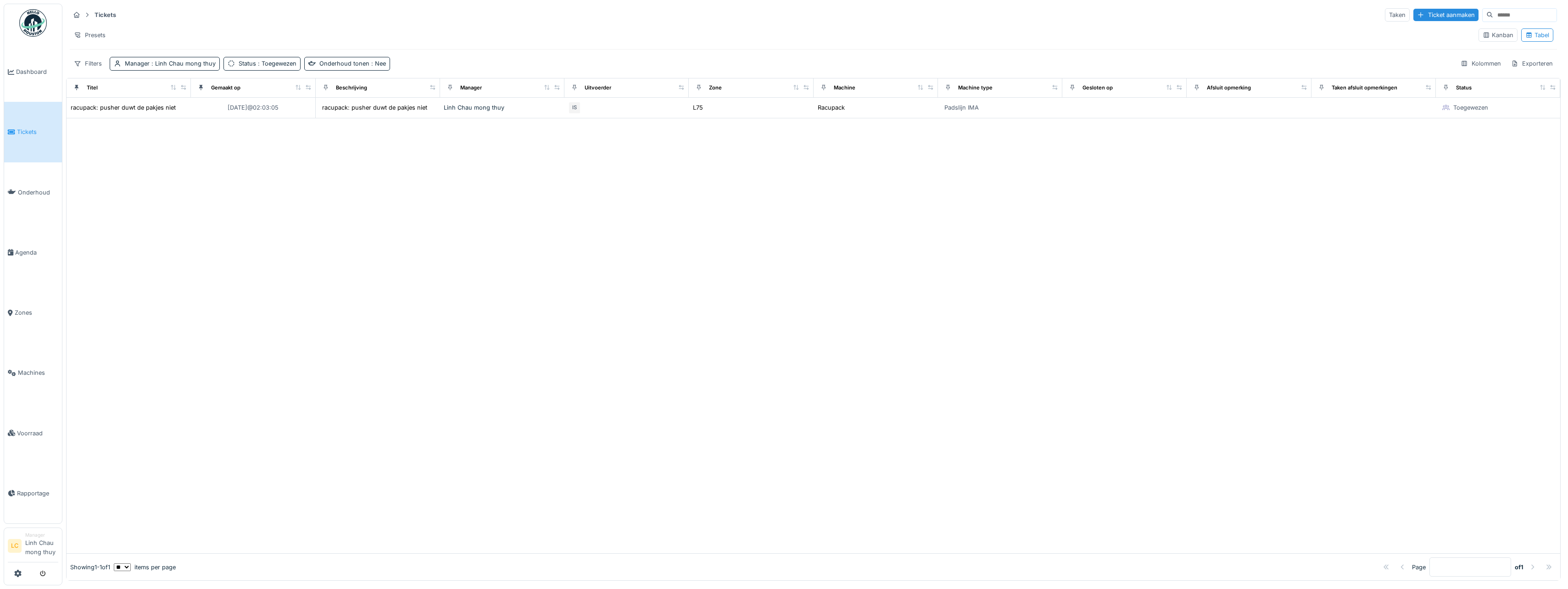
click at [42, 31] on img at bounding box center [33, 23] width 28 height 27
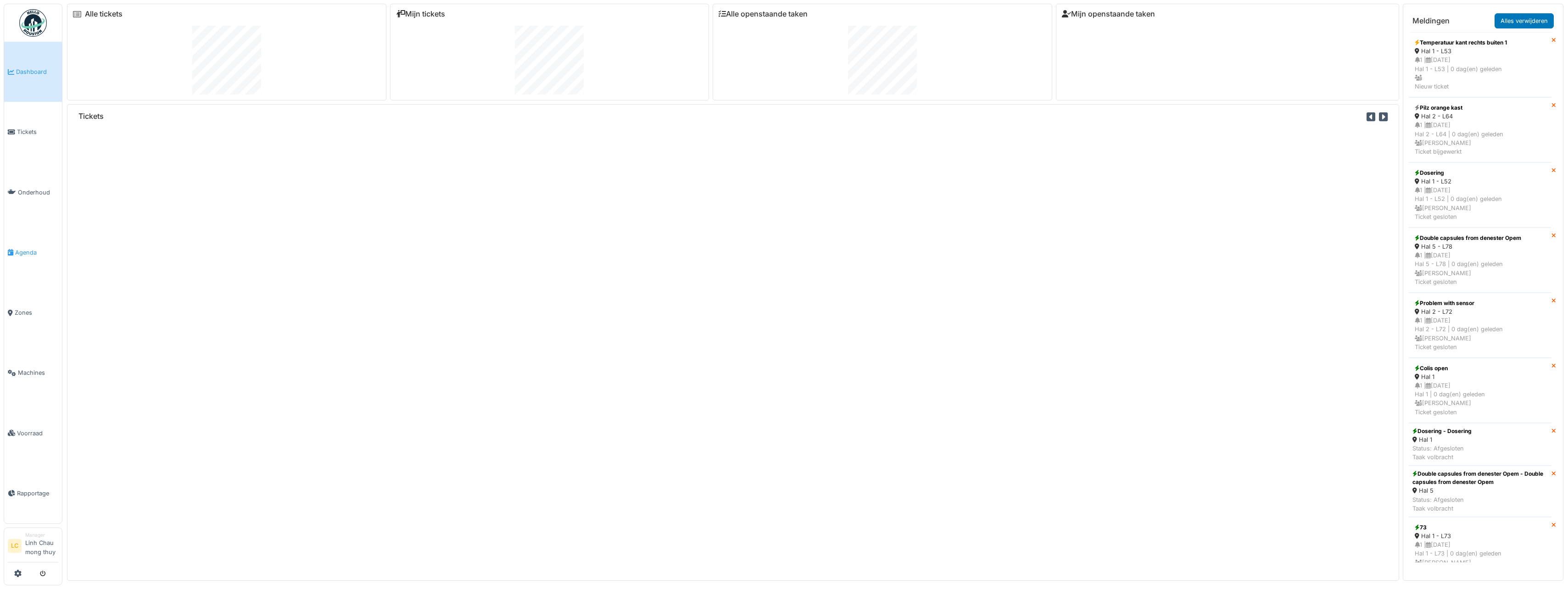
click at [32, 255] on span "Agenda" at bounding box center [37, 252] width 43 height 9
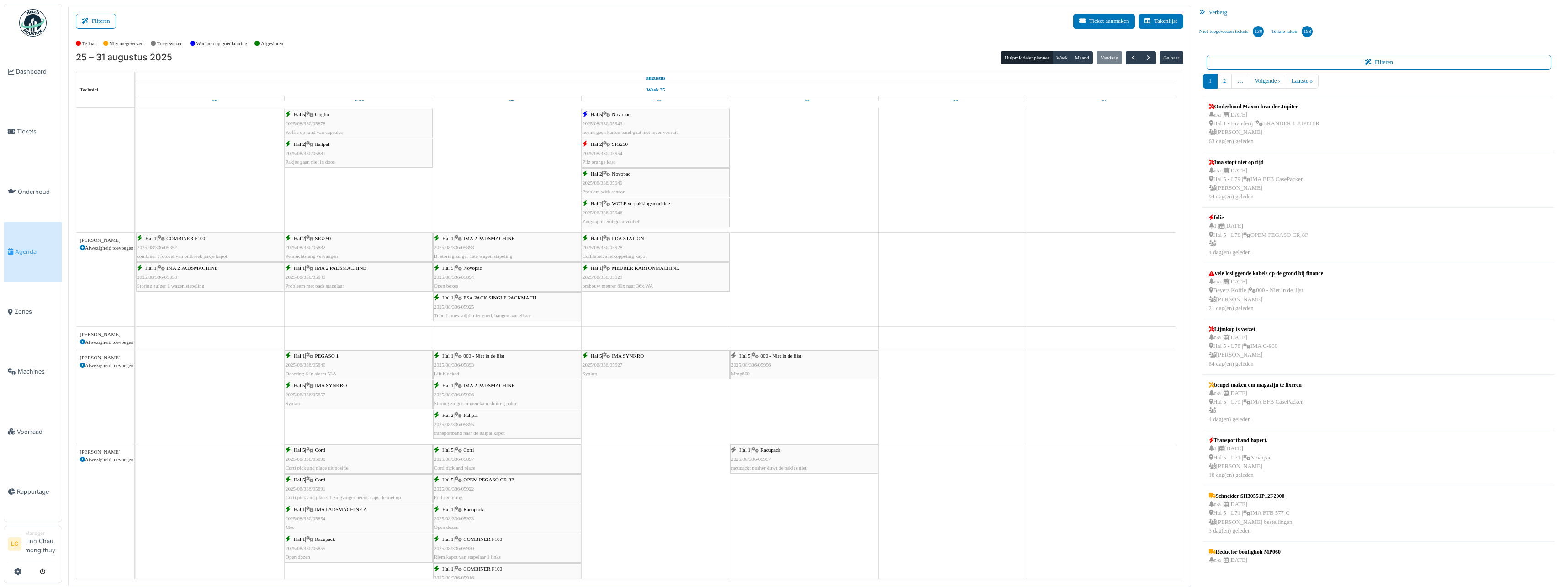
scroll to position [365, 0]
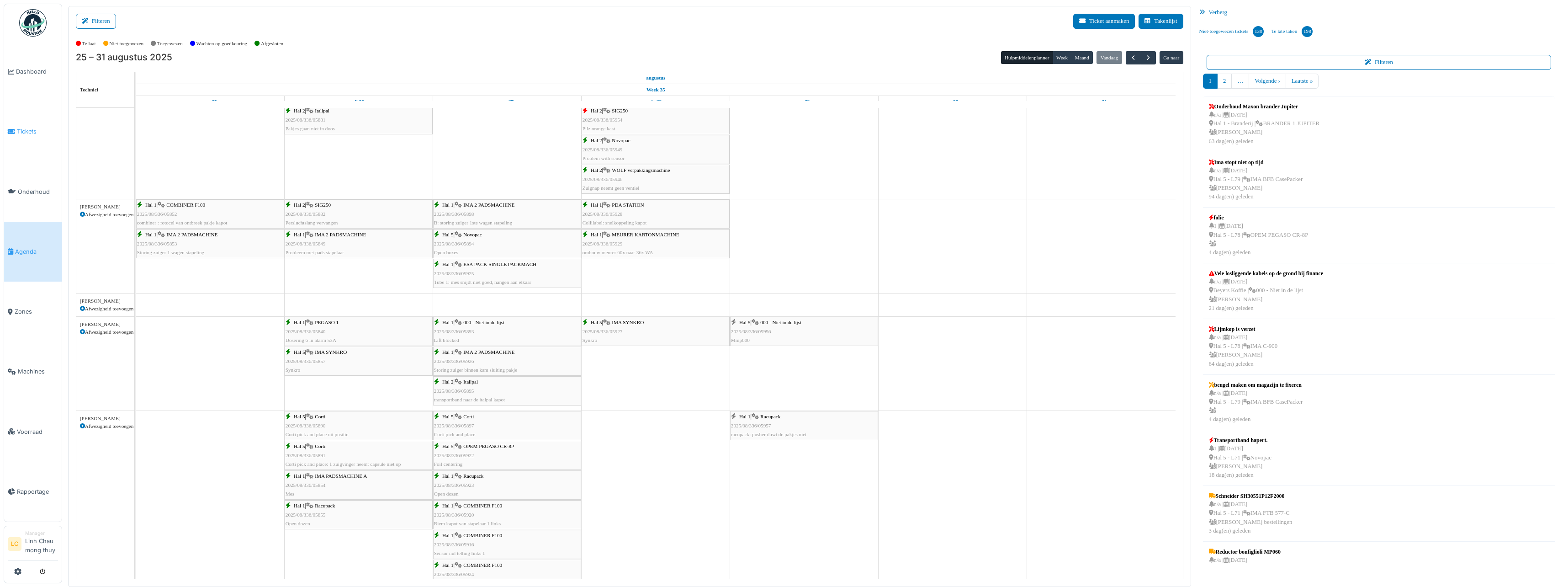
click at [27, 125] on link "Tickets" at bounding box center [33, 132] width 58 height 60
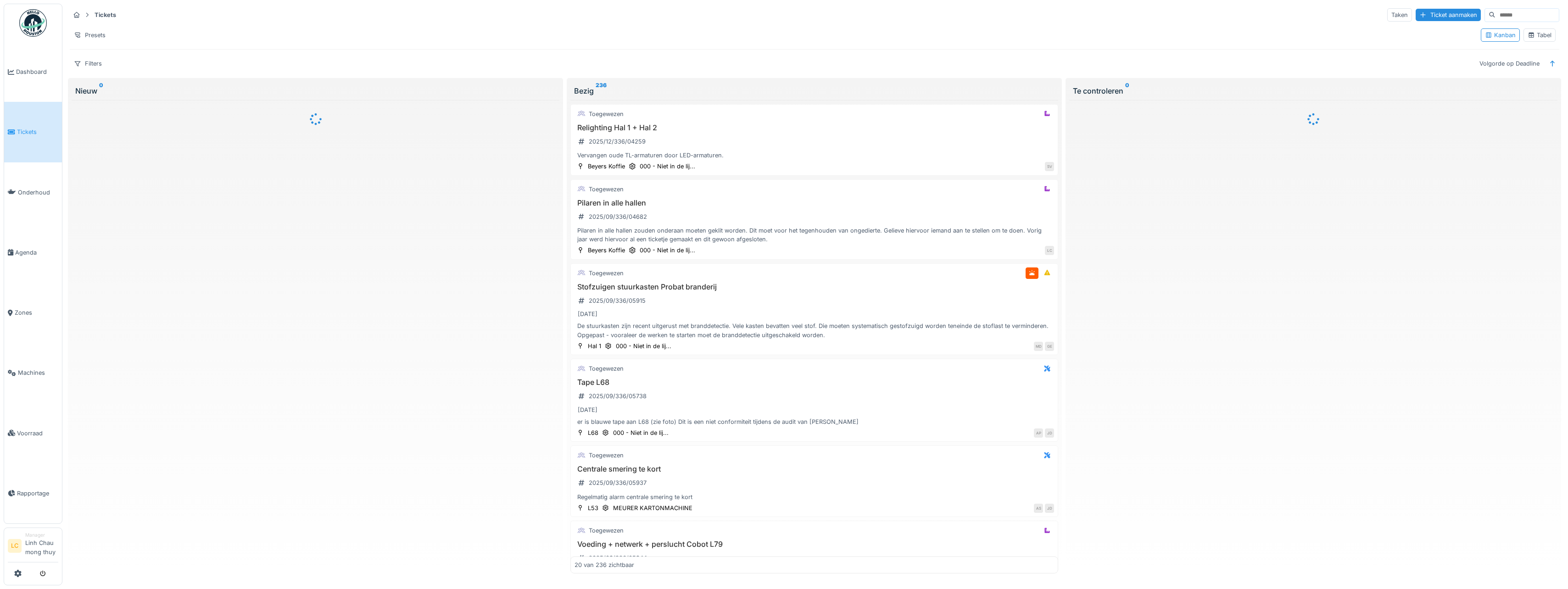
click at [37, 32] on img at bounding box center [33, 23] width 28 height 27
